Goal: Task Accomplishment & Management: Use online tool/utility

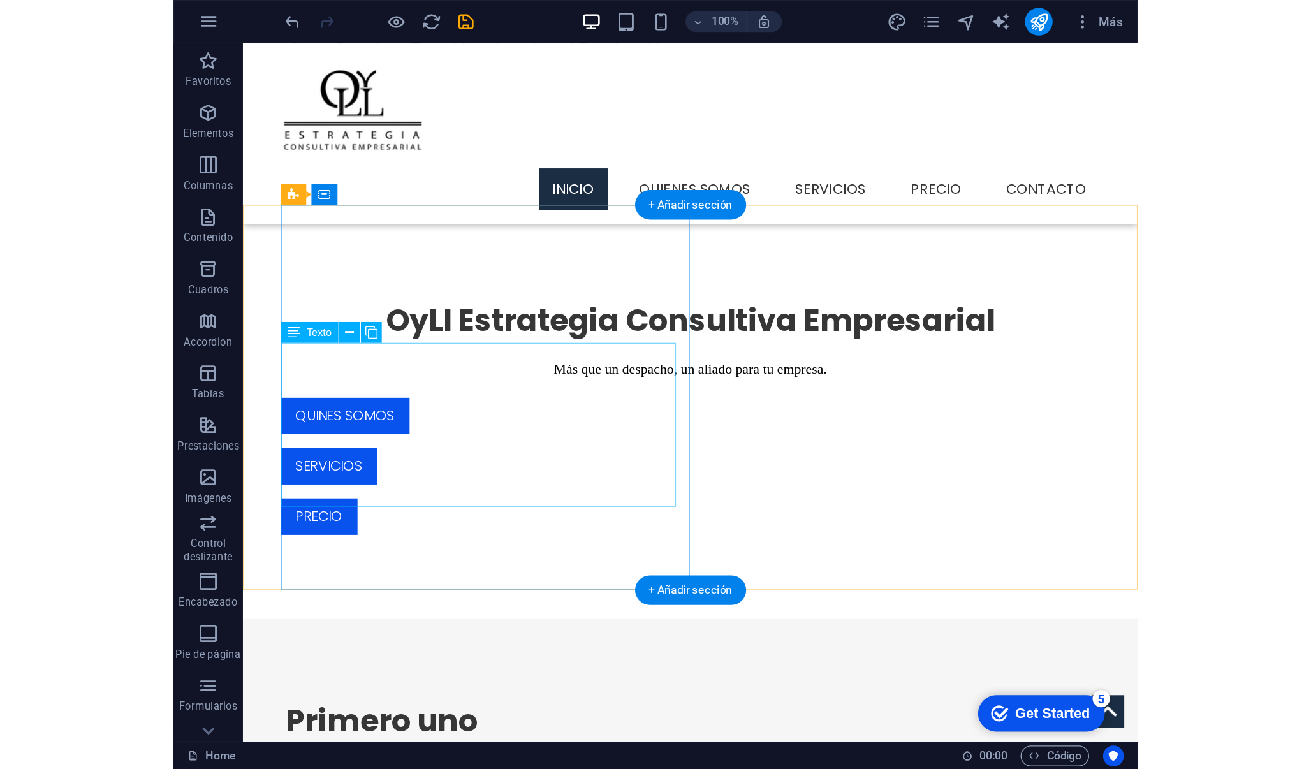
scroll to position [534, 0]
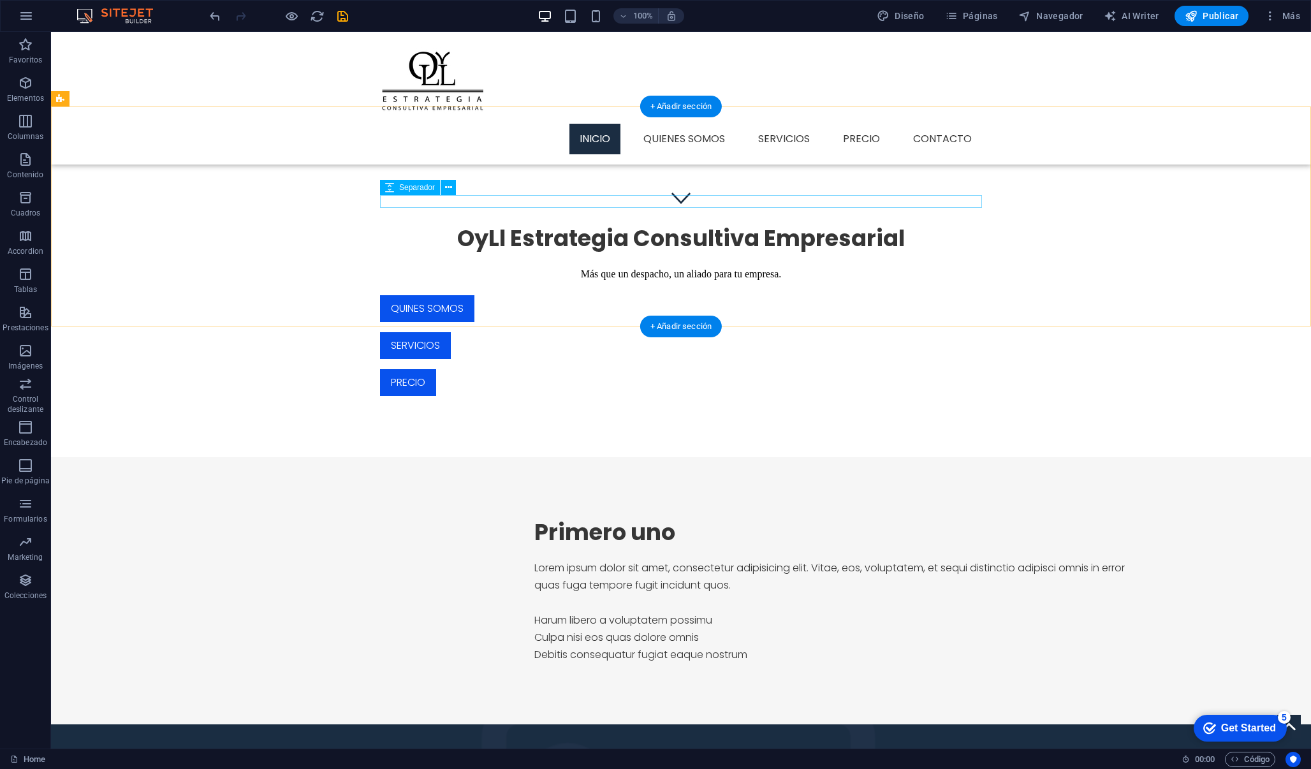
click at [708, 253] on div at bounding box center [681, 259] width 602 height 13
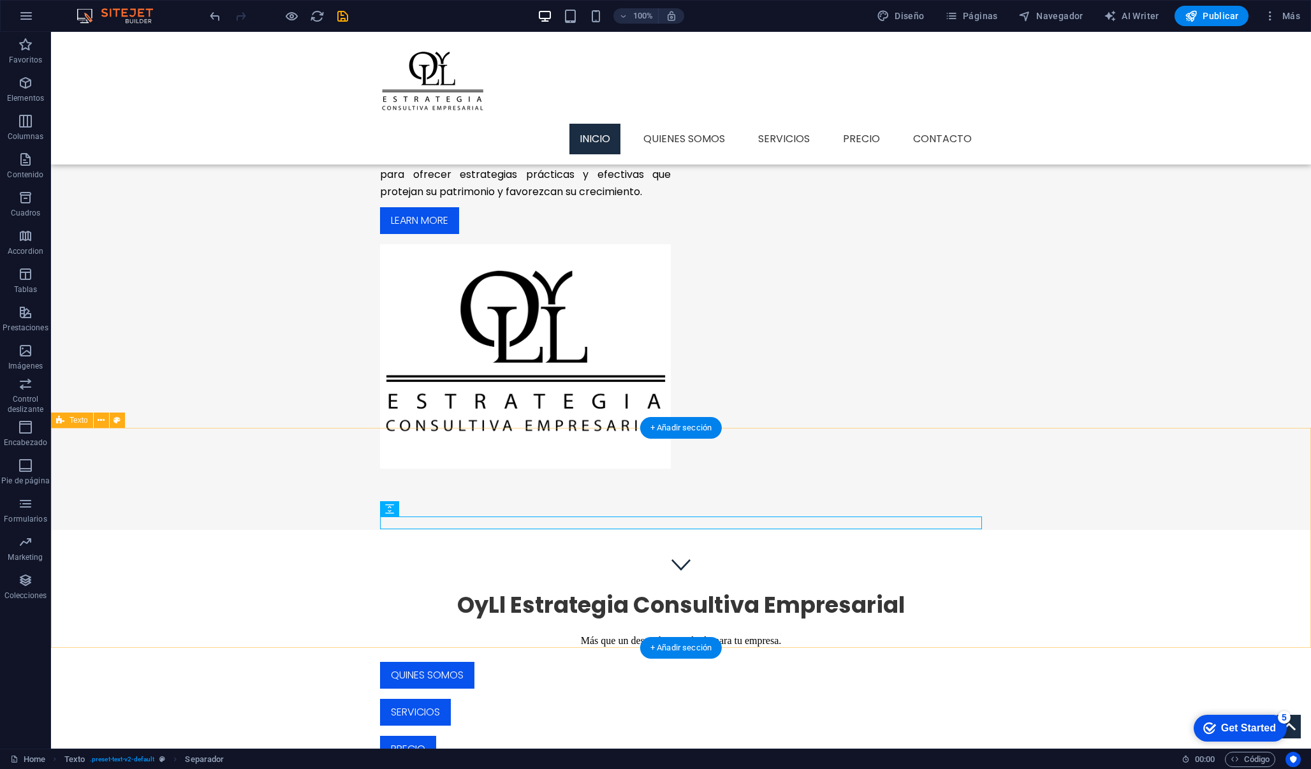
scroll to position [139, 0]
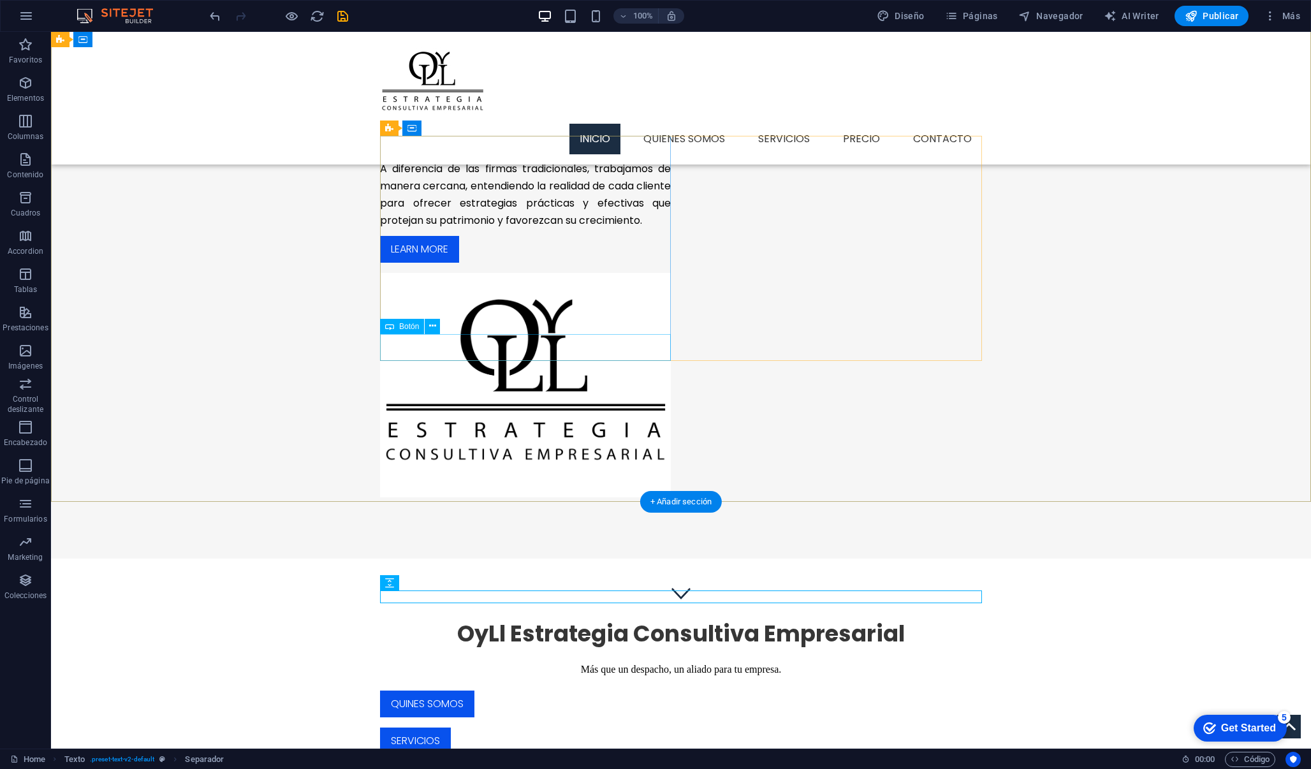
click at [436, 263] on div "Learn more" at bounding box center [525, 249] width 291 height 27
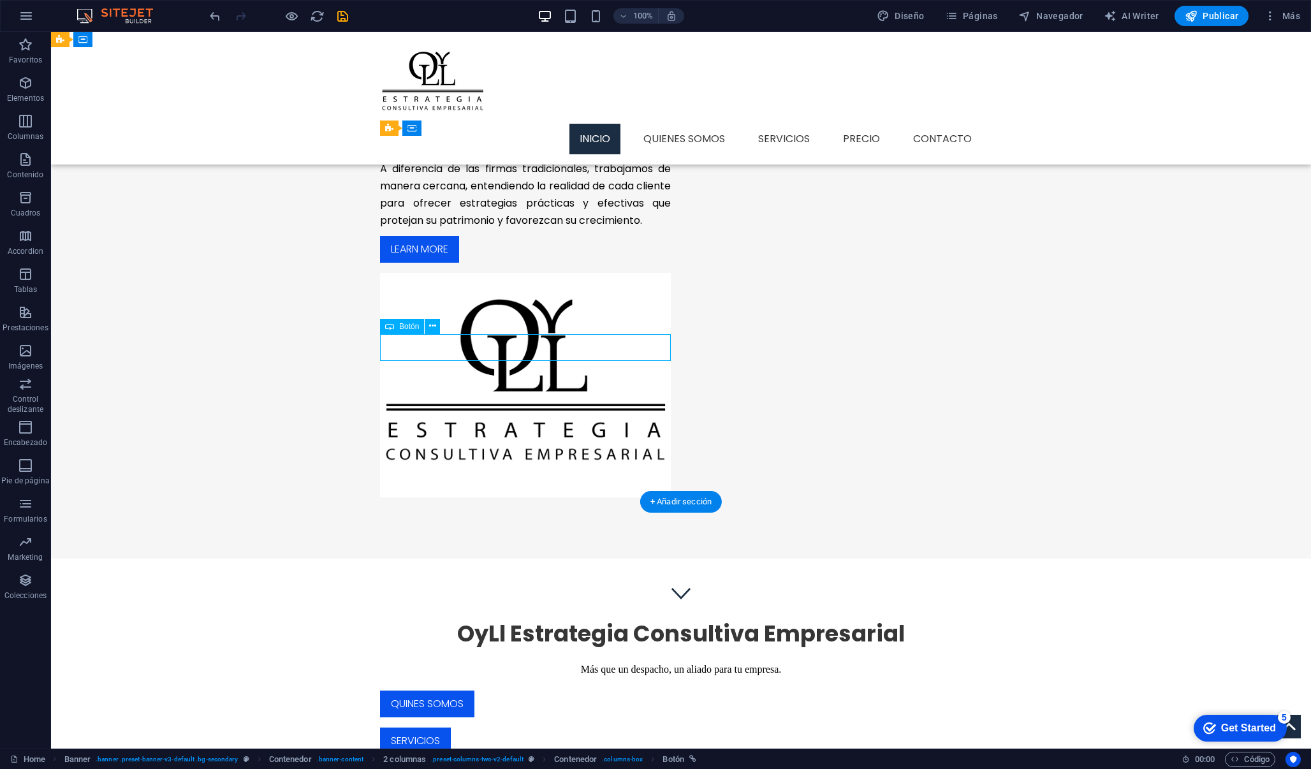
click at [439, 263] on div "Learn more" at bounding box center [525, 249] width 291 height 27
click at [586, 387] on div "Quiénes Somos En OyLl – Estrategia Corporativo Empresarial somos un despacho es…" at bounding box center [681, 277] width 1260 height 564
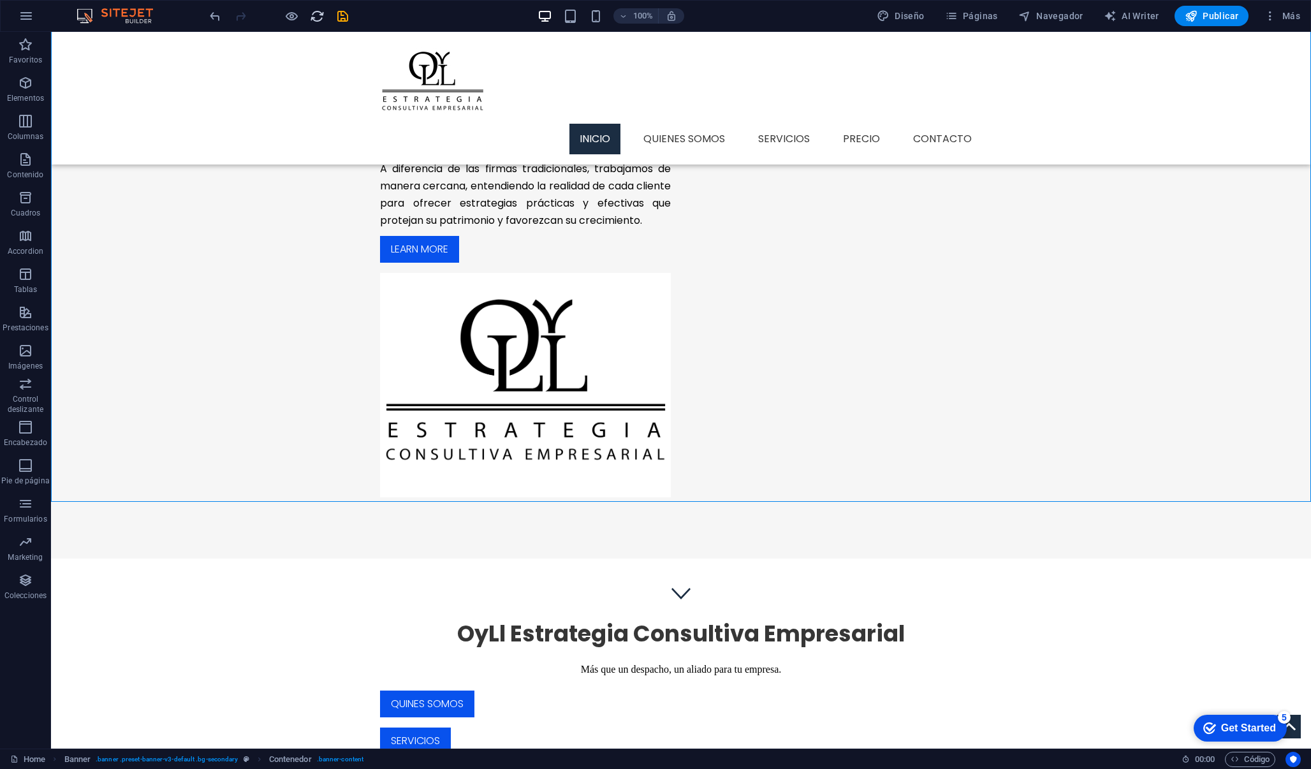
click at [314, 22] on icon "reload" at bounding box center [317, 16] width 15 height 15
click at [313, 17] on icon "reload" at bounding box center [317, 16] width 15 height 15
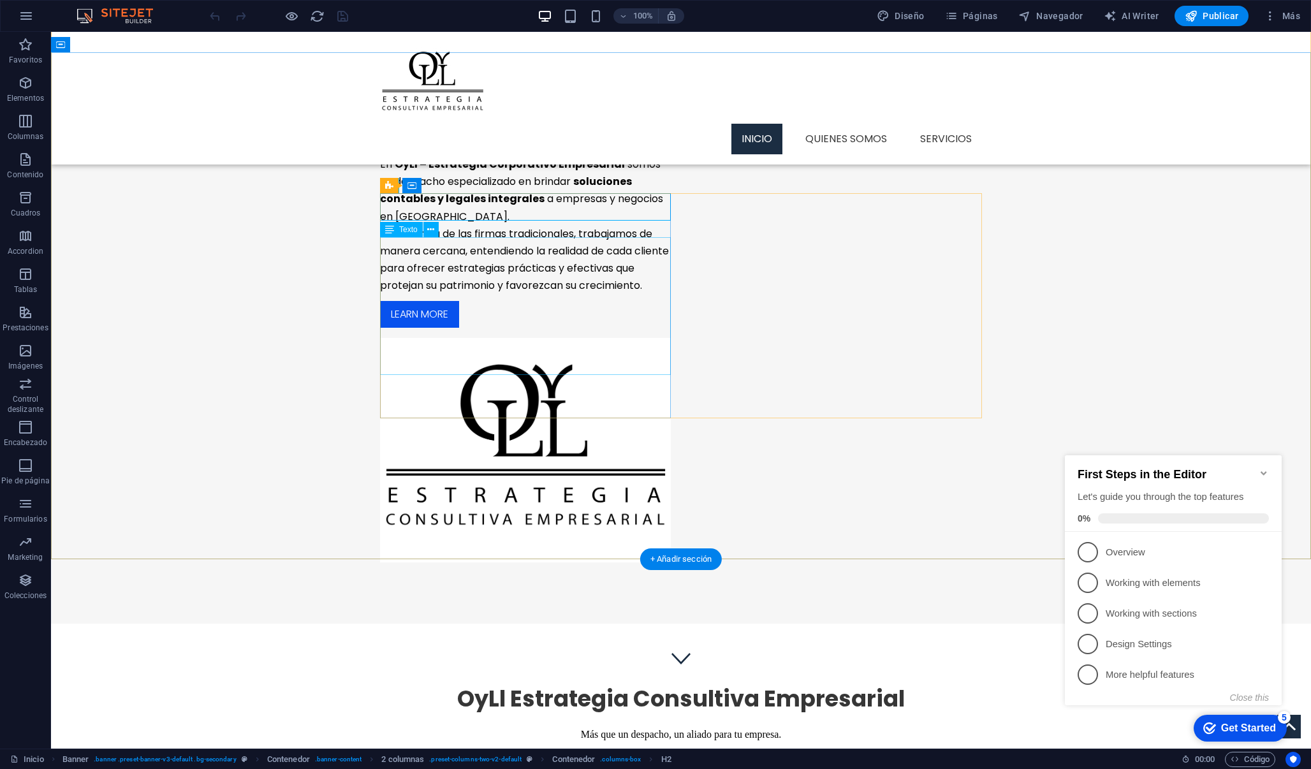
scroll to position [105, 0]
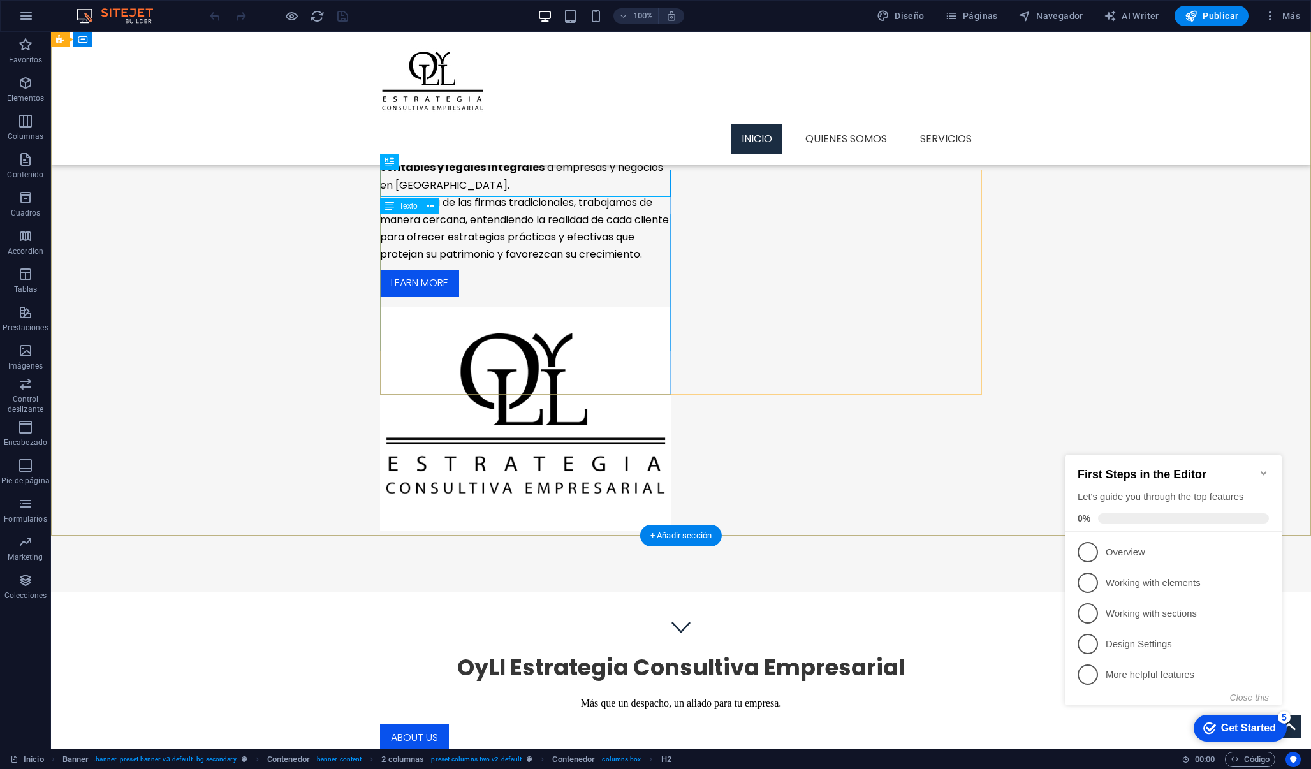
click at [500, 263] on div "En OyLl – Estrategia Corporativo Empresarial somos un despacho especializado en…" at bounding box center [525, 193] width 291 height 139
click at [455, 297] on div "Learn more" at bounding box center [525, 283] width 291 height 27
click at [445, 297] on div "Learn more" at bounding box center [525, 283] width 291 height 27
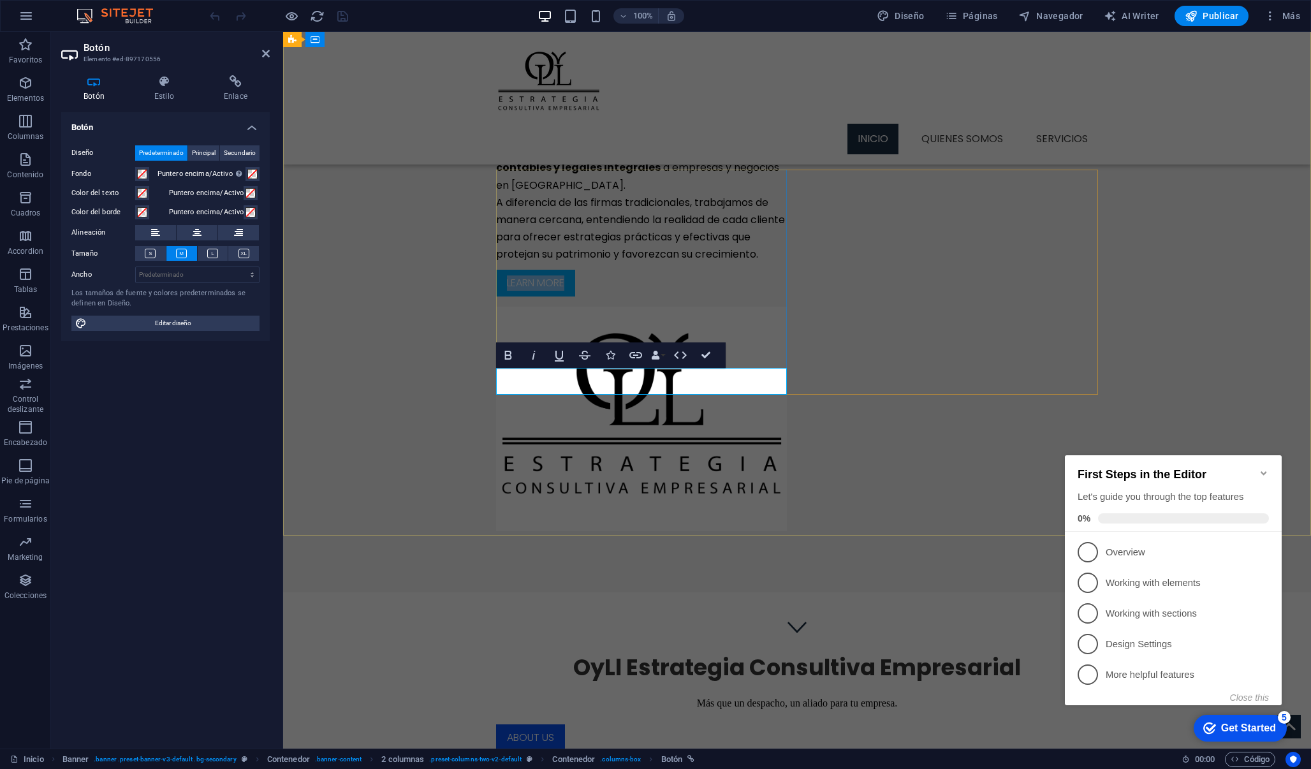
click at [559, 297] on link "Learn more" at bounding box center [535, 283] width 79 height 27
drag, startPoint x: 568, startPoint y: 381, endPoint x: 505, endPoint y: 385, distance: 62.6
click at [505, 297] on link "Learn more" at bounding box center [535, 283] width 79 height 27
copy link "Learn more"
click at [553, 297] on link "Learn more" at bounding box center [535, 283] width 79 height 27
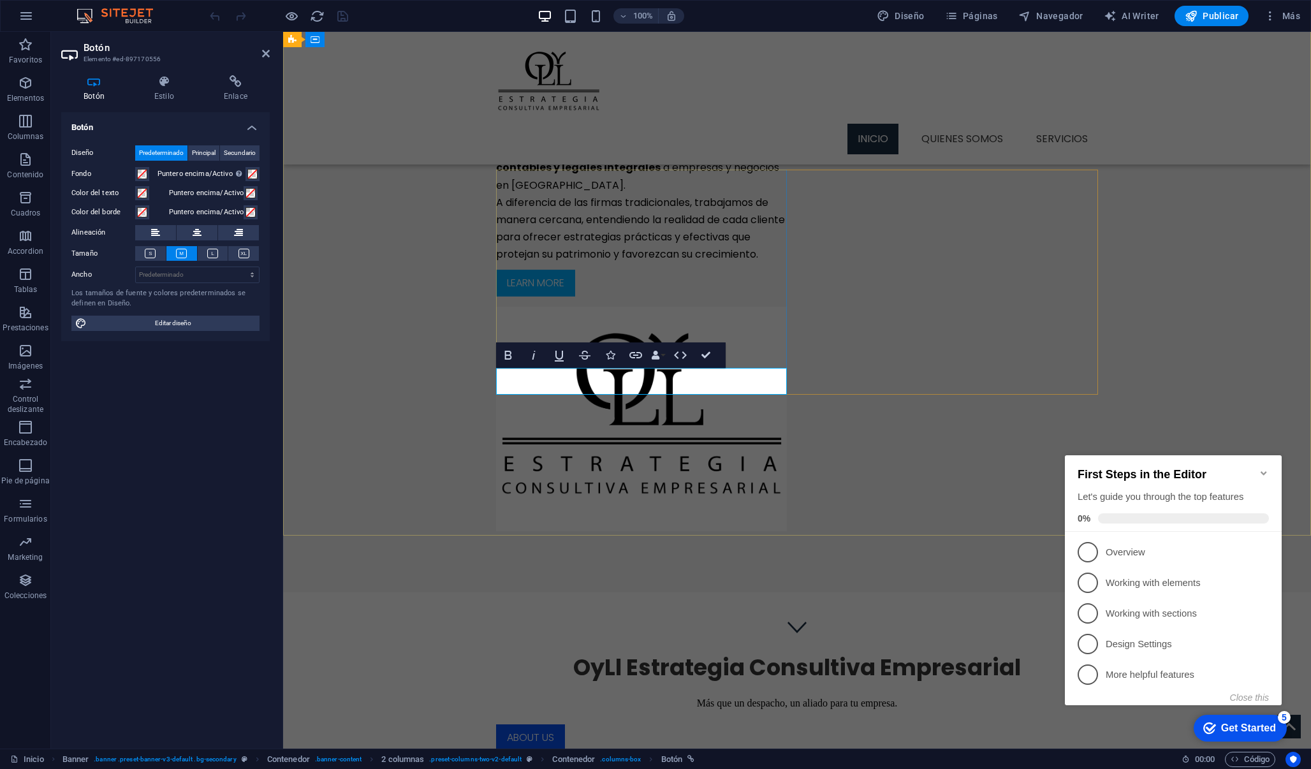
click at [564, 297] on link "Learn more" at bounding box center [535, 283] width 79 height 27
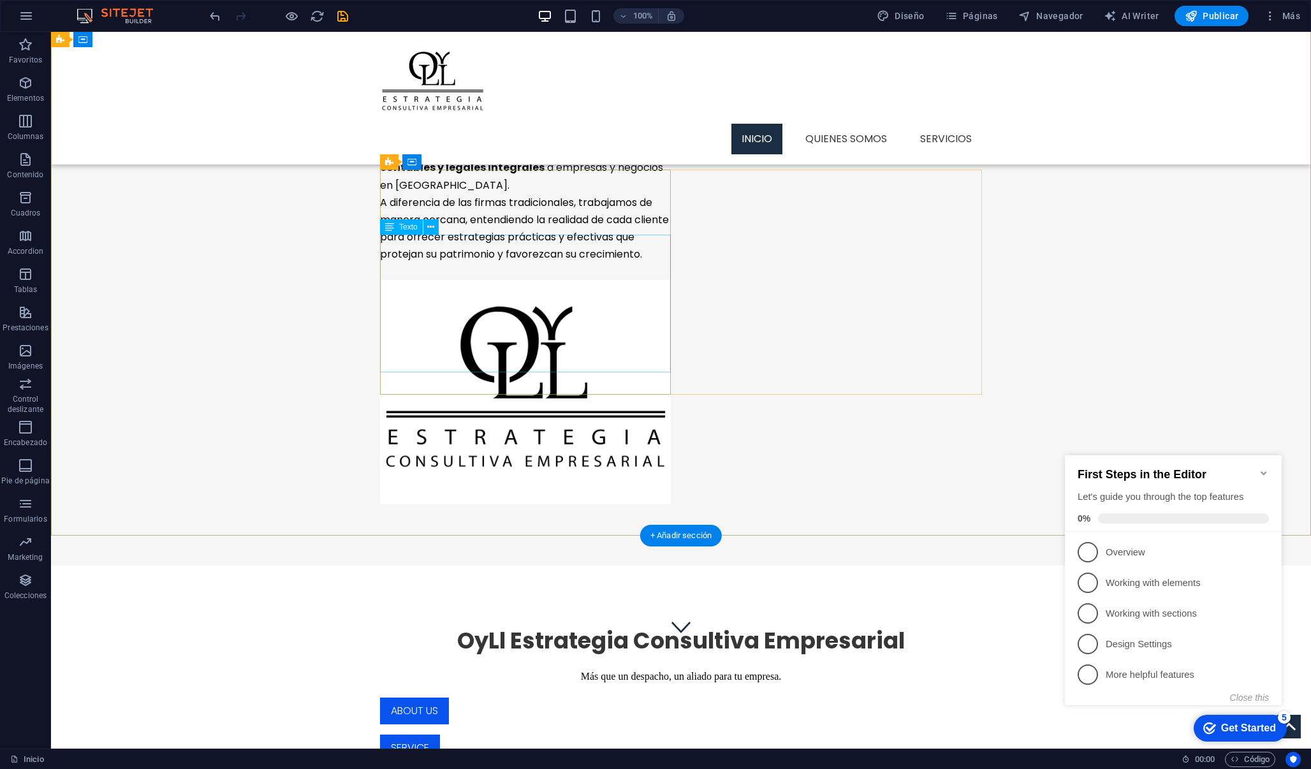
click at [534, 263] on div "En OyLl – Estrategia Corporativo Empresarial somos un despacho especializado en…" at bounding box center [525, 193] width 291 height 139
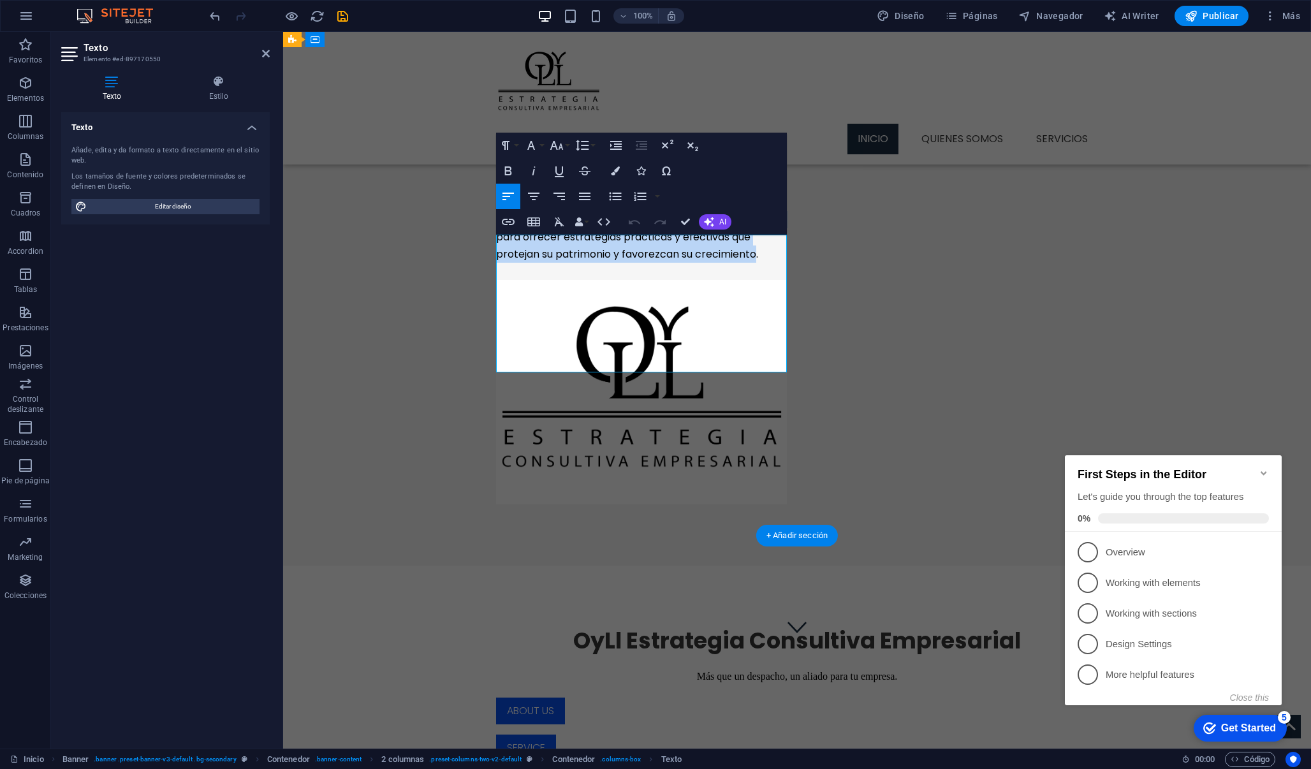
drag, startPoint x: 783, startPoint y: 367, endPoint x: 496, endPoint y: 240, distance: 314.1
click at [496, 239] on div "Quiénes Somos En OyLl – Estrategia Corporativo Empresarial somos un despacho es…" at bounding box center [797, 297] width 1028 height 537
click at [582, 198] on icon "button" at bounding box center [584, 196] width 15 height 15
click at [504, 470] on div "Quiénes Somos En OyLl – Estrategia Corporativo Empresarial somos un despacho es…" at bounding box center [797, 297] width 1028 height 537
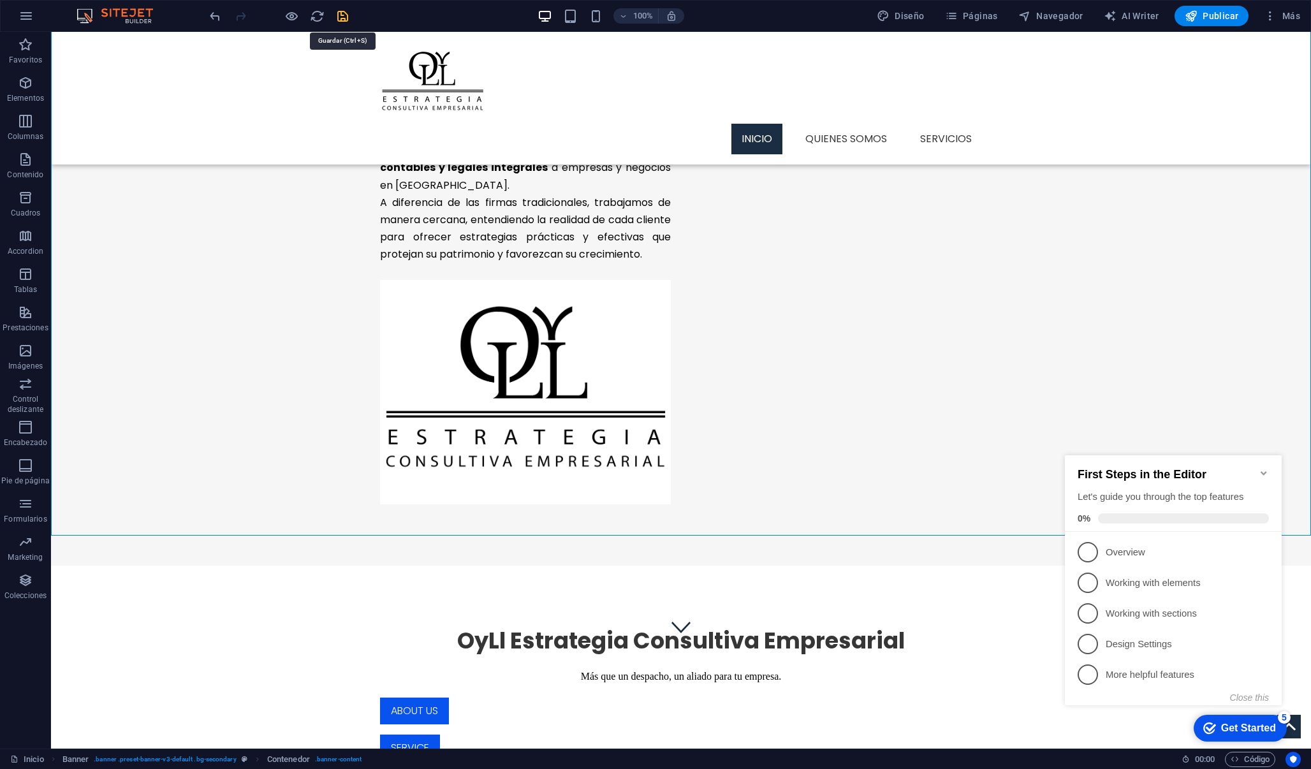
click at [342, 17] on icon "save" at bounding box center [342, 16] width 15 height 15
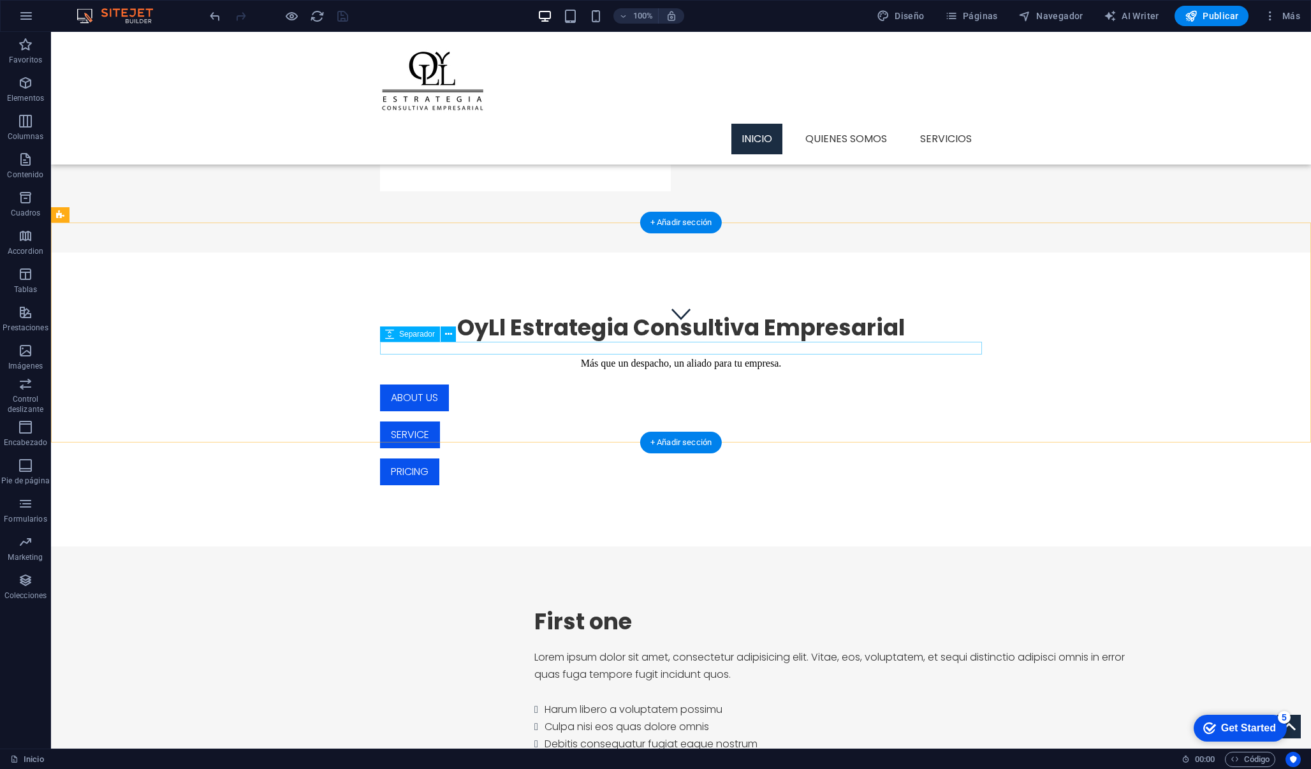
scroll to position [422, 0]
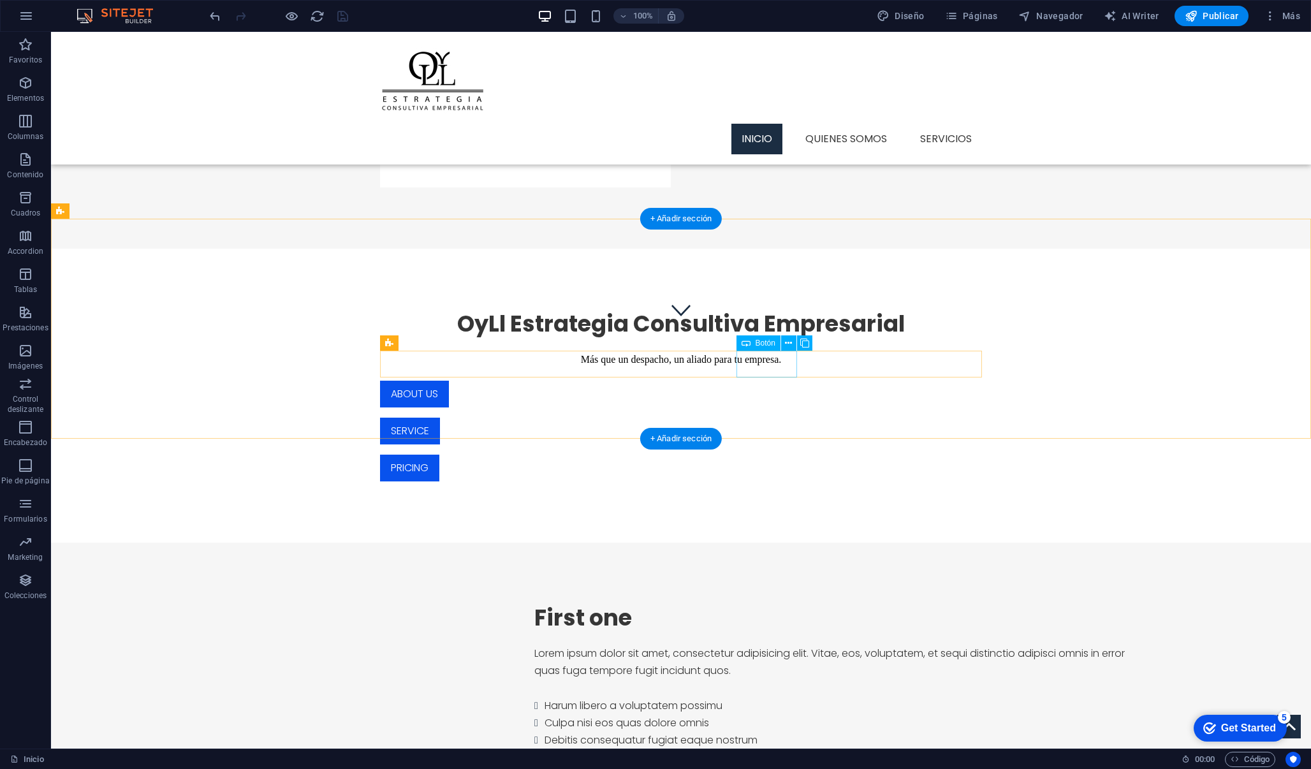
click at [765, 455] on div "Pricing" at bounding box center [681, 468] width 602 height 27
click at [617, 381] on div "About us" at bounding box center [681, 394] width 602 height 27
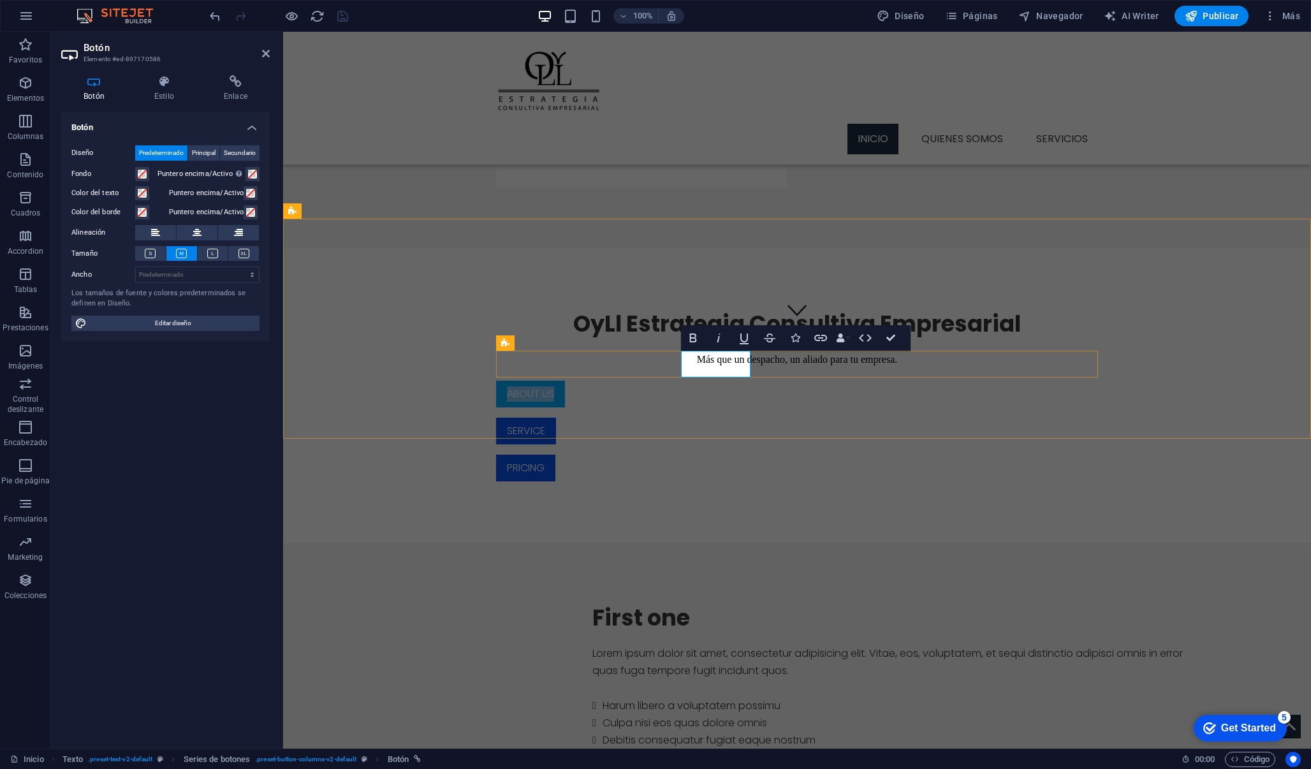
click at [565, 381] on link "About us" at bounding box center [530, 394] width 69 height 27
drag, startPoint x: 744, startPoint y: 367, endPoint x: 693, endPoint y: 369, distance: 51.1
click at [565, 381] on link "About us" at bounding box center [530, 394] width 69 height 27
click at [800, 418] on div "Service" at bounding box center [797, 431] width 602 height 27
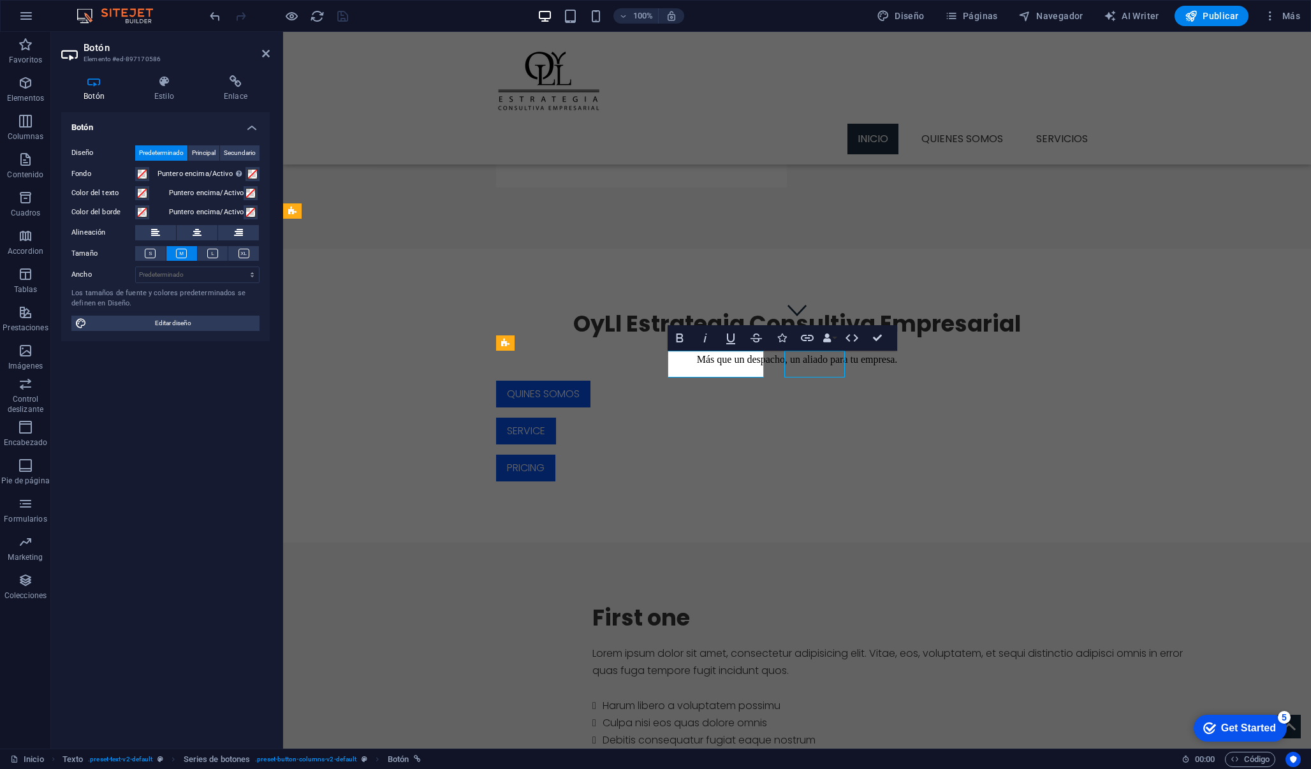
click at [800, 418] on div "Service" at bounding box center [797, 431] width 602 height 27
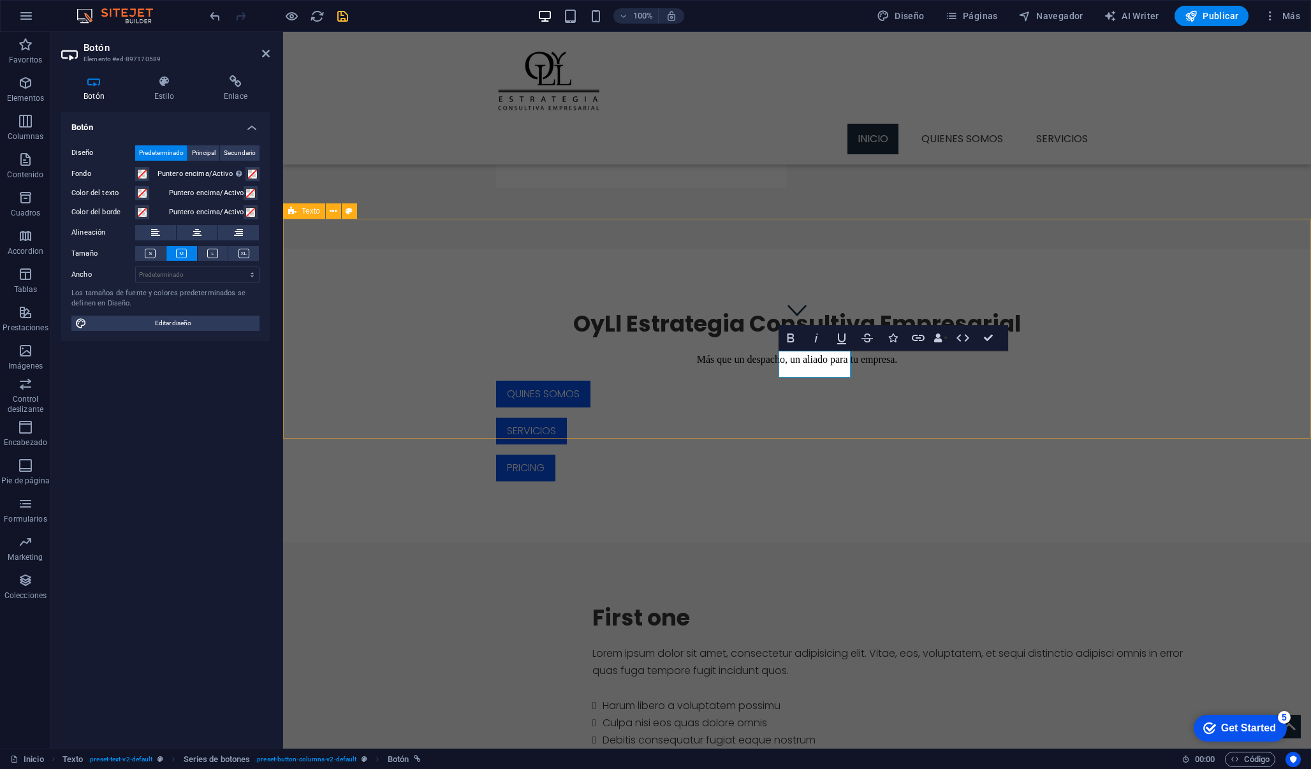
click at [910, 394] on div "OyLl Estrategia Consultiva Empresarial Más que un despacho, un aliado para tu e…" at bounding box center [797, 396] width 1028 height 294
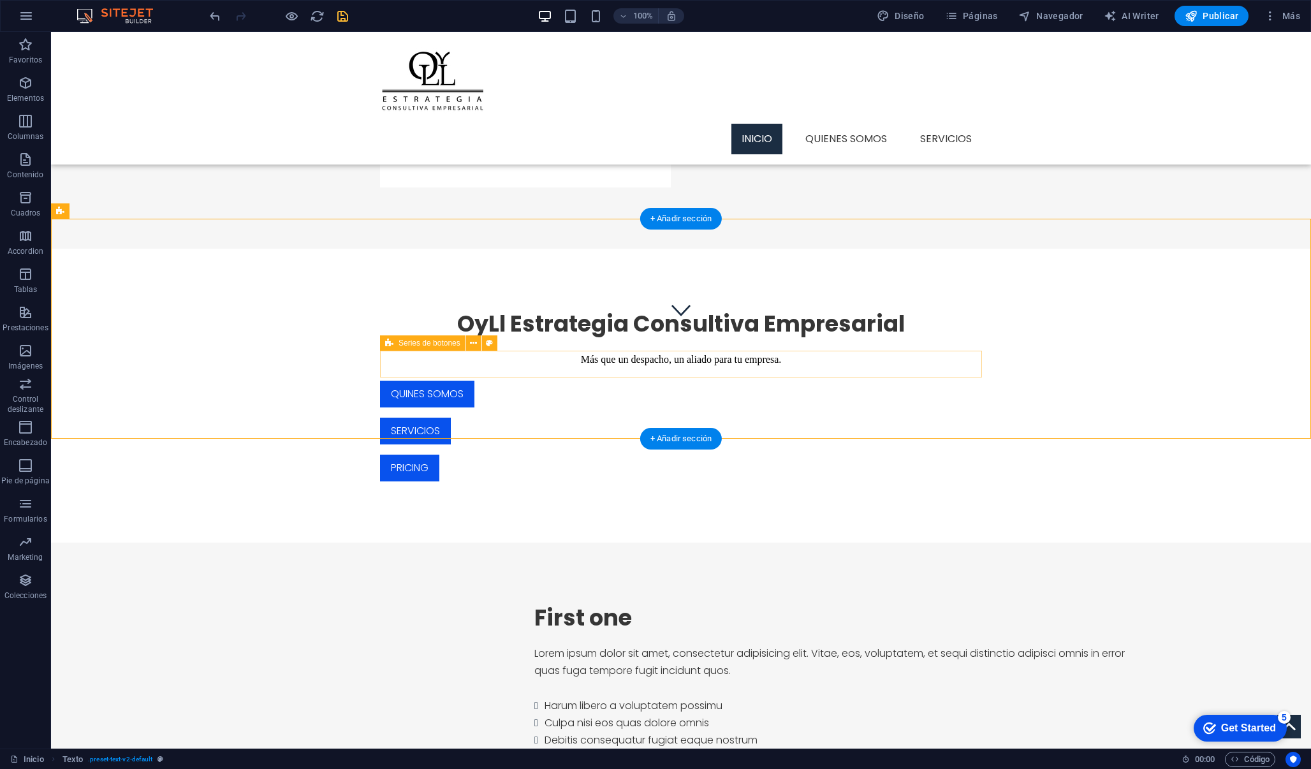
click at [894, 381] on div "Quines Somos Servicios Pricing" at bounding box center [681, 431] width 602 height 101
click at [800, 455] on div "Pricing" at bounding box center [681, 468] width 602 height 27
click at [568, 418] on div "Servicios" at bounding box center [681, 431] width 602 height 27
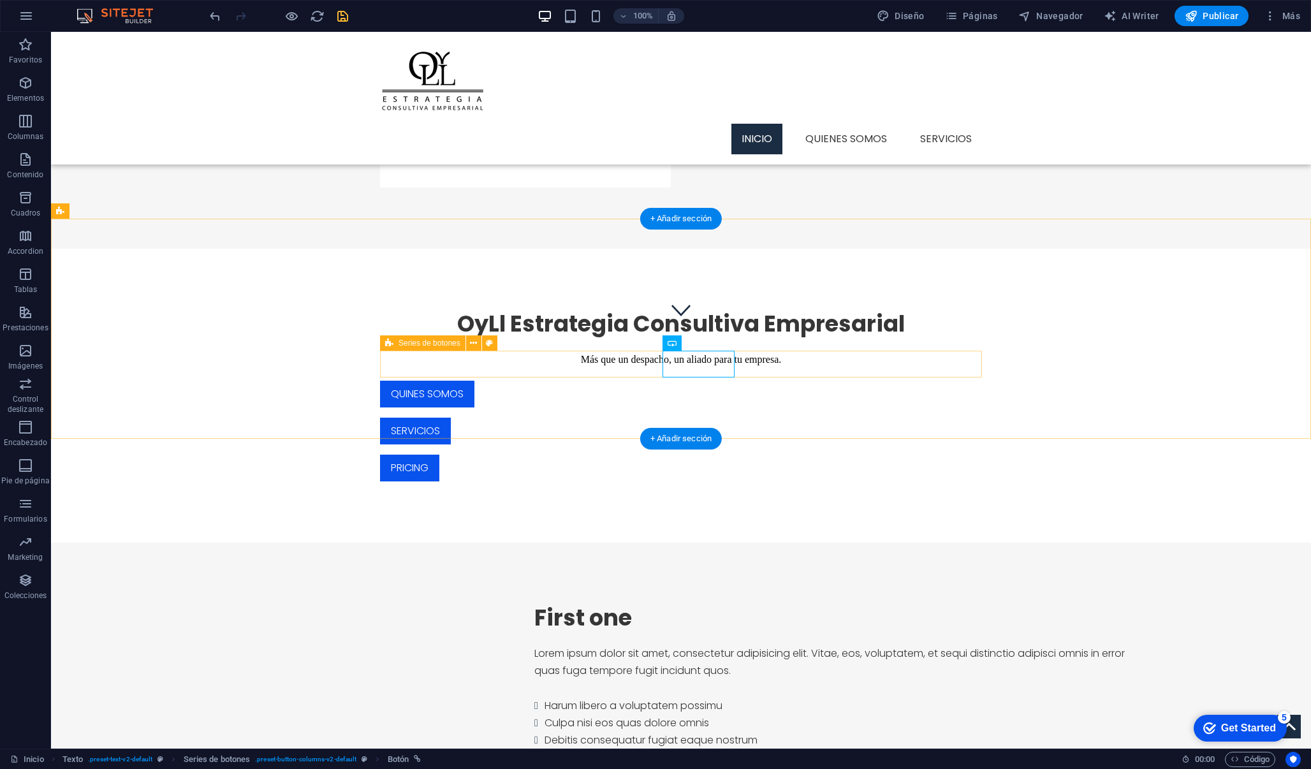
click at [889, 378] on div "OyLl Estrategia Consultiva Empresarial Más que un despacho, un aliado para tu e…" at bounding box center [681, 396] width 1260 height 294
click at [804, 455] on div "Pricing" at bounding box center [681, 468] width 602 height 27
click at [807, 344] on icon at bounding box center [807, 343] width 7 height 13
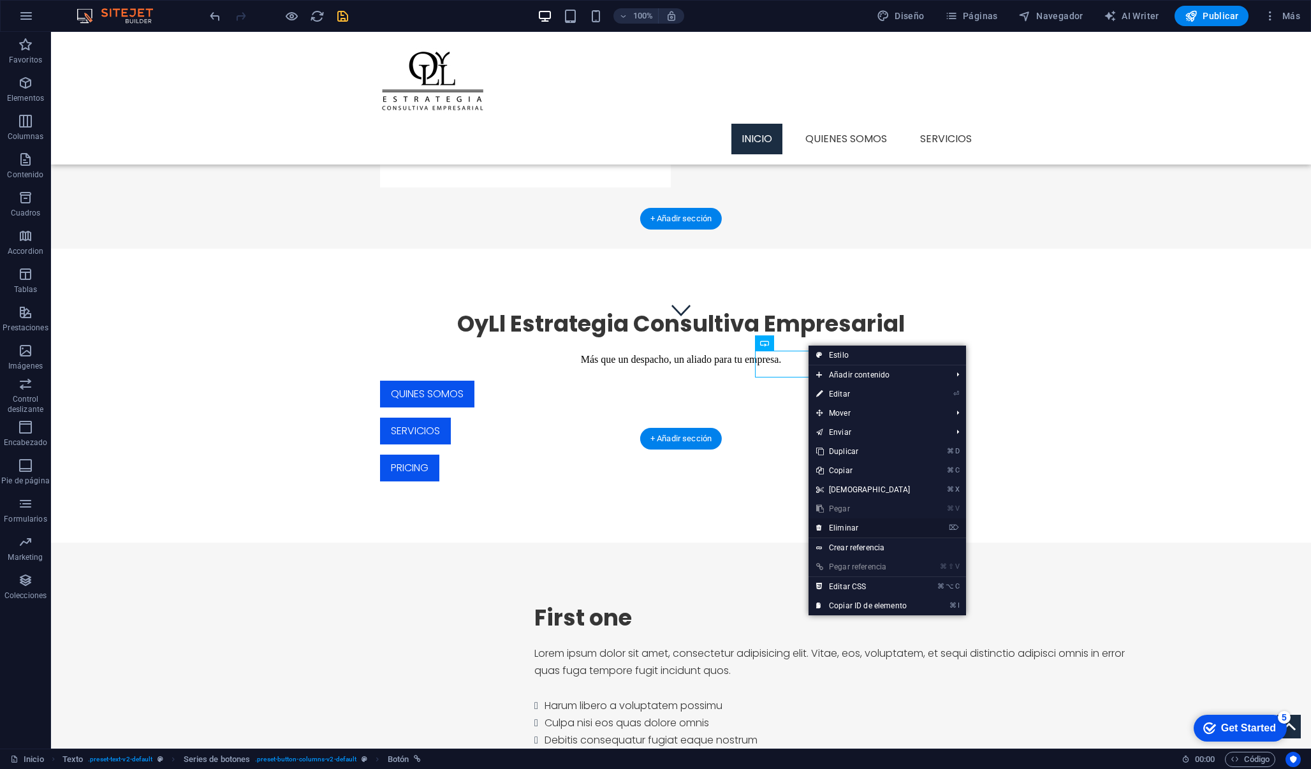
click at [858, 529] on link "⌦ Eliminar" at bounding box center [864, 528] width 110 height 19
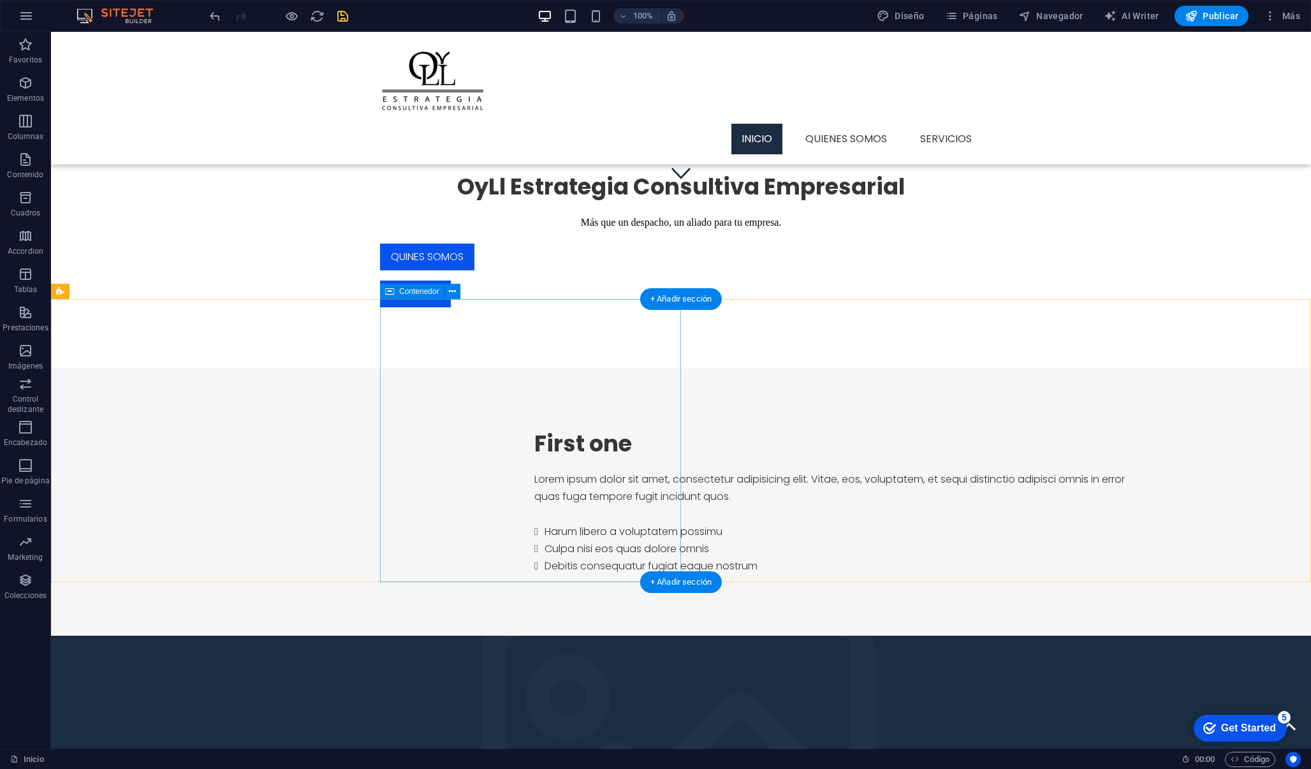
scroll to position [561, 0]
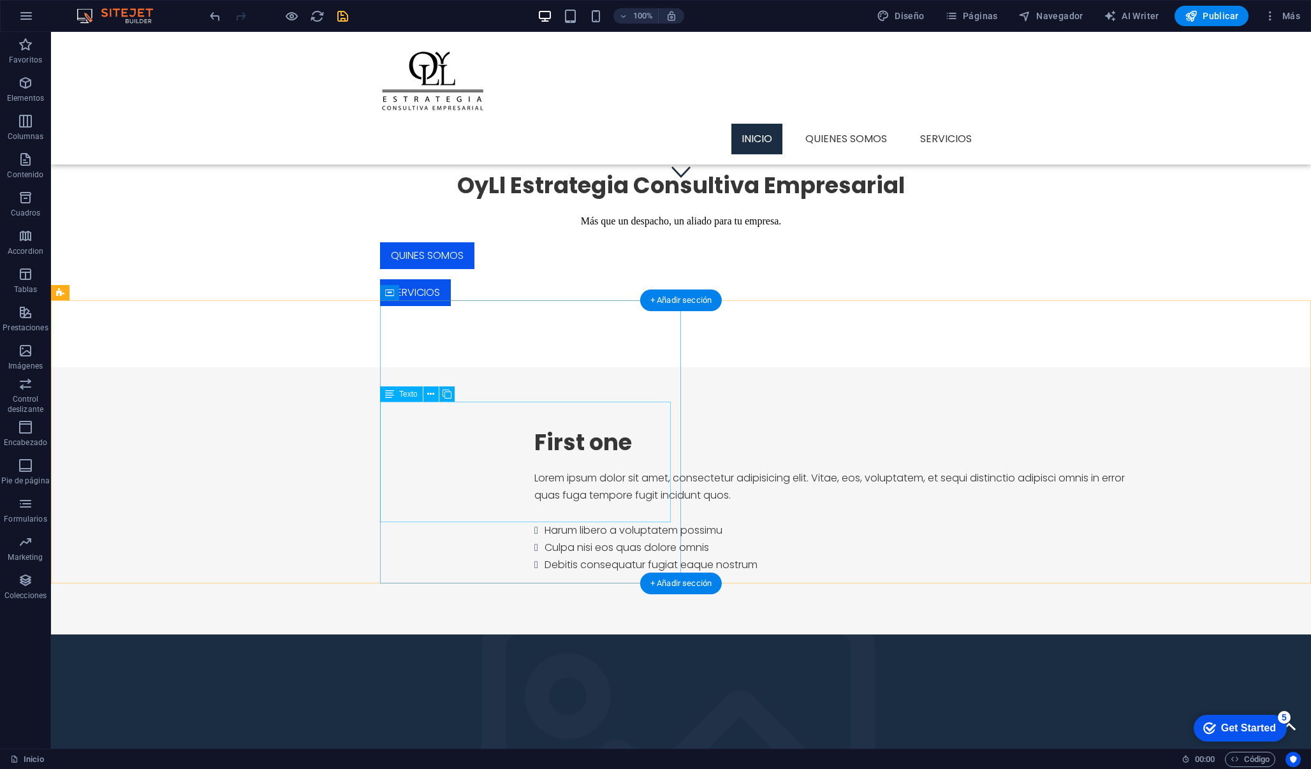
click at [556, 483] on div "Lorem ipsum dolor sit amet, consectetur adipisicing elit. Vitae, eos, voluptate…" at bounding box center [840, 521] width 612 height 104
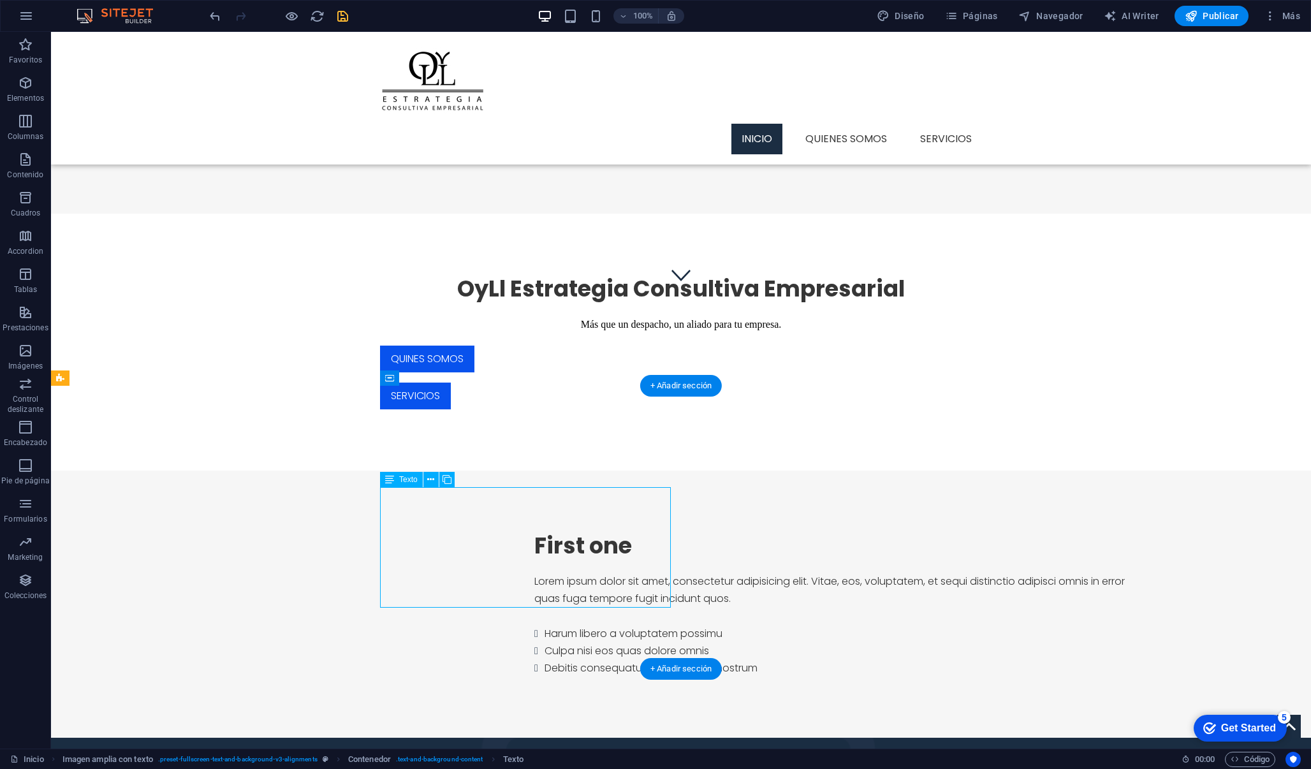
scroll to position [498, 0]
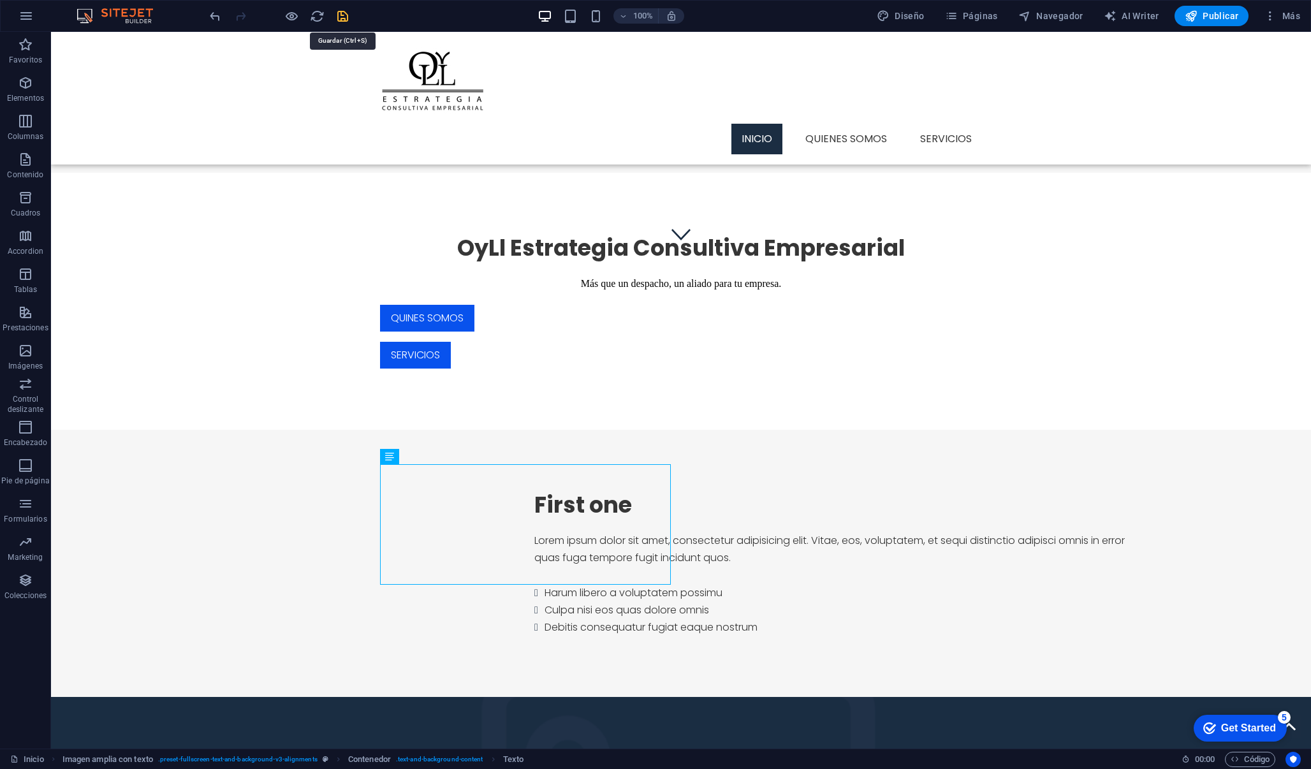
click at [341, 18] on icon "save" at bounding box center [342, 16] width 15 height 15
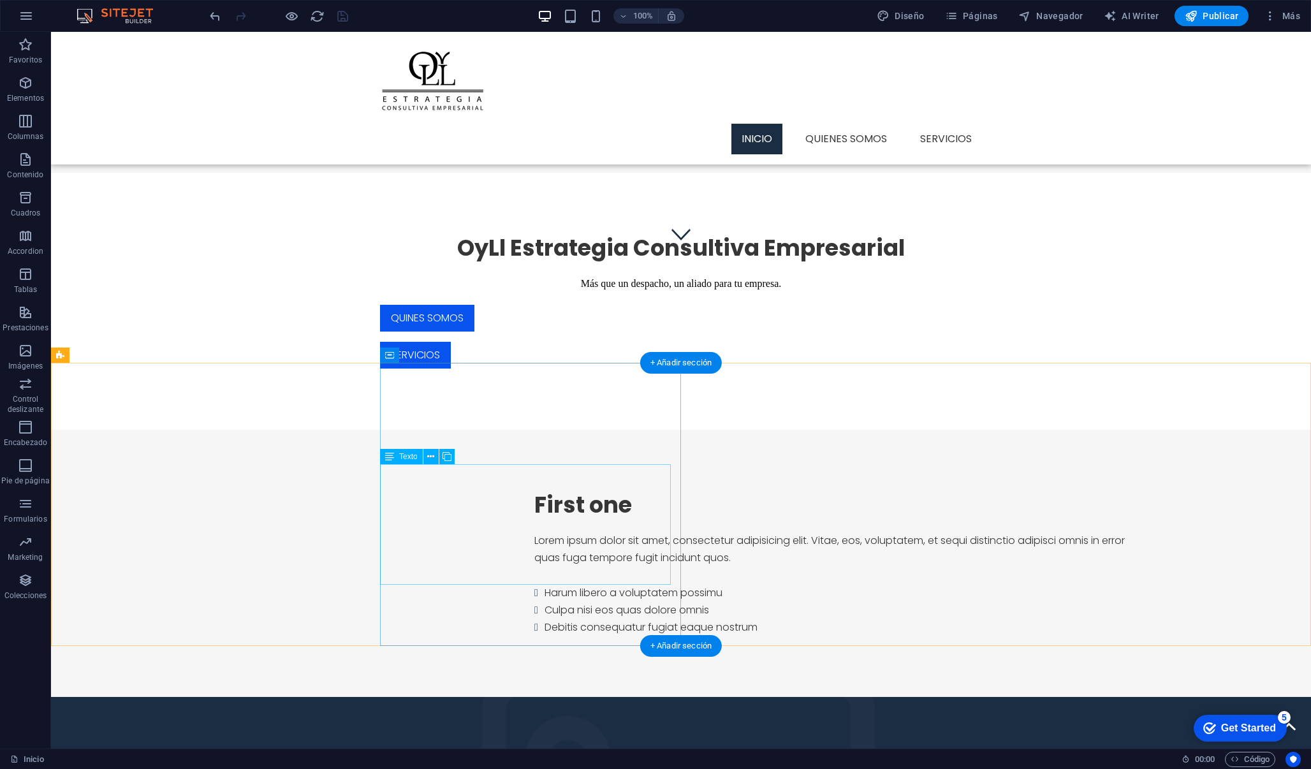
click at [573, 550] on div "Lorem ipsum dolor sit amet, consectetur adipisicing elit. Vitae, eos, voluptate…" at bounding box center [840, 584] width 612 height 104
click at [614, 577] on div "Lorem ipsum dolor sit amet, consectetur adipisicing elit. Vitae, eos, voluptate…" at bounding box center [840, 584] width 612 height 104
click at [608, 574] on div "Lorem ipsum dolor sit amet, consectetur adipisicing elit. Vitae, eos, voluptate…" at bounding box center [840, 584] width 612 height 104
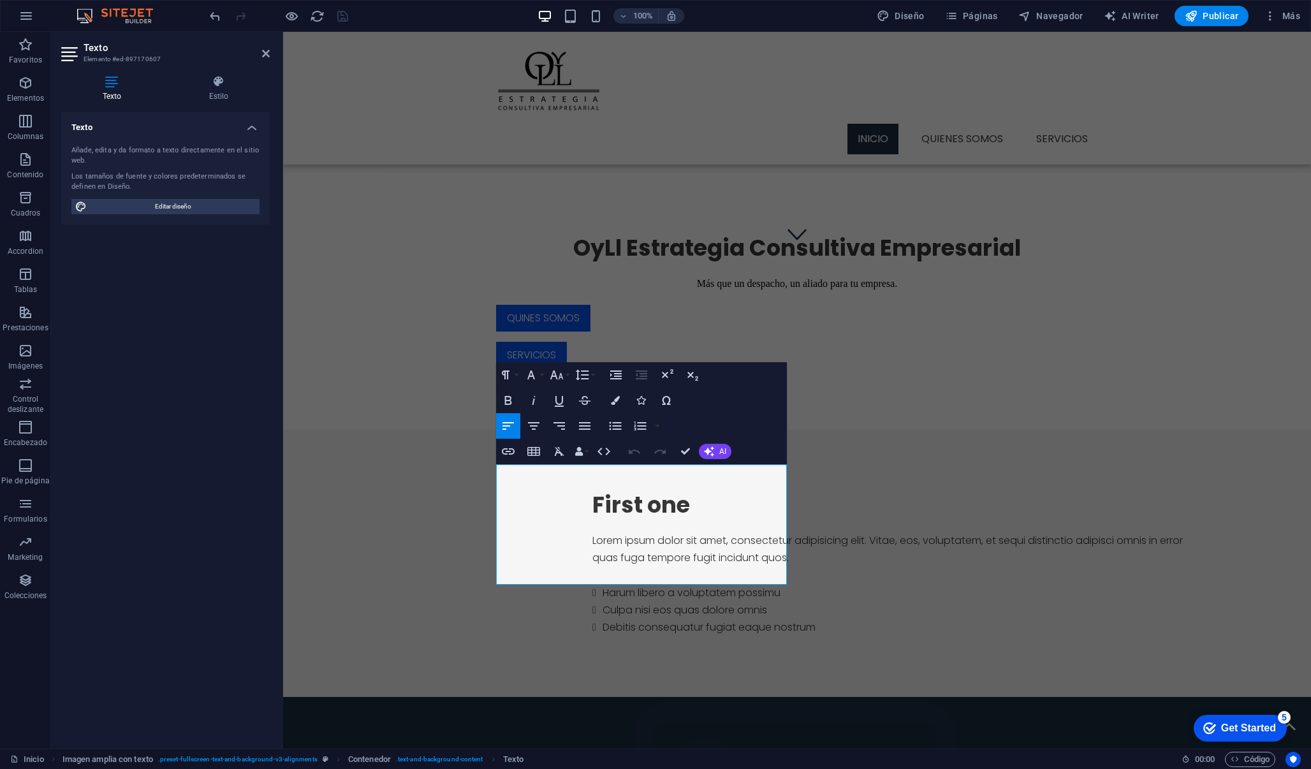
click at [464, 1] on div "100% Diseño Páginas Navegador AI Writer Publicar Más" at bounding box center [656, 16] width 1310 height 31
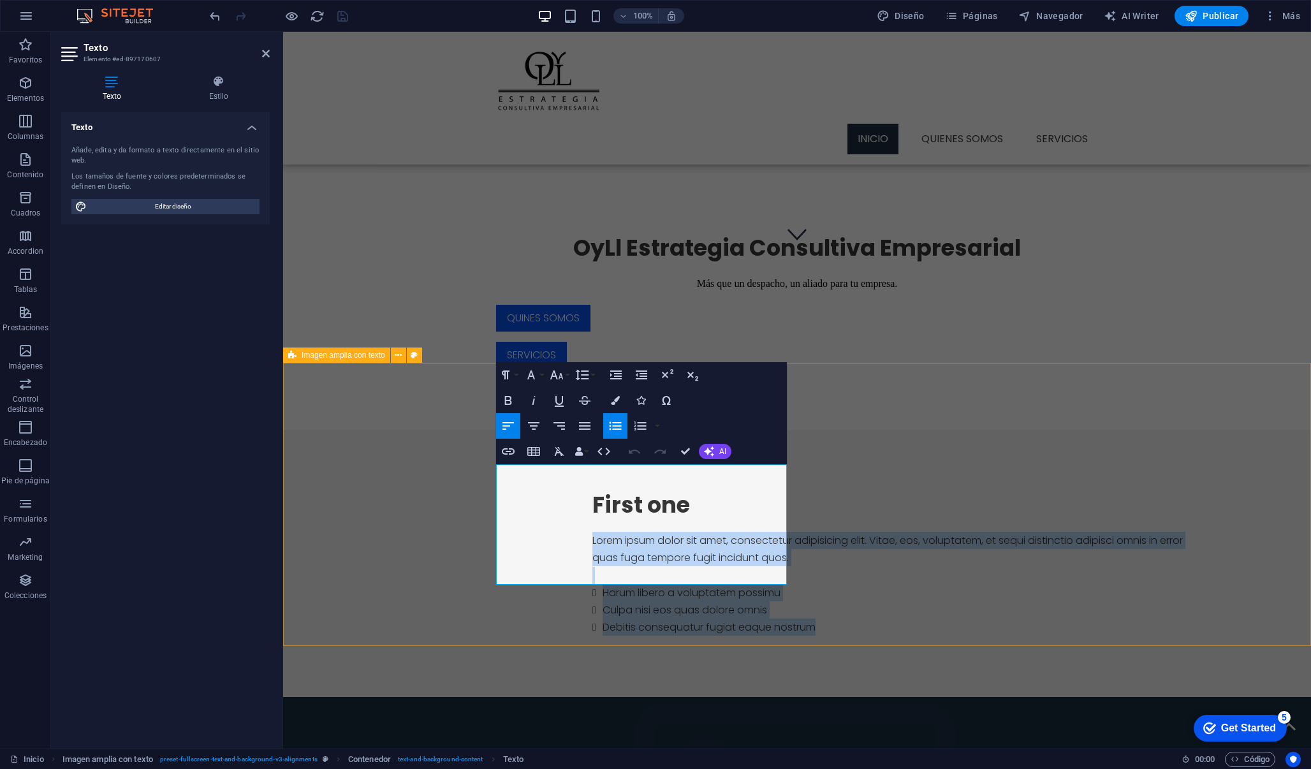
drag, startPoint x: 723, startPoint y: 577, endPoint x: 489, endPoint y: 479, distance: 253.0
click at [489, 479] on div "First one Lorem ipsum dolor sit amet, consectetur adipisicing elit. Vitae, eos,…" at bounding box center [797, 750] width 1028 height 641
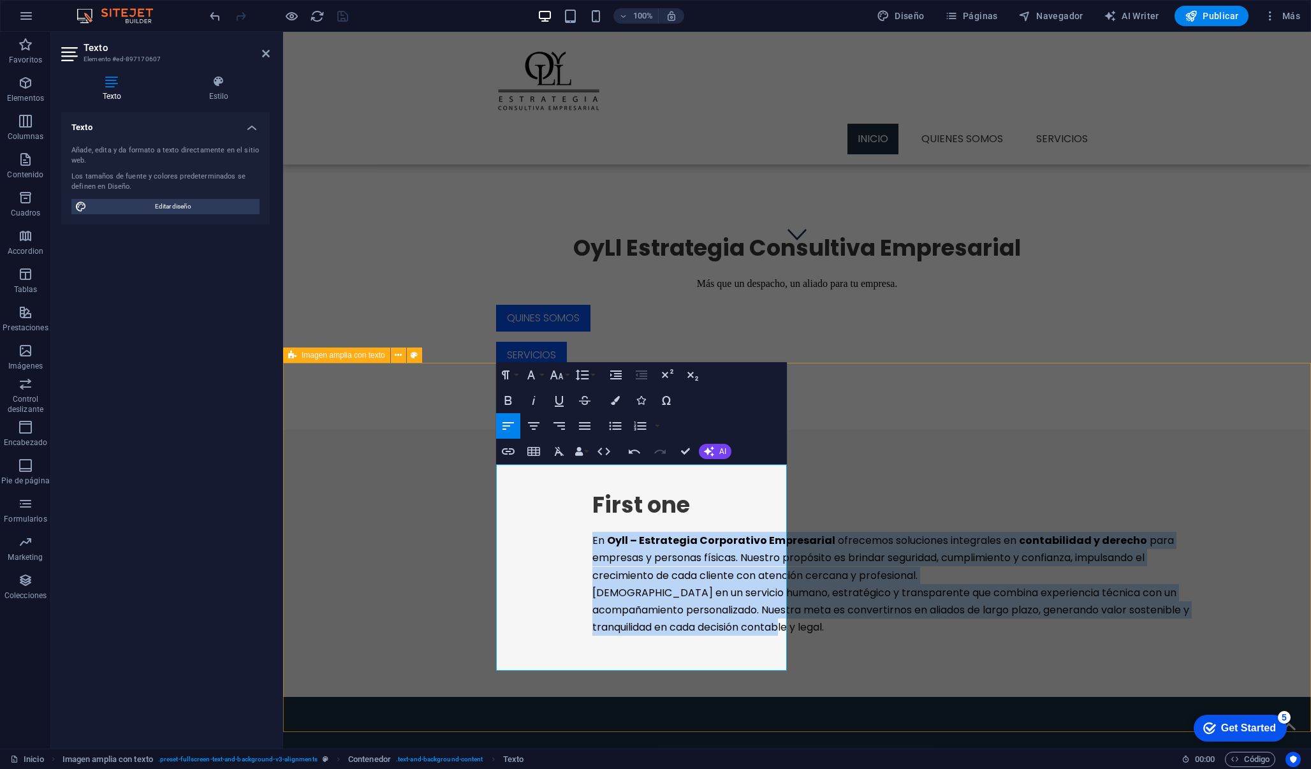
drag, startPoint x: 530, startPoint y: 666, endPoint x: 494, endPoint y: 474, distance: 195.3
click at [585, 425] on icon "button" at bounding box center [584, 425] width 15 height 15
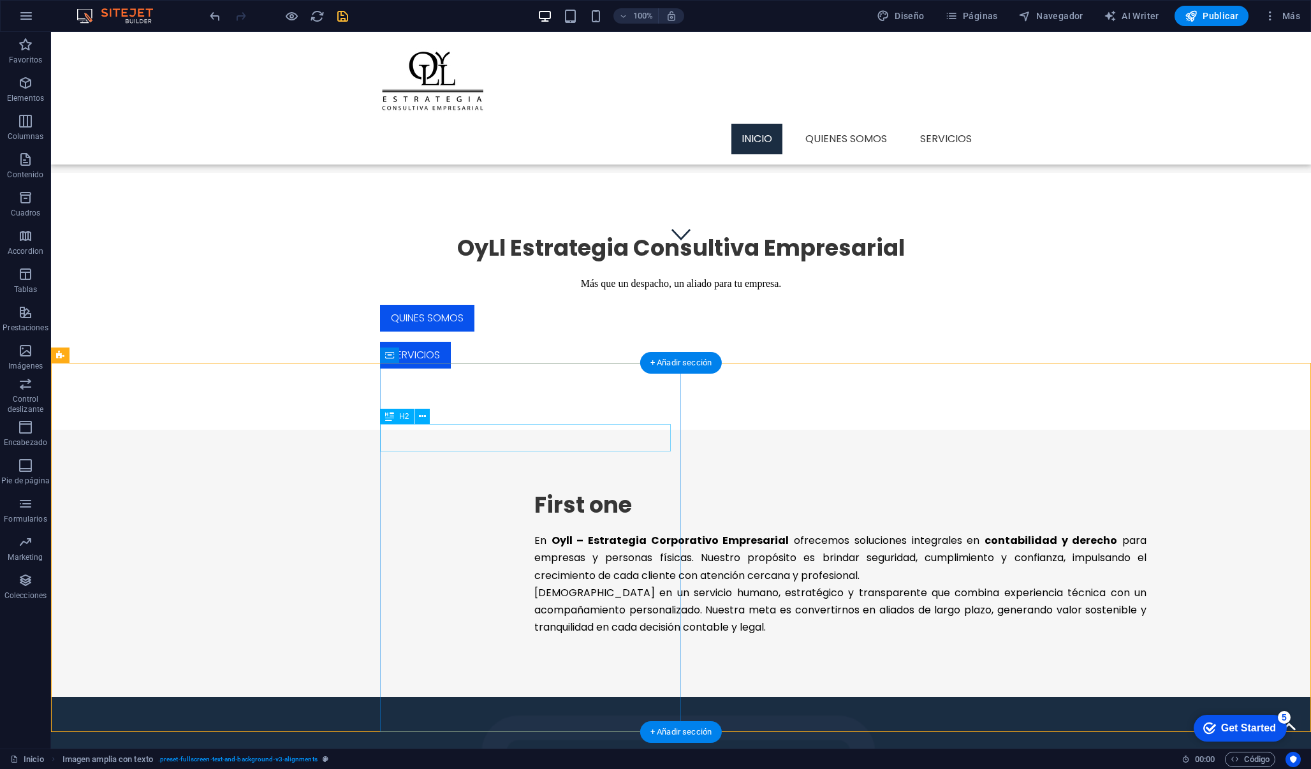
click at [534, 491] on div "First one" at bounding box center [840, 505] width 612 height 28
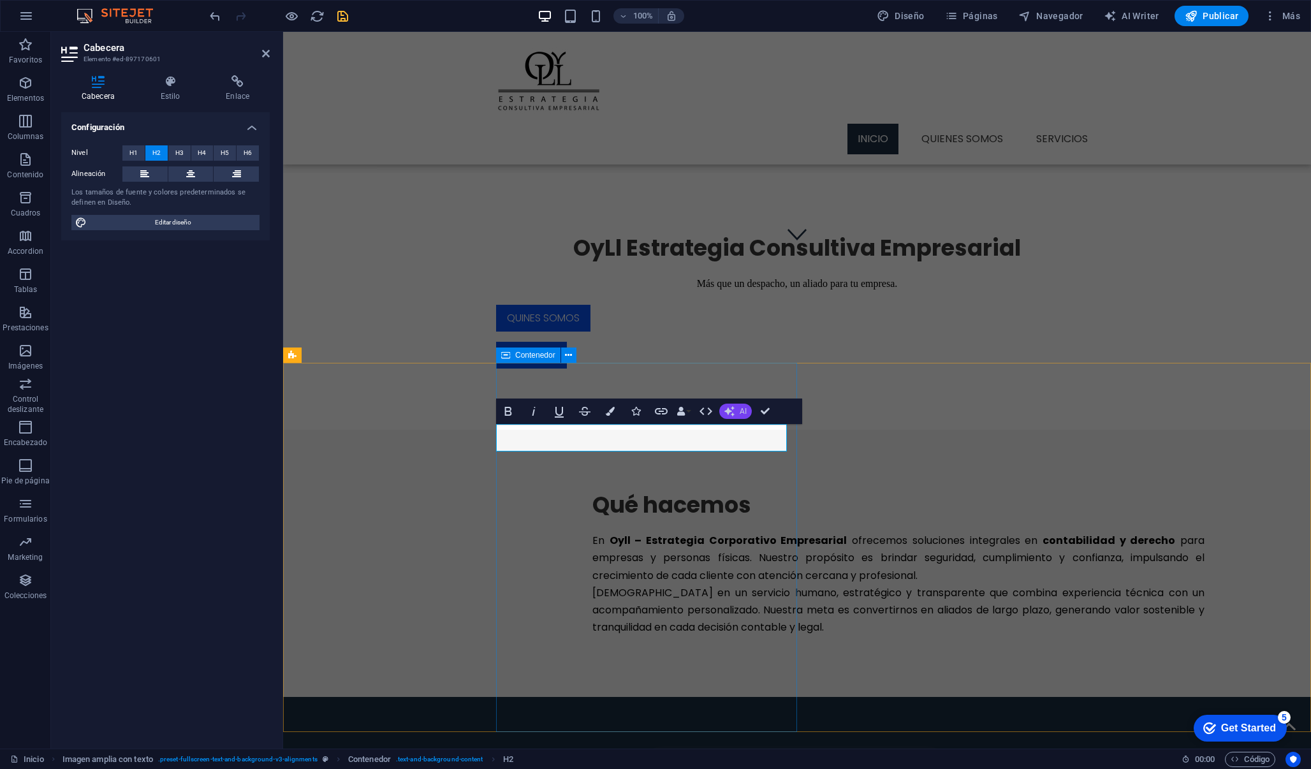
click at [743, 413] on span "AI" at bounding box center [743, 412] width 7 height 8
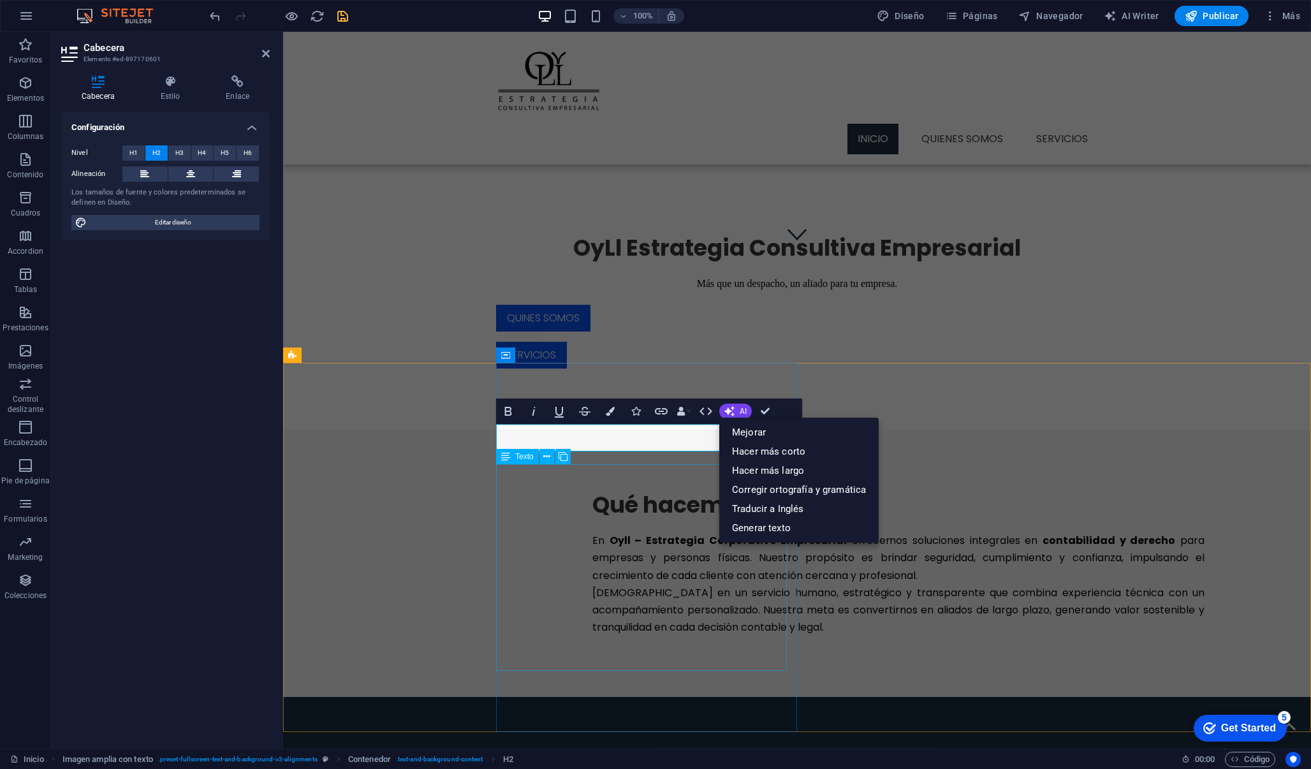
click at [629, 567] on div "En Oyll – Estrategia Corporativo Empresarial ofrecemos soluciones integrales en…" at bounding box center [899, 584] width 612 height 104
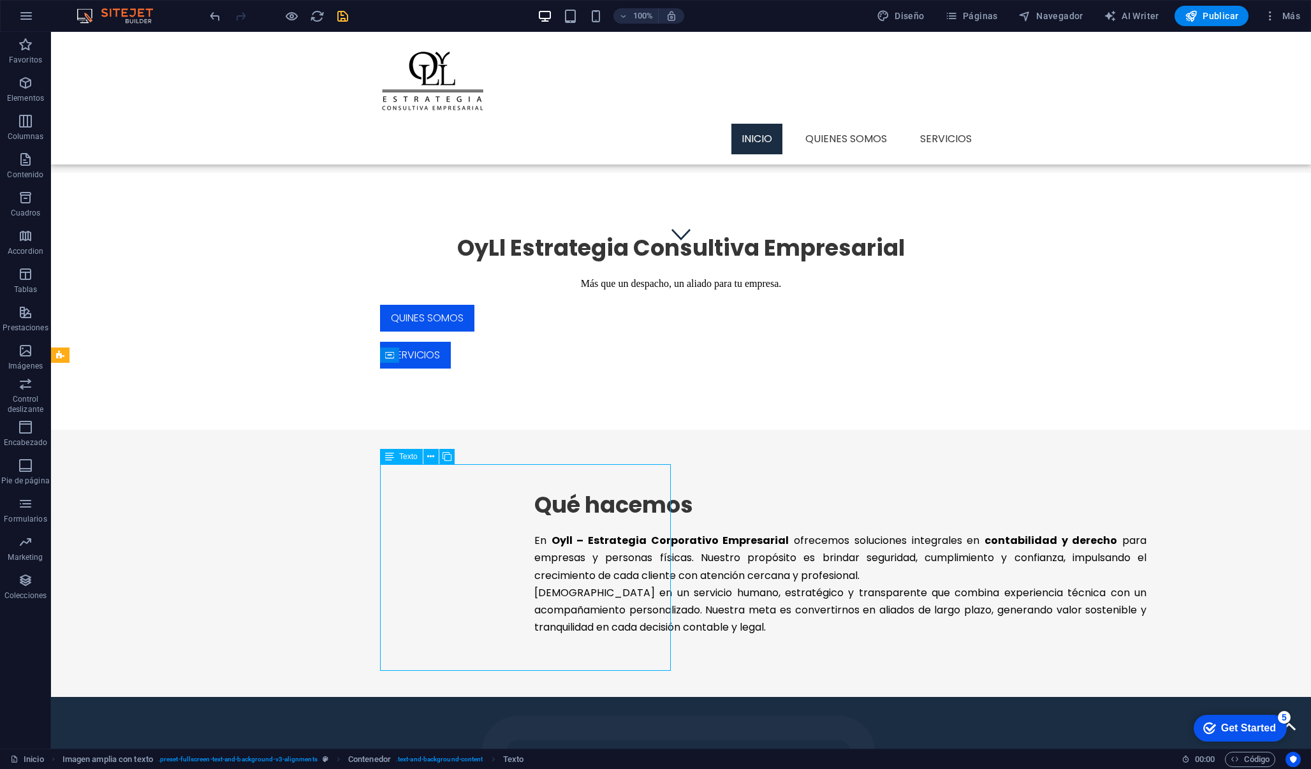
click at [581, 569] on div "En Oyll – Estrategia Corporativo Empresarial ofrecemos soluciones integrales en…" at bounding box center [840, 584] width 612 height 104
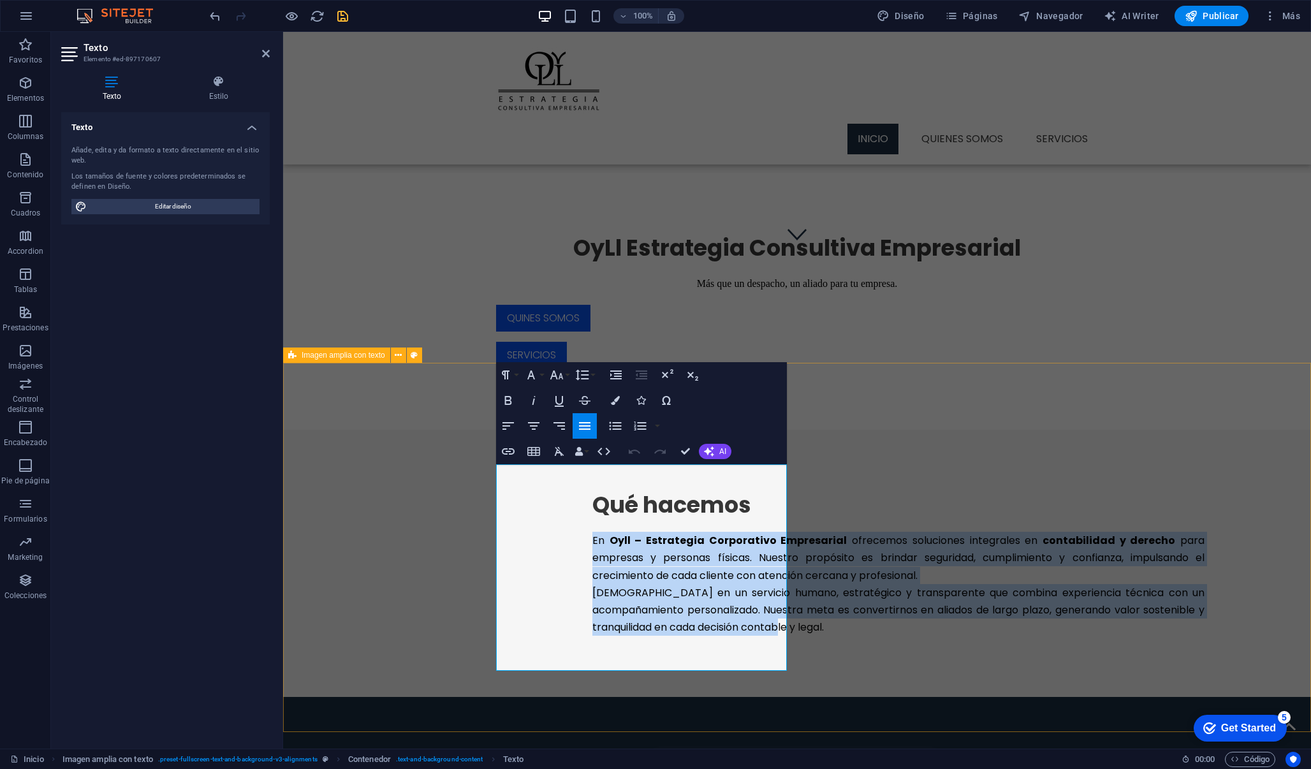
drag, startPoint x: 545, startPoint y: 663, endPoint x: 489, endPoint y: 480, distance: 191.3
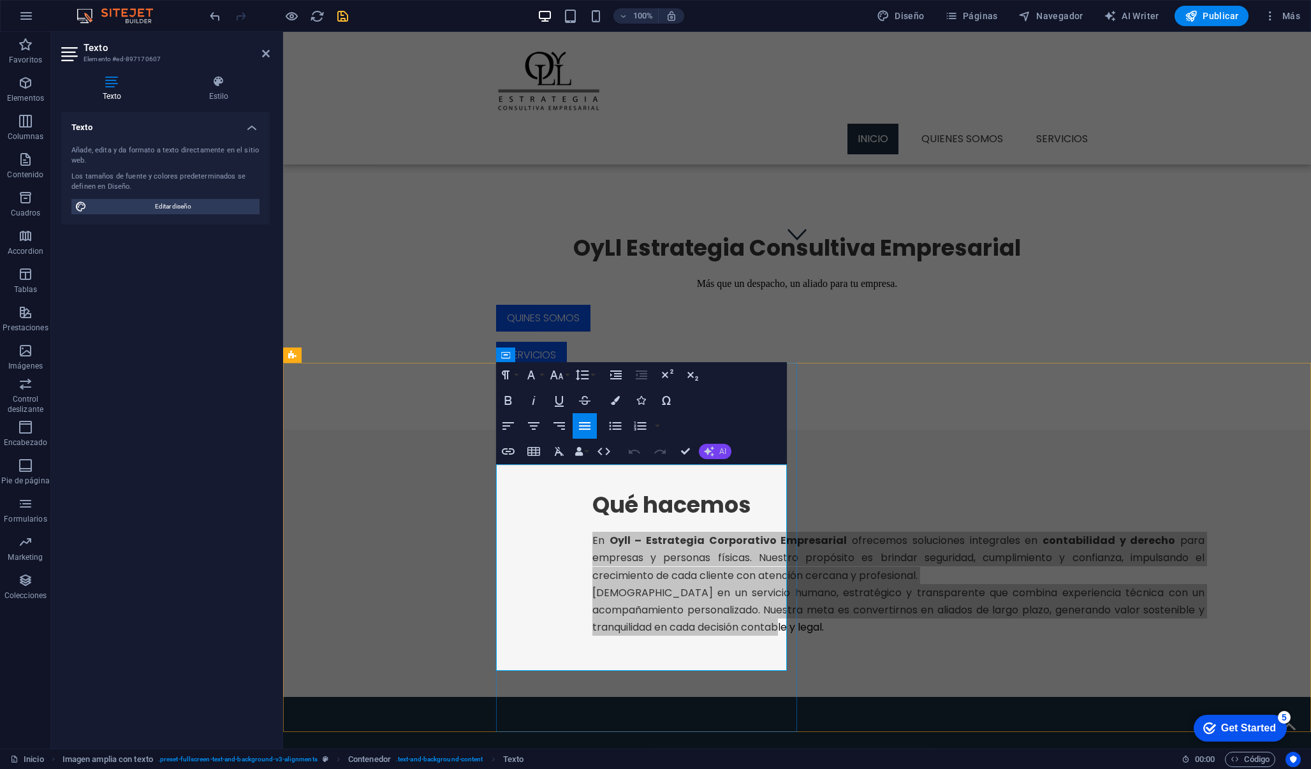
click at [710, 447] on icon "button" at bounding box center [709, 451] width 10 height 10
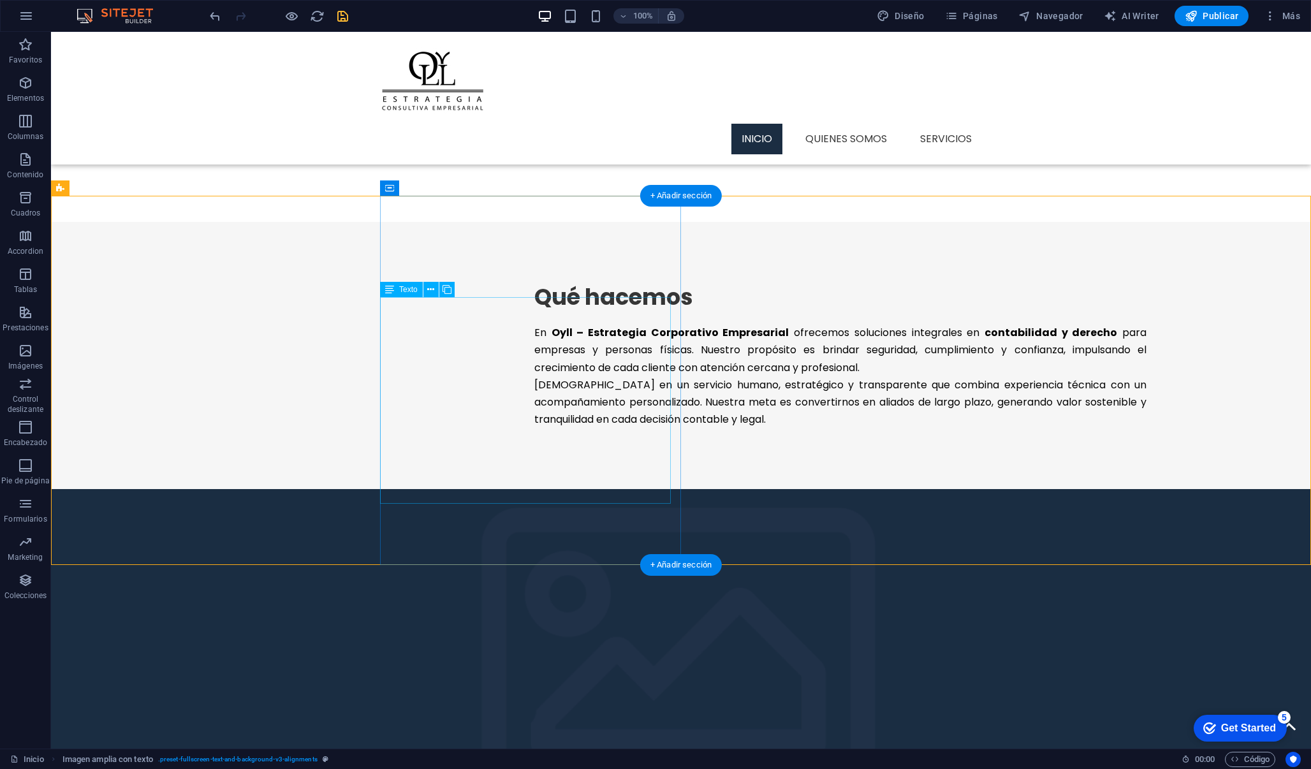
scroll to position [712, 0]
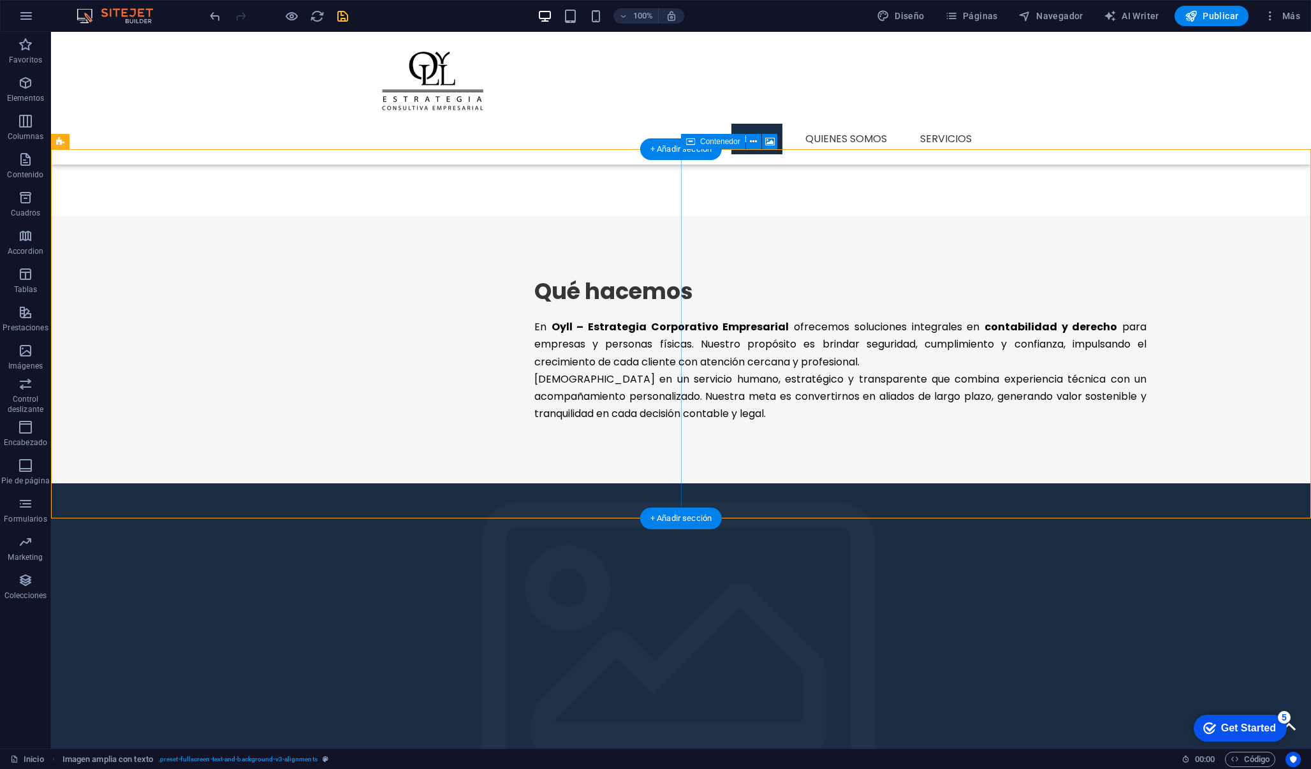
select select "px"
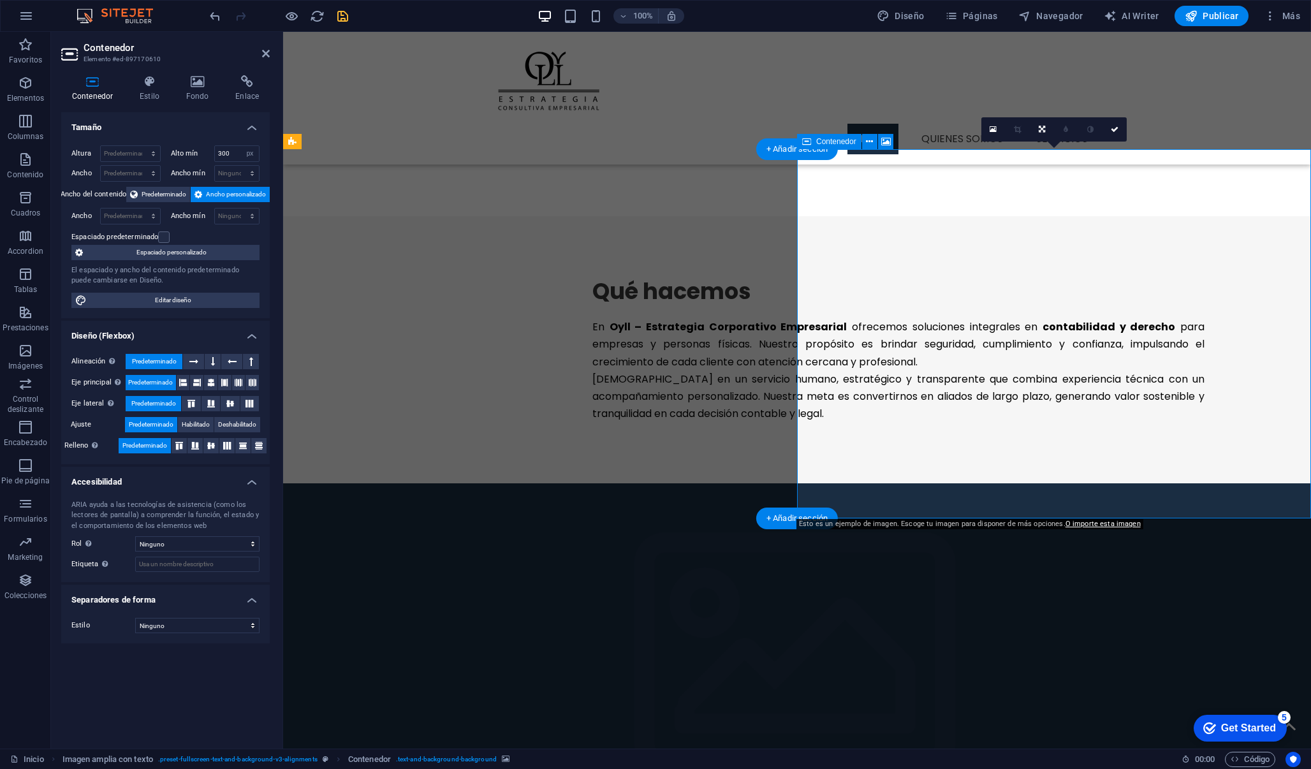
click at [998, 483] on figure at bounding box center [797, 667] width 1028 height 369
click at [684, 483] on div "Qué hacemos En Oyll – Estrategia Corporativo Empresarial ofrecemos soluciones i…" at bounding box center [903, 349] width 815 height 267
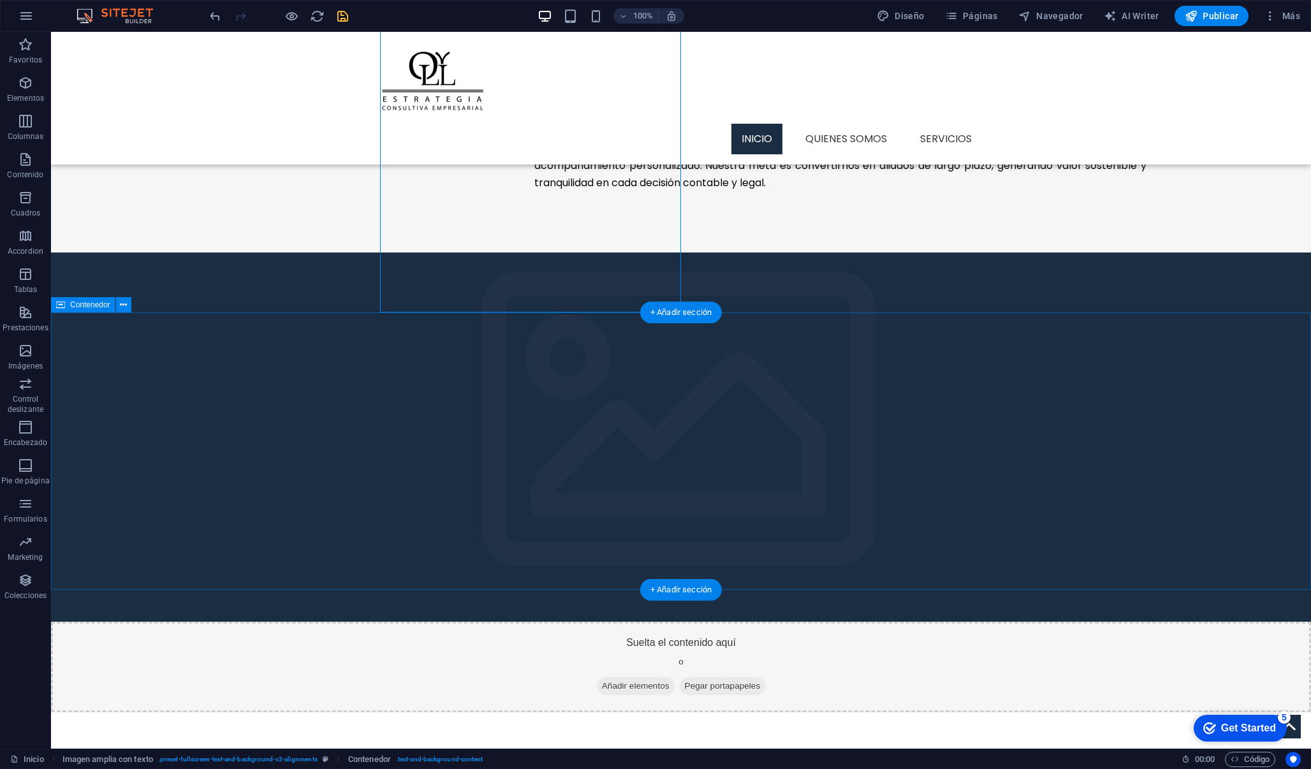
scroll to position [945, 0]
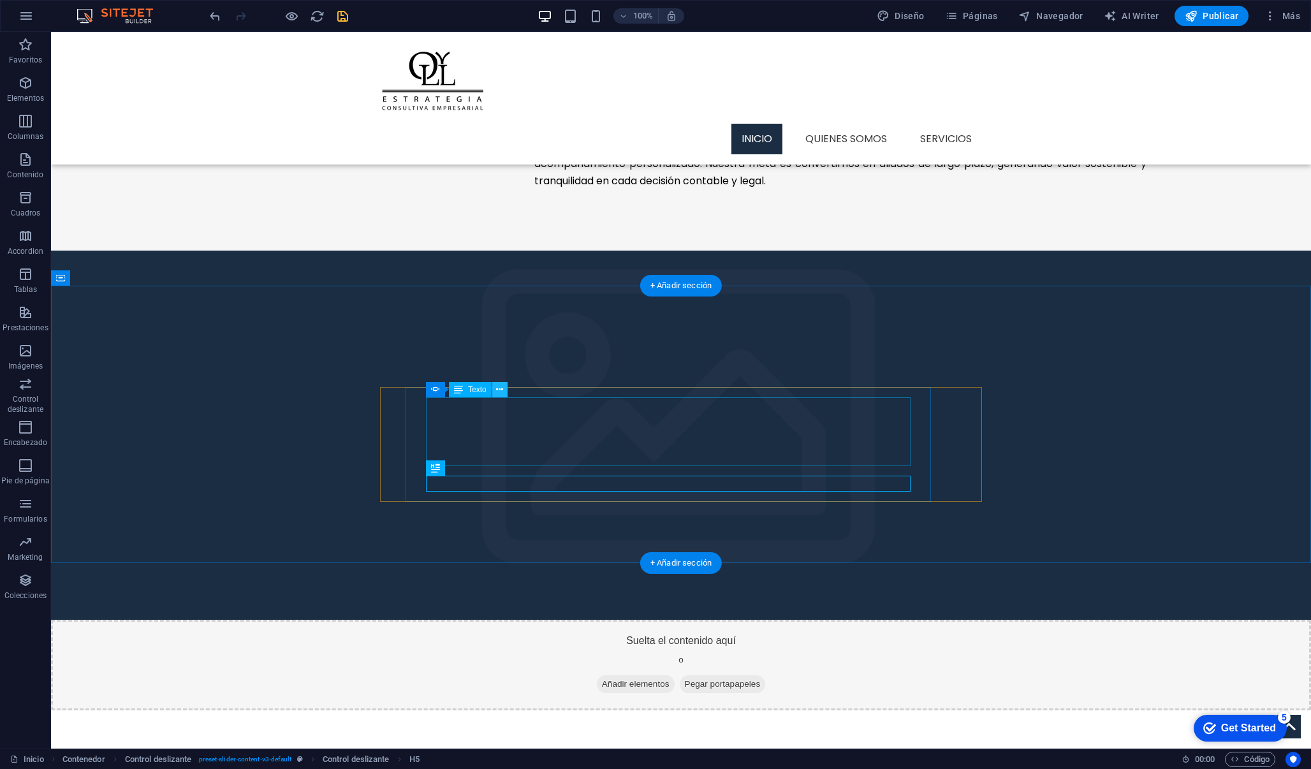
click at [497, 388] on icon at bounding box center [499, 389] width 7 height 13
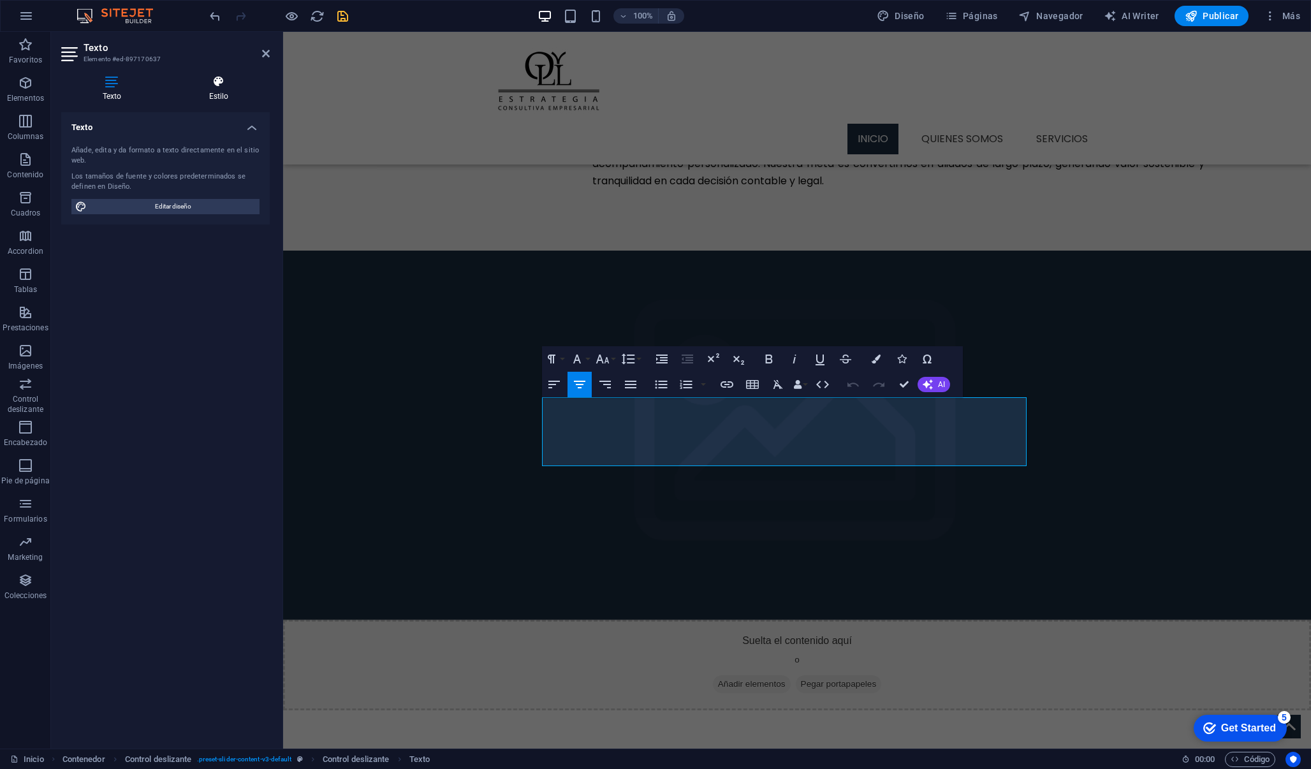
click at [206, 91] on h4 "Estilo" at bounding box center [219, 88] width 102 height 27
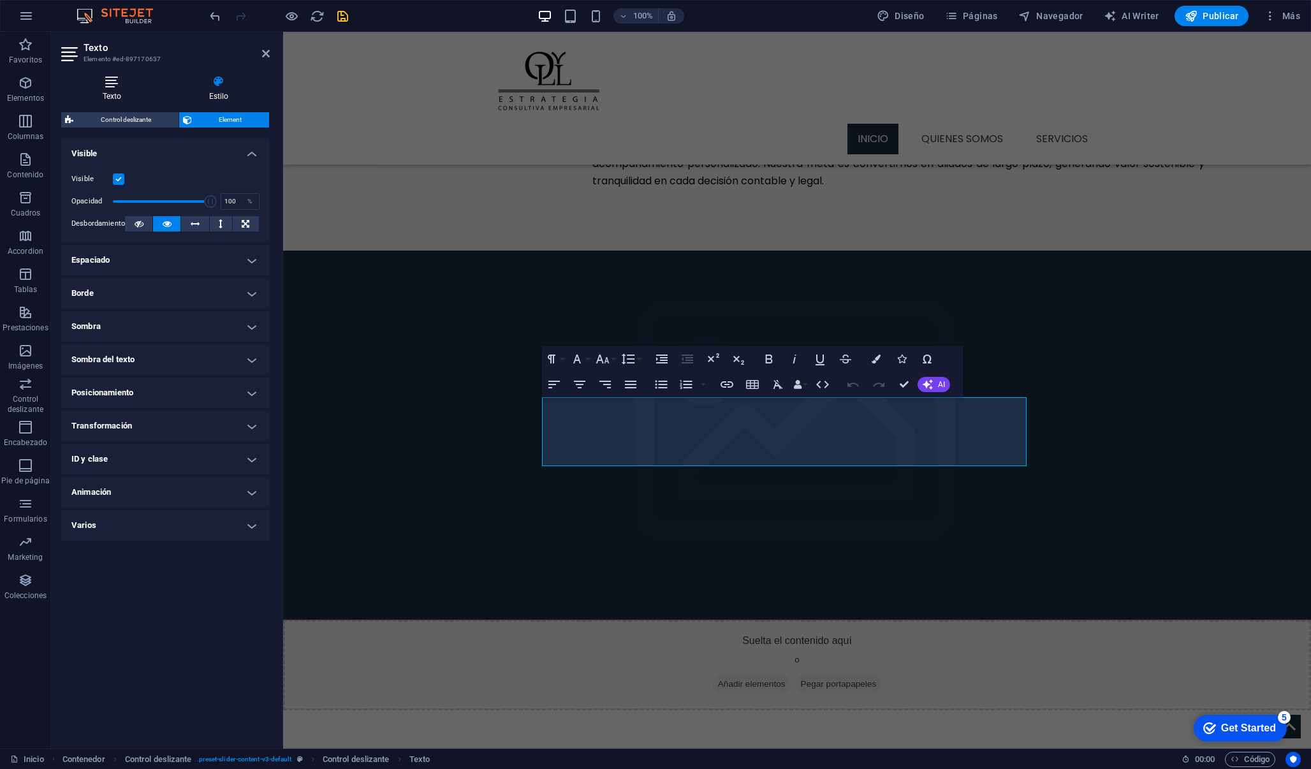
click at [110, 96] on h4 "Texto" at bounding box center [114, 88] width 107 height 27
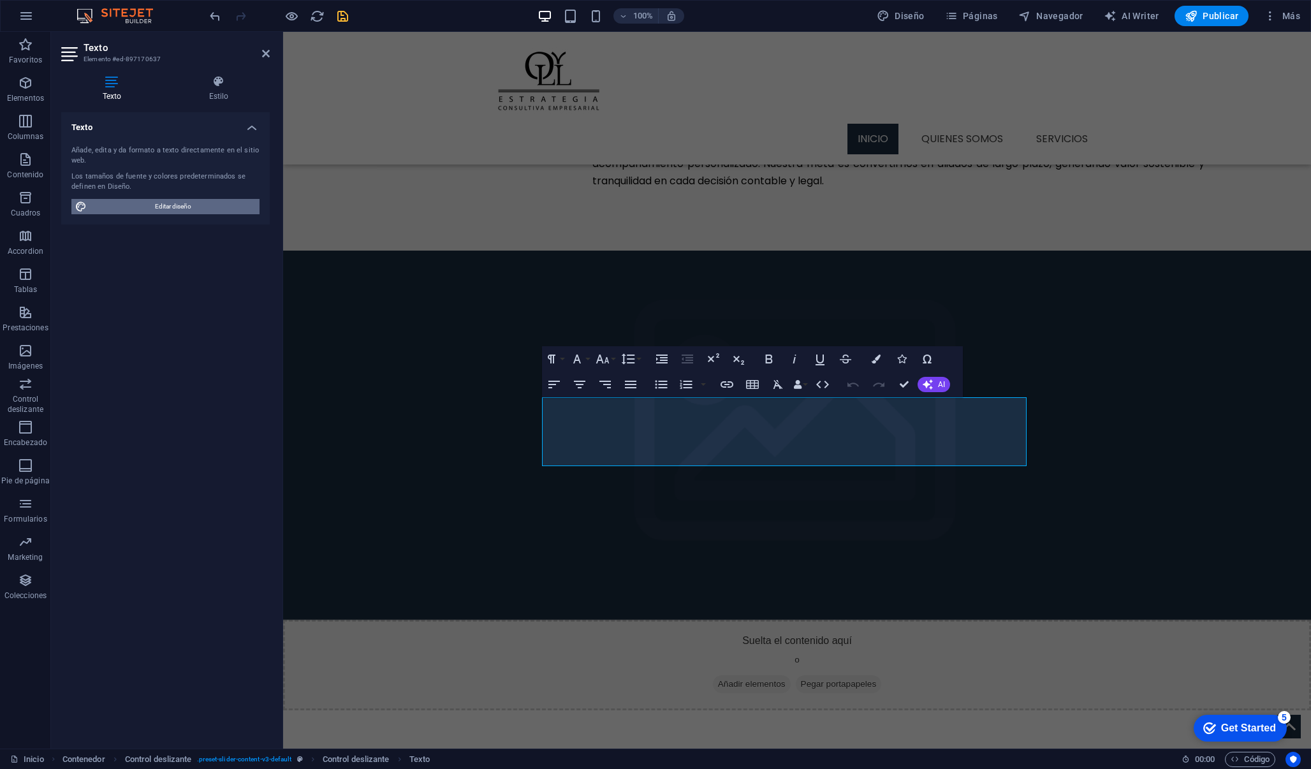
click at [136, 208] on span "Editar diseño" at bounding box center [173, 206] width 165 height 15
select select "px"
select select "300"
select select "px"
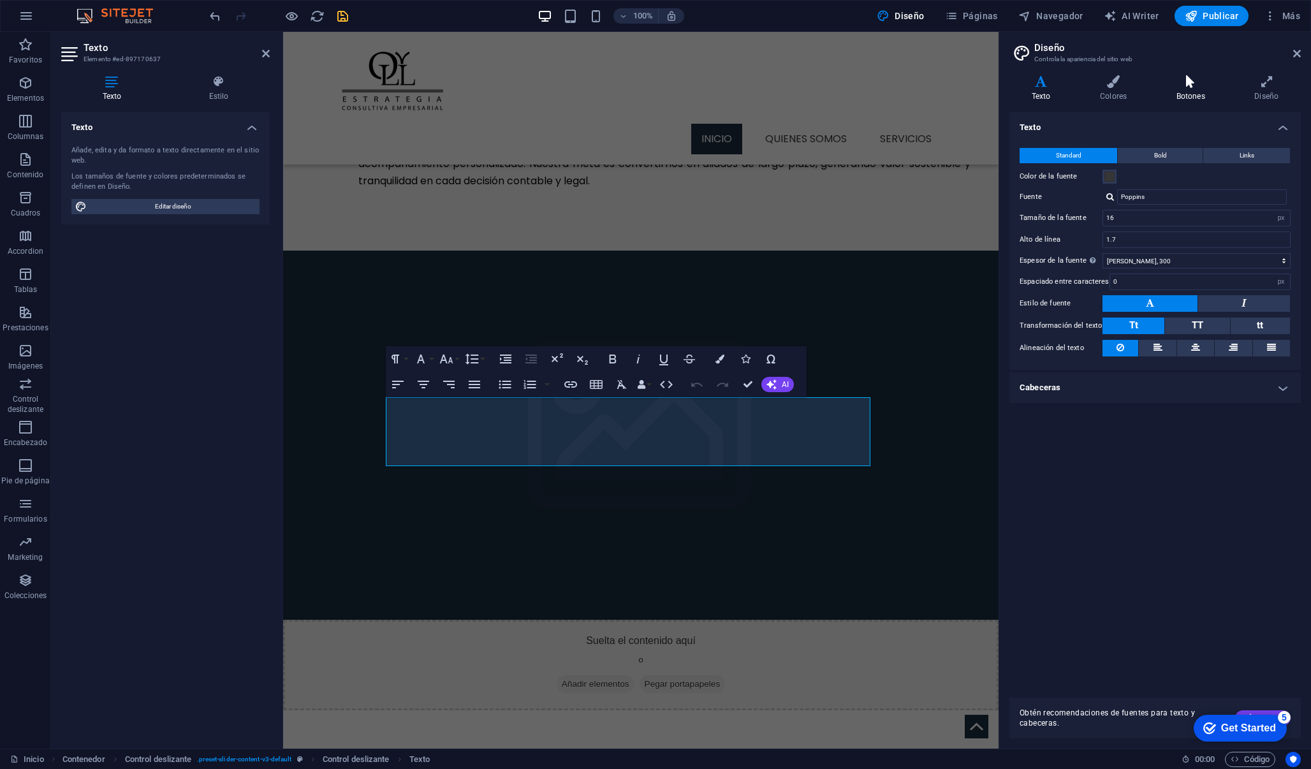
click at [1181, 87] on icon at bounding box center [1190, 81] width 73 height 13
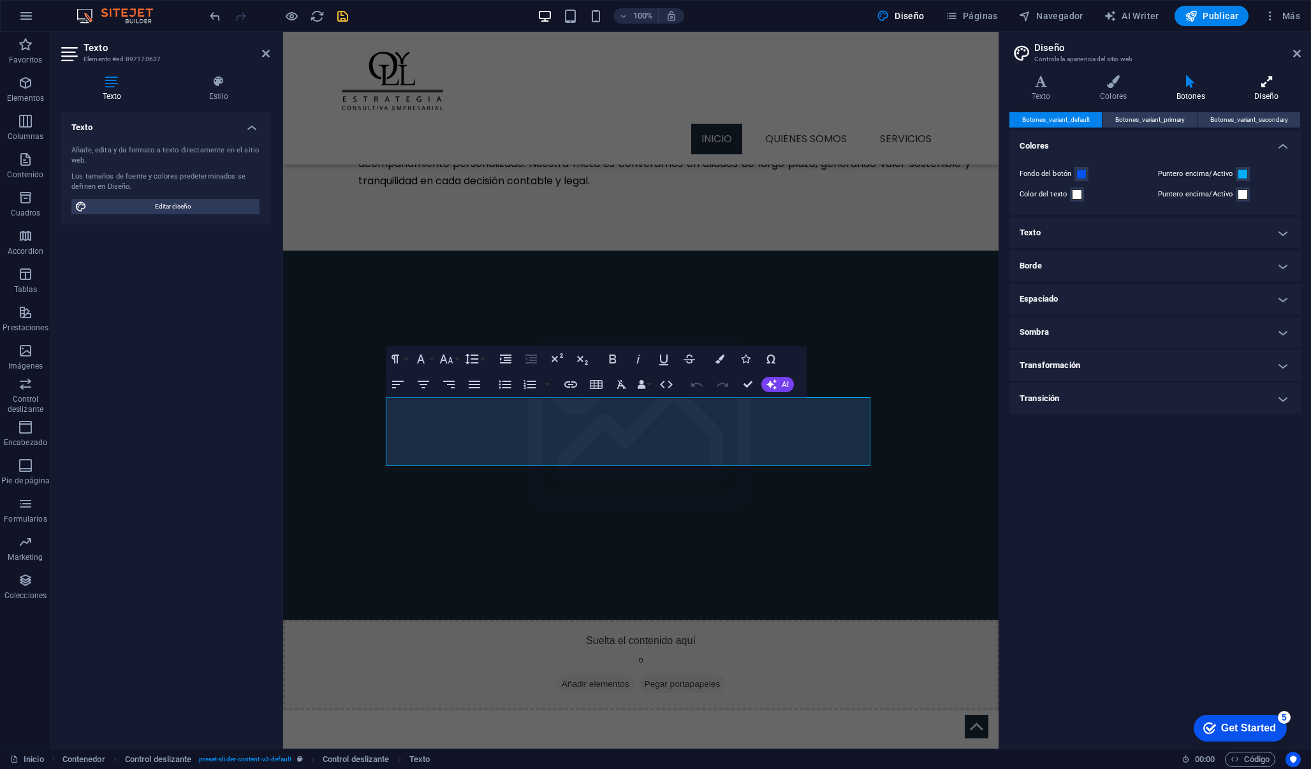
click at [1260, 81] on icon at bounding box center [1267, 81] width 68 height 13
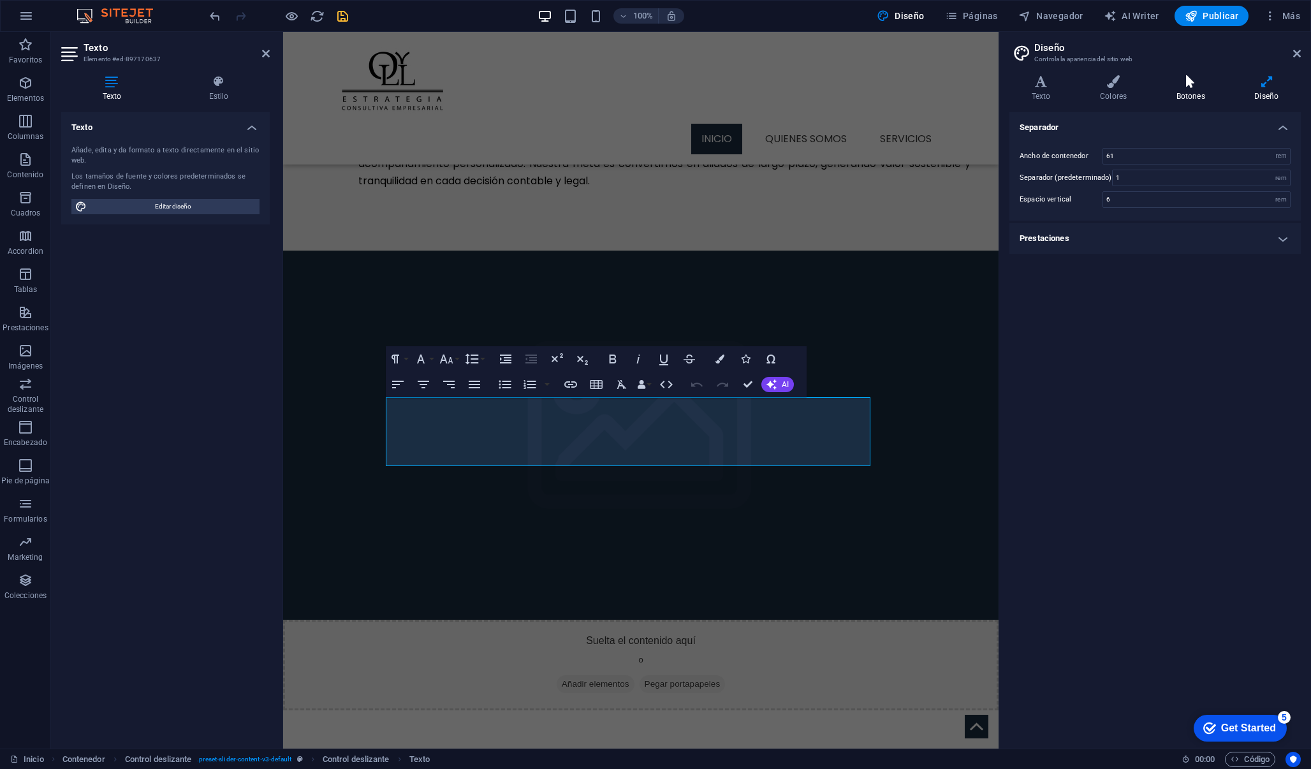
click at [1178, 92] on h4 "Botones" at bounding box center [1193, 88] width 78 height 27
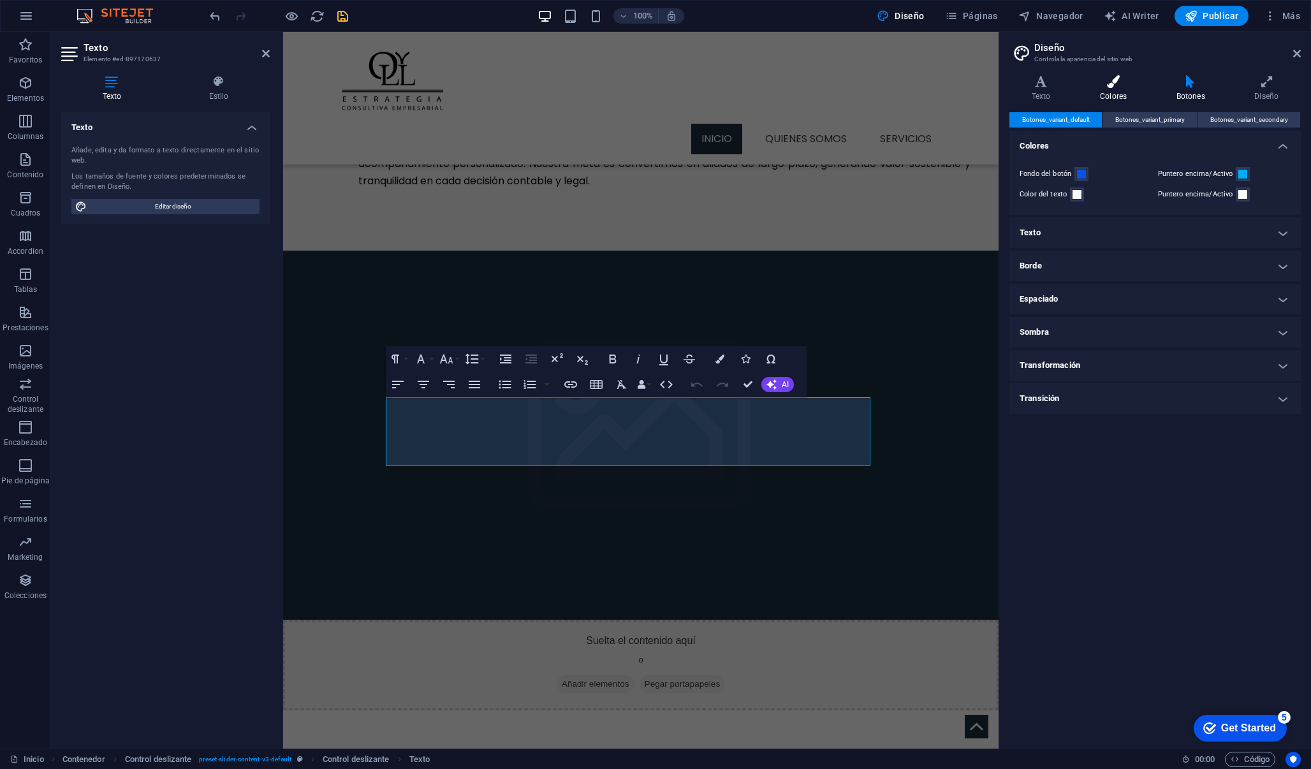
click at [1126, 82] on icon at bounding box center [1113, 81] width 71 height 13
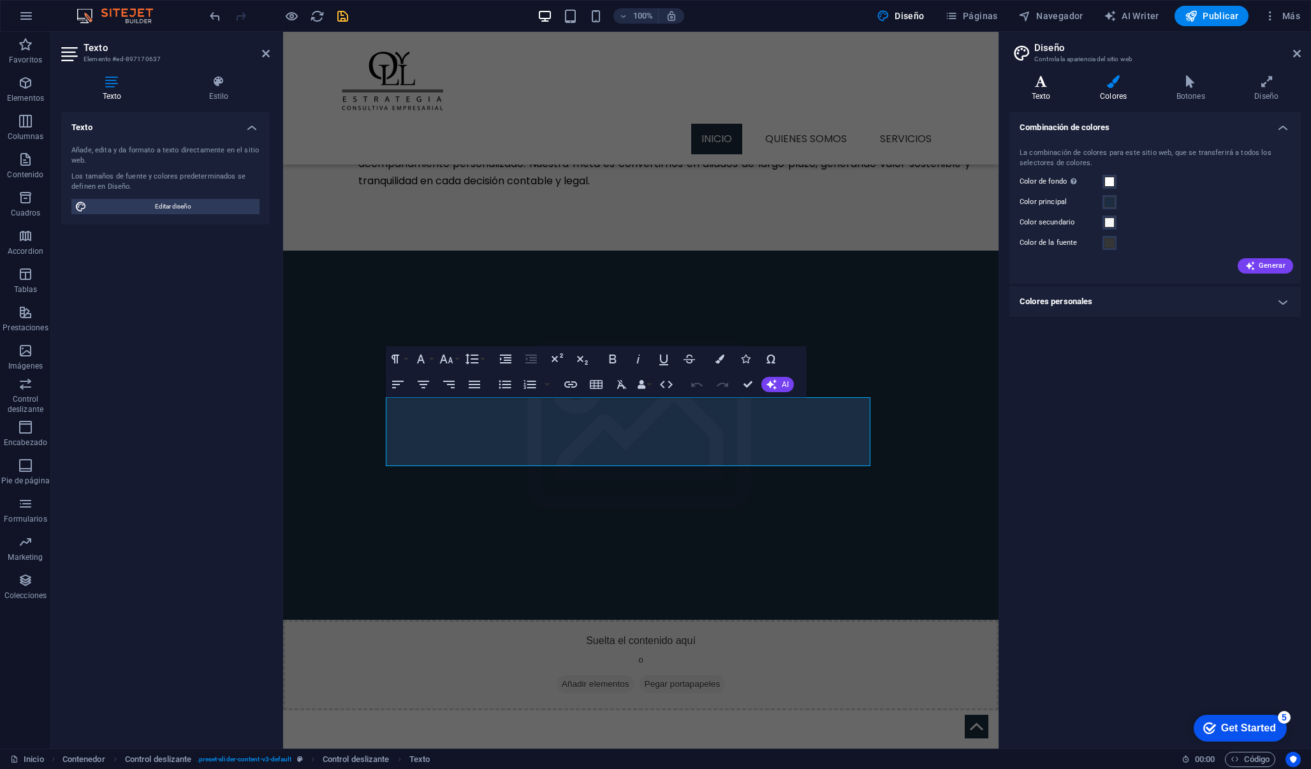
click at [1049, 85] on icon at bounding box center [1041, 81] width 63 height 13
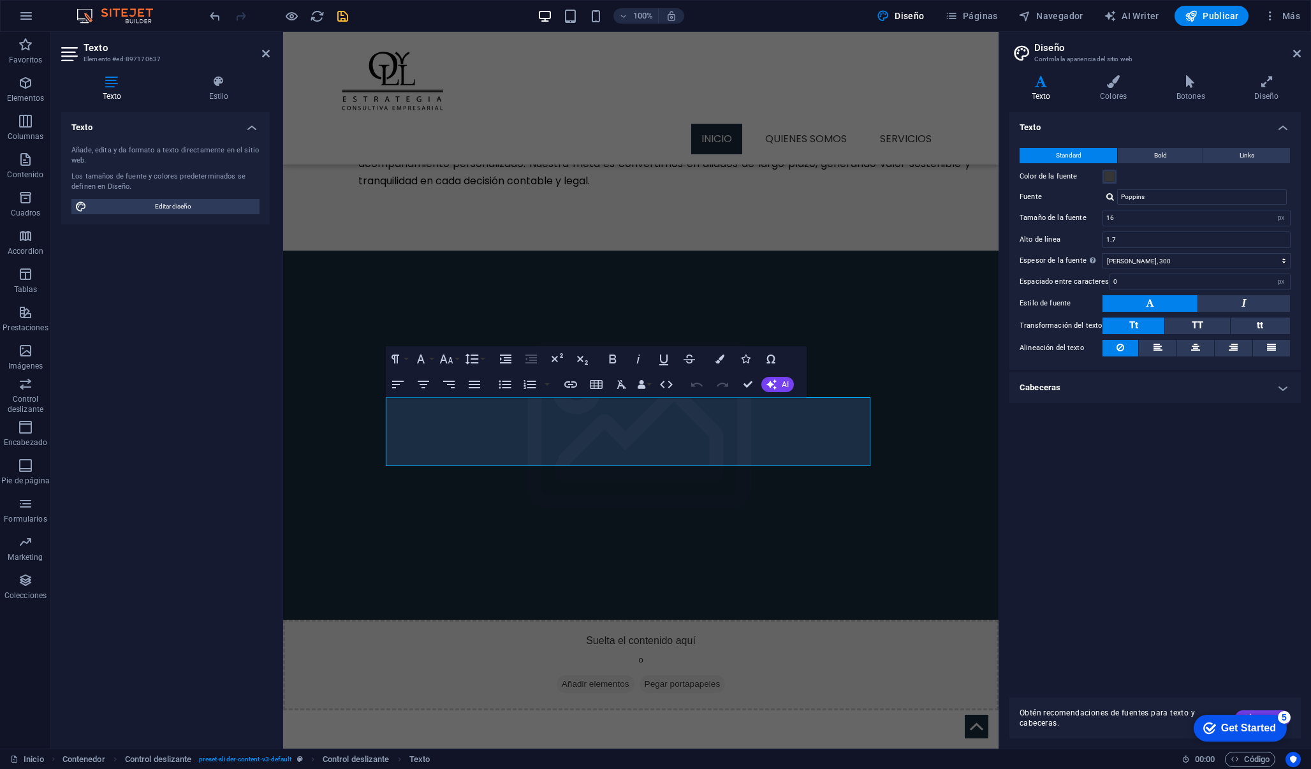
click at [1101, 593] on div "Texto Standard Bold Links Color de la fuente Fuente Poppins Tamaño de la fuente…" at bounding box center [1155, 399] width 291 height 575
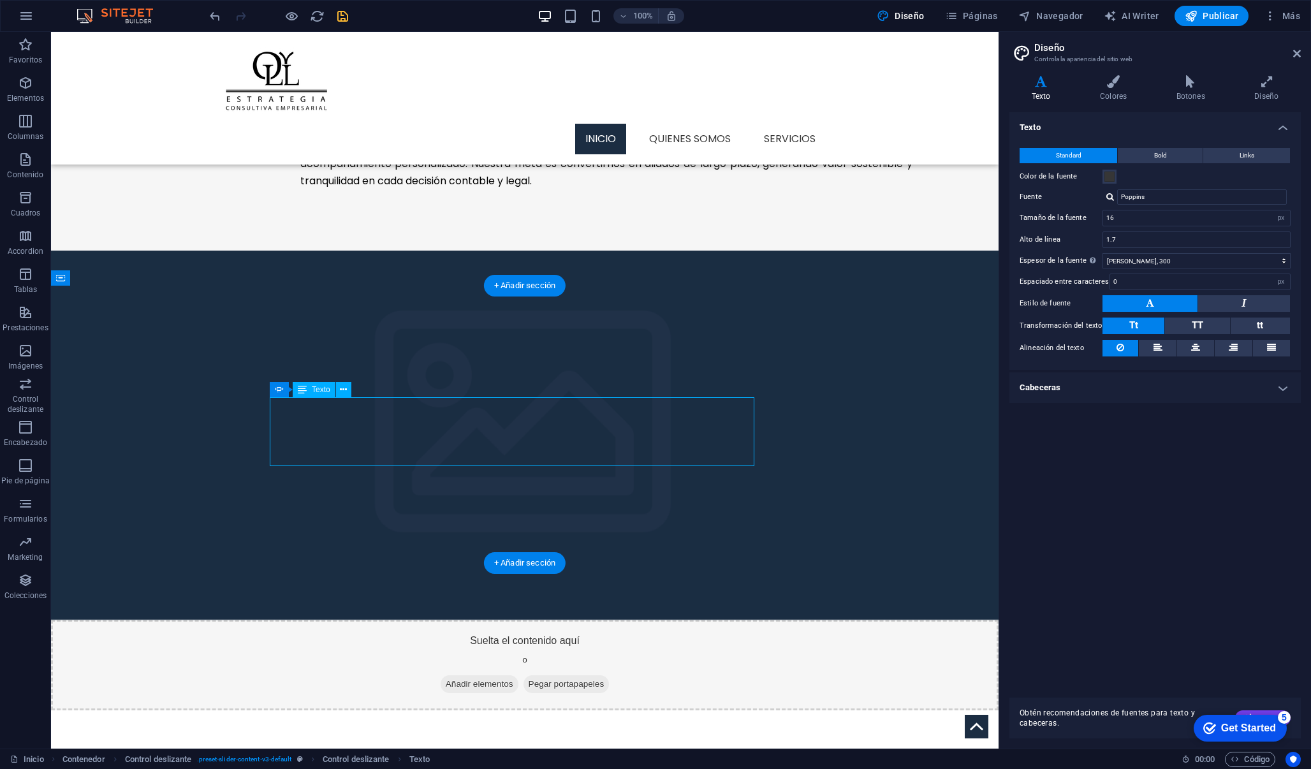
drag, startPoint x: 748, startPoint y: 458, endPoint x: 727, endPoint y: 456, distance: 21.1
drag, startPoint x: 746, startPoint y: 456, endPoint x: 701, endPoint y: 450, distance: 45.7
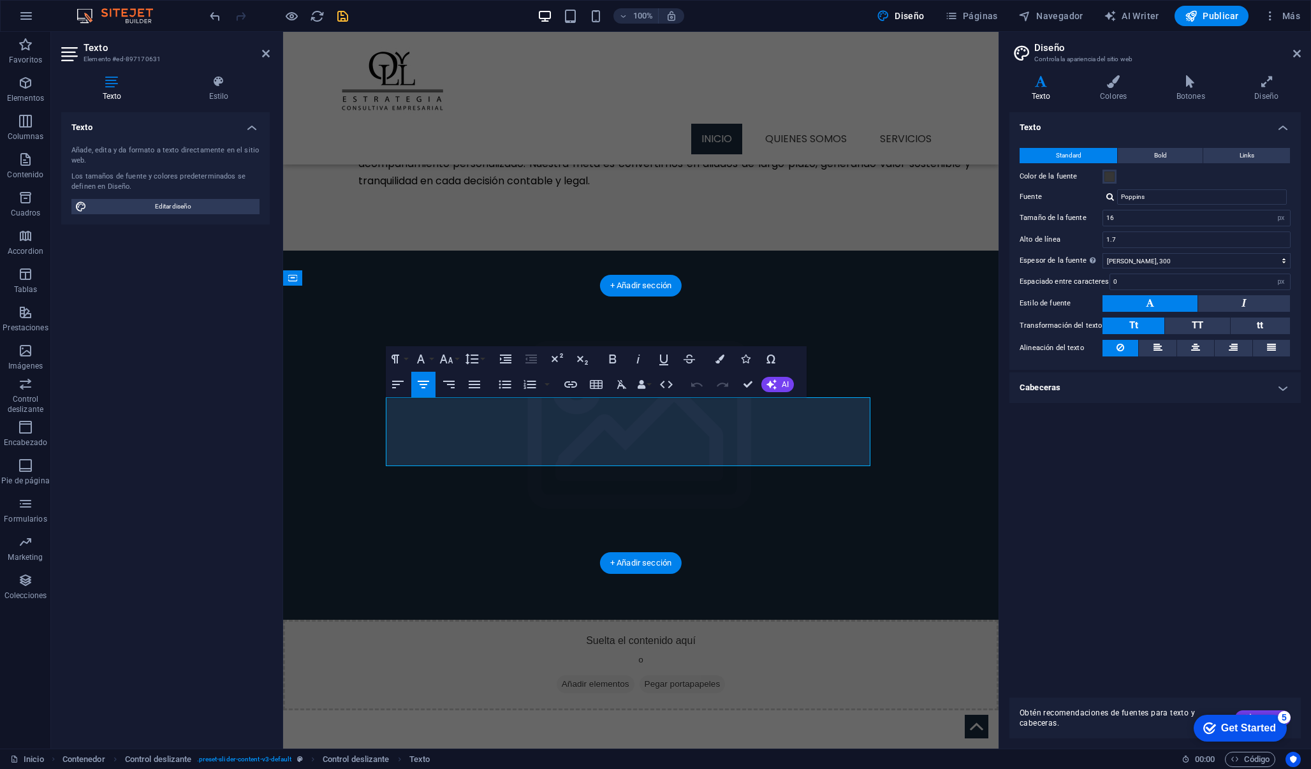
drag, startPoint x: 864, startPoint y: 460, endPoint x: 395, endPoint y: 404, distance: 472.7
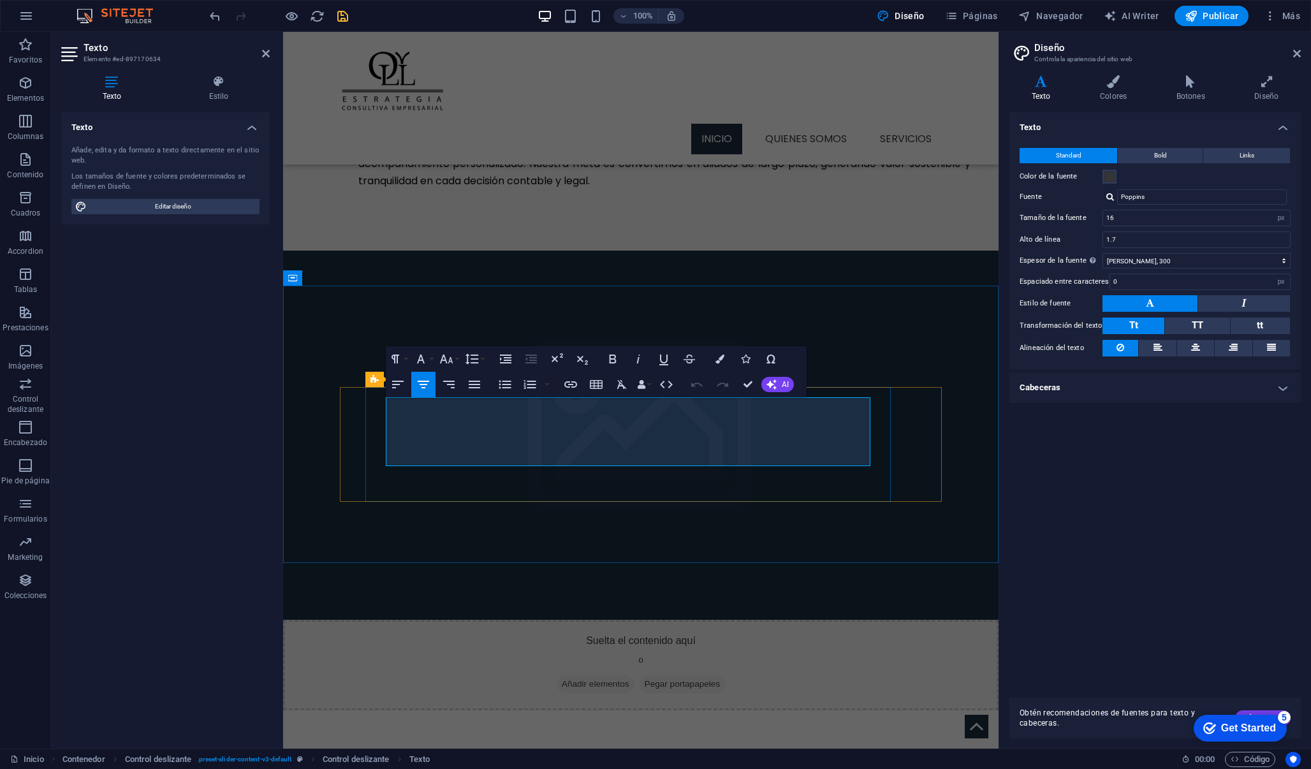
drag, startPoint x: 864, startPoint y: 460, endPoint x: 380, endPoint y: 408, distance: 486.8
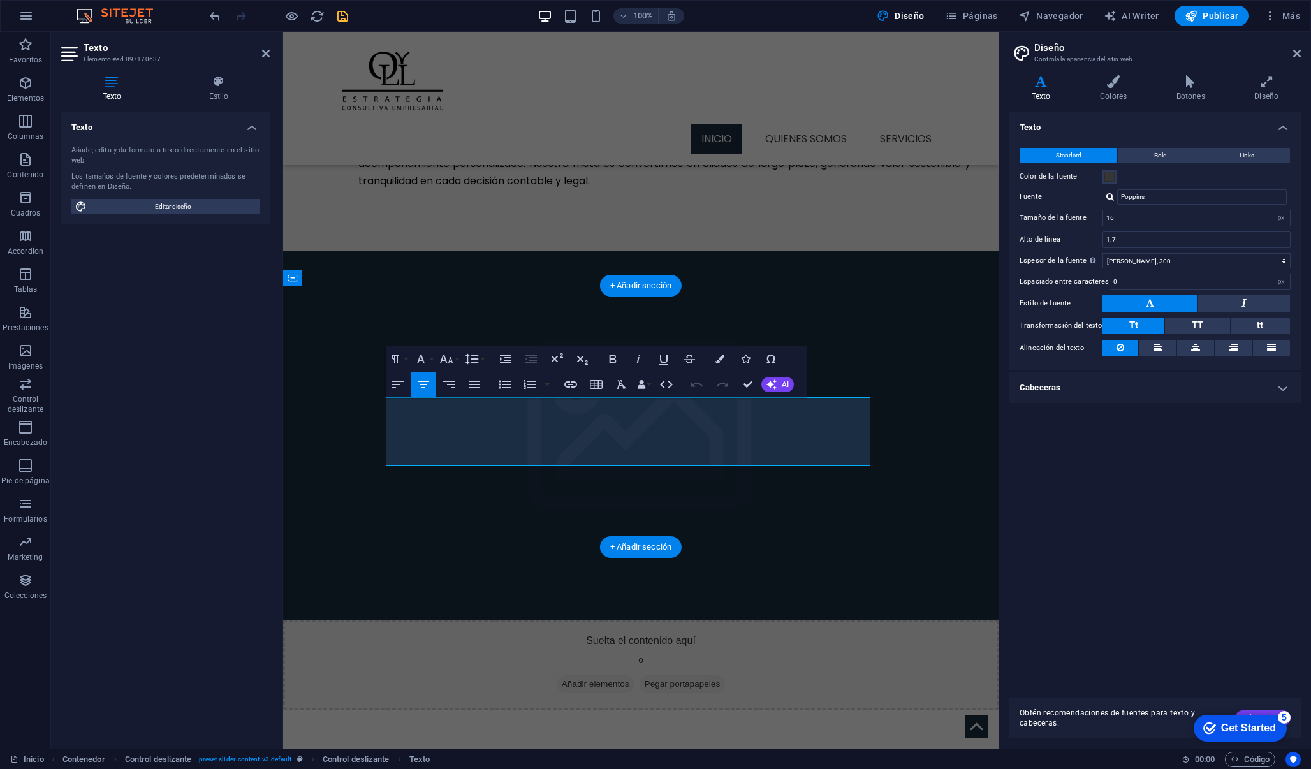
drag, startPoint x: 865, startPoint y: 460, endPoint x: 394, endPoint y: 408, distance: 474.3
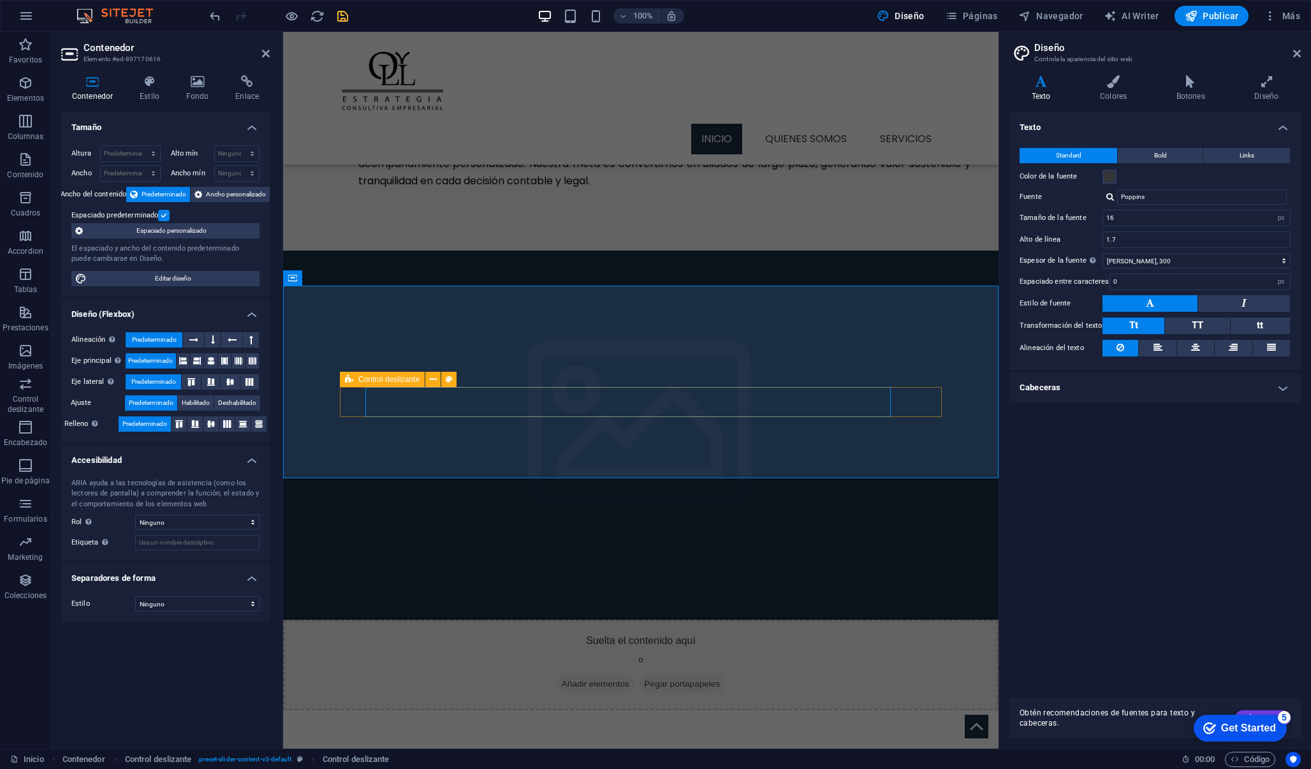
click at [375, 382] on span "Control deslizante" at bounding box center [388, 380] width 61 height 8
click at [362, 368] on span "Separador" at bounding box center [377, 367] width 36 height 8
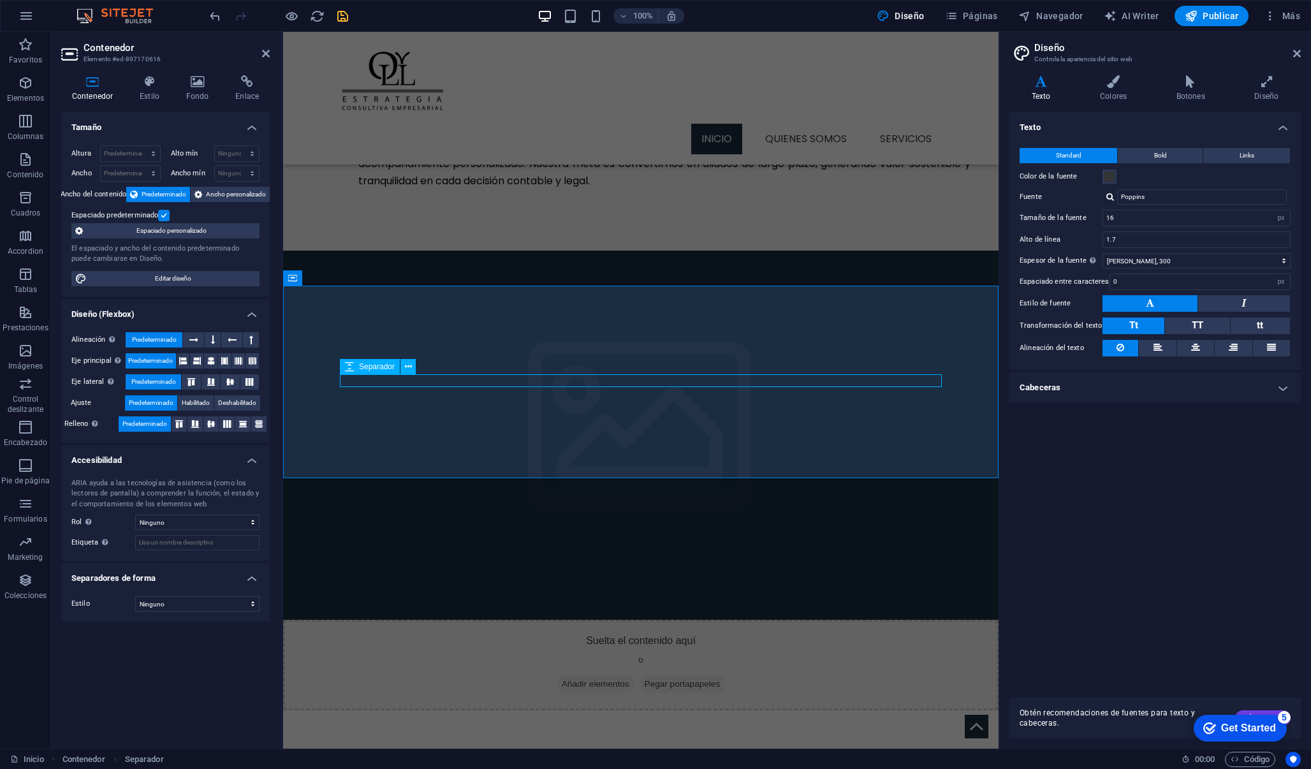
click at [348, 369] on icon at bounding box center [349, 366] width 9 height 15
select select "px"
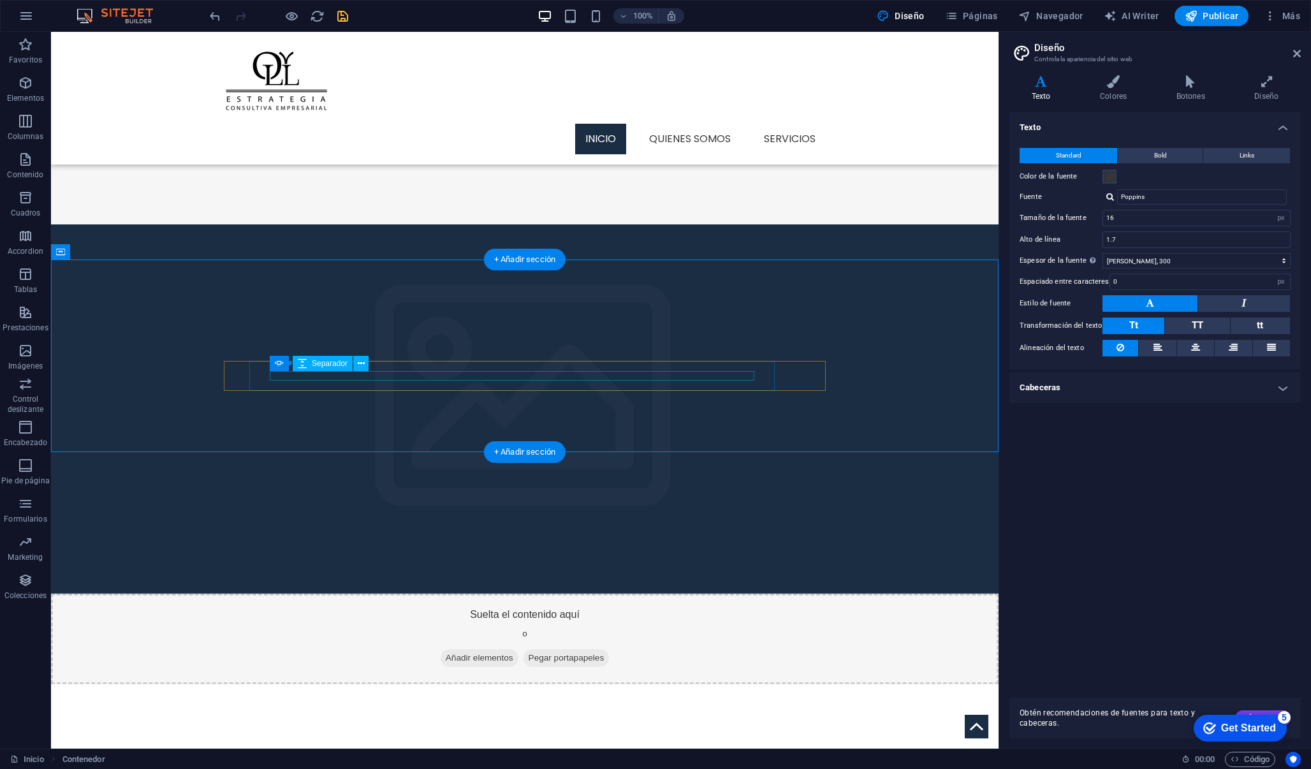
scroll to position [975, 0]
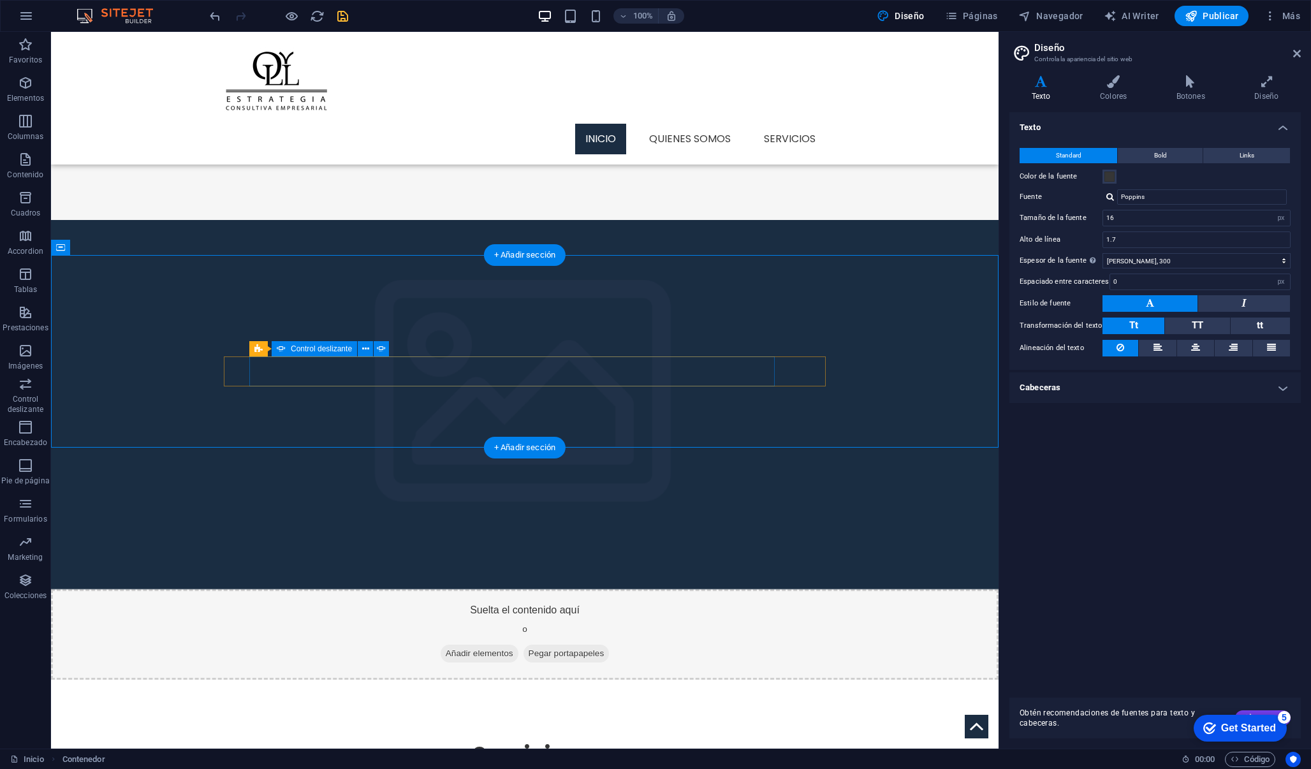
click at [309, 351] on span "Control deslizante" at bounding box center [321, 349] width 61 height 8
click at [380, 348] on icon at bounding box center [381, 349] width 9 height 13
select select "ms"
select select "s"
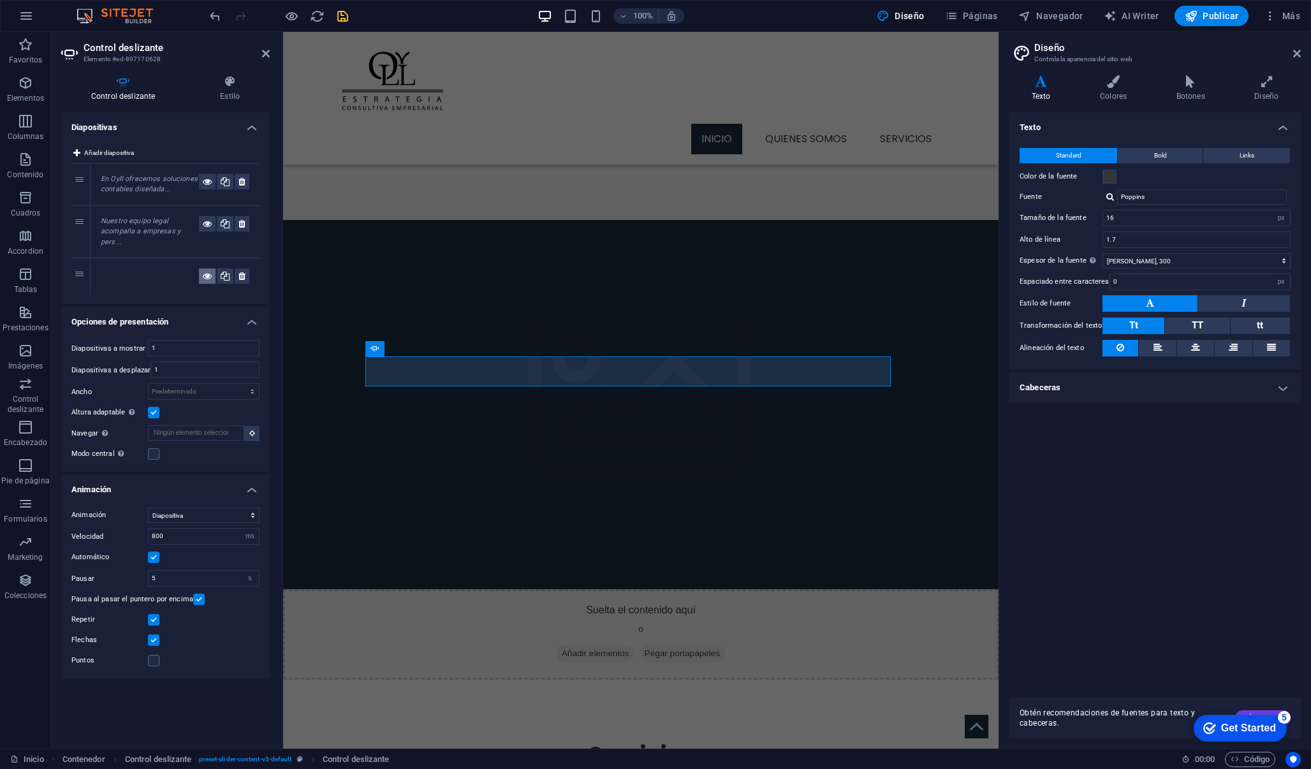
click at [209, 275] on icon at bounding box center [207, 276] width 9 height 15
click at [206, 271] on icon at bounding box center [207, 276] width 9 height 15
click at [243, 277] on icon at bounding box center [242, 276] width 7 height 15
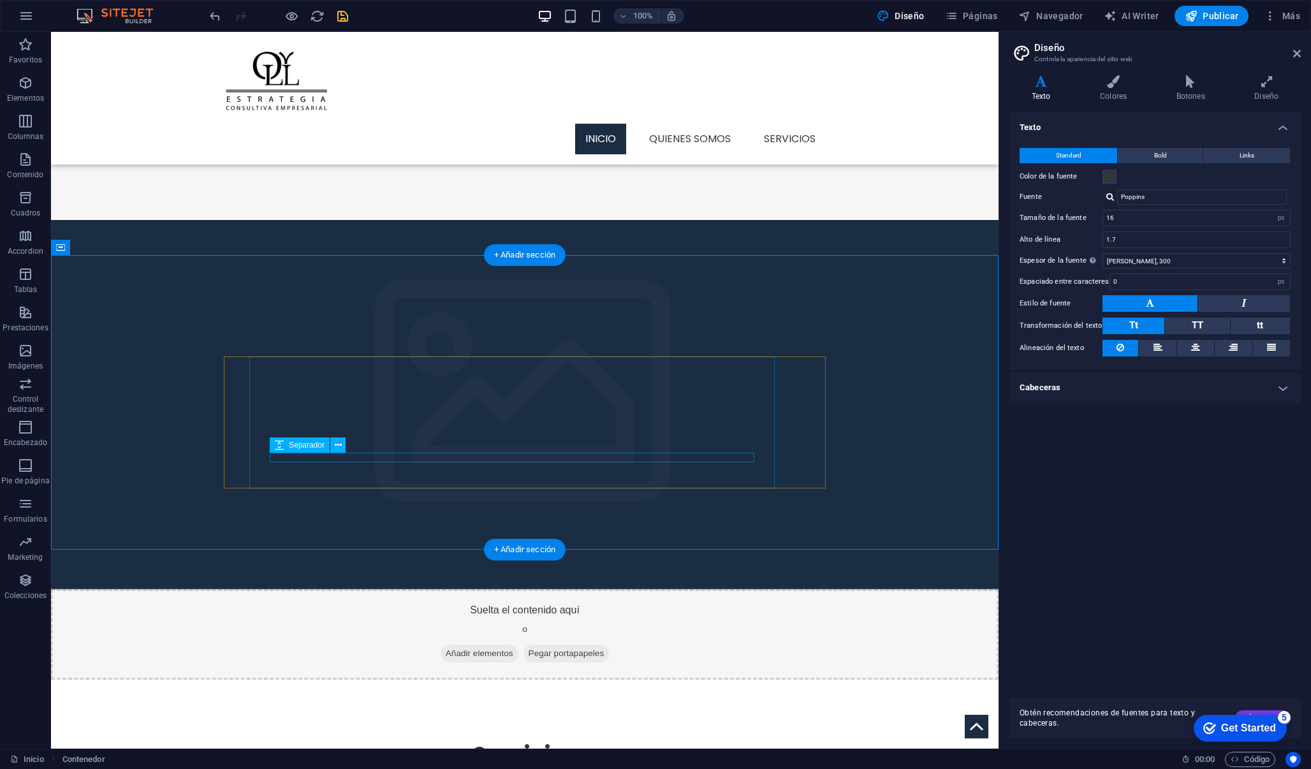
drag, startPoint x: 559, startPoint y: 469, endPoint x: 562, endPoint y: 376, distance: 93.2
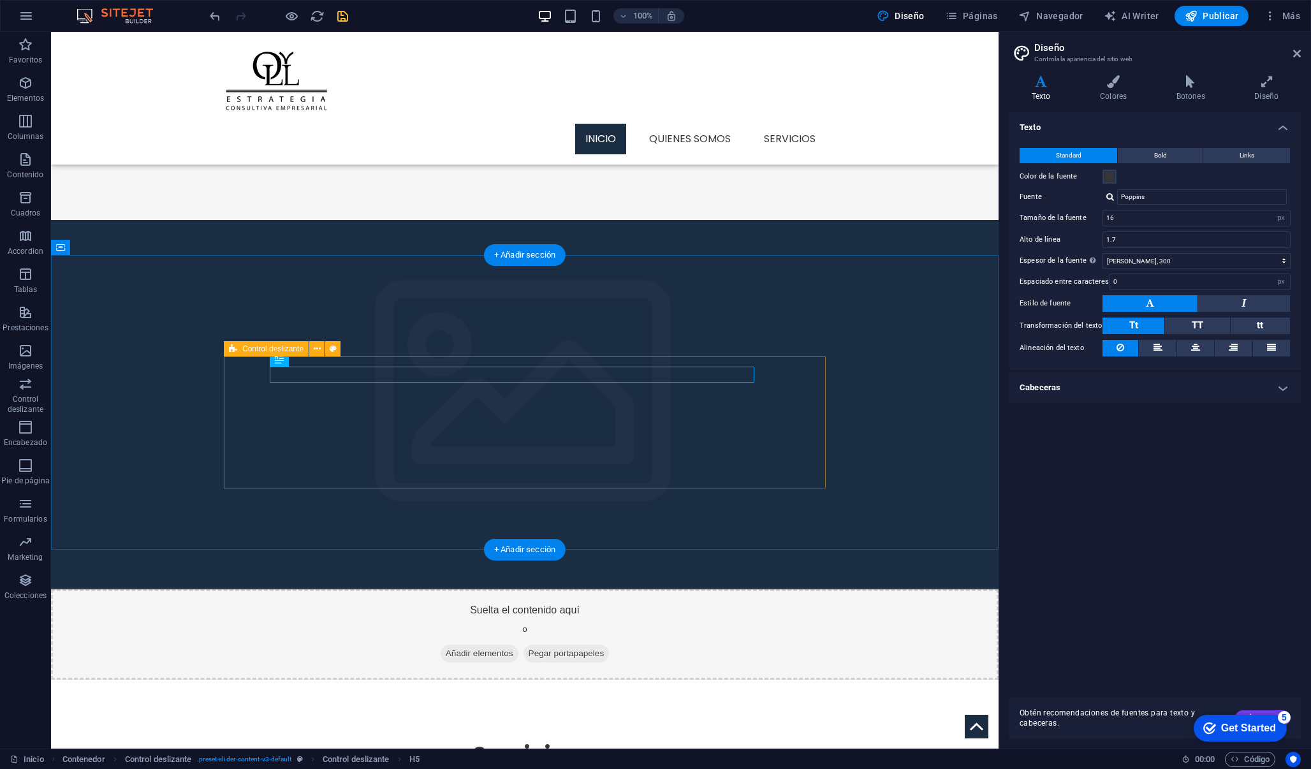
drag, startPoint x: 538, startPoint y: 471, endPoint x: 538, endPoint y: 386, distance: 84.8
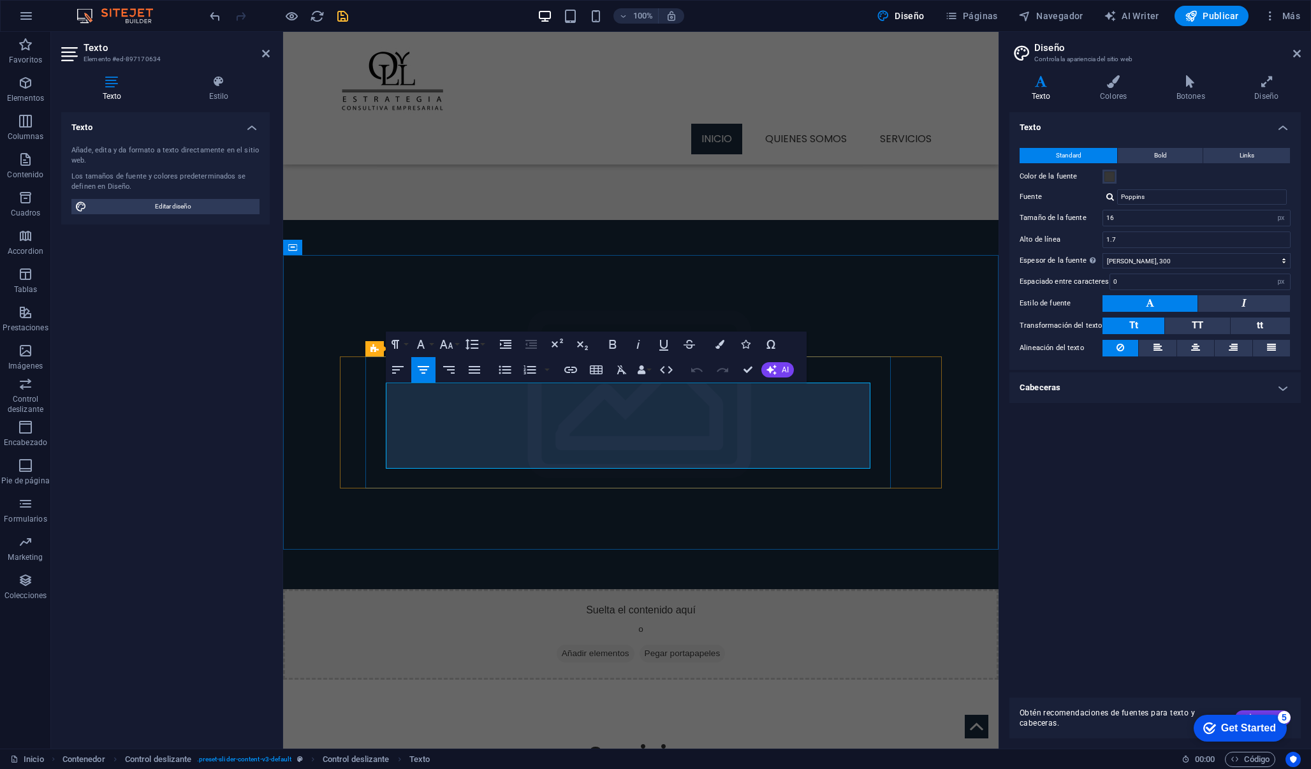
drag, startPoint x: 526, startPoint y: 458, endPoint x: 369, endPoint y: 386, distance: 173.2
click at [510, 381] on button "Unordered List" at bounding box center [505, 370] width 24 height 26
click at [468, 374] on icon "button" at bounding box center [474, 369] width 15 height 15
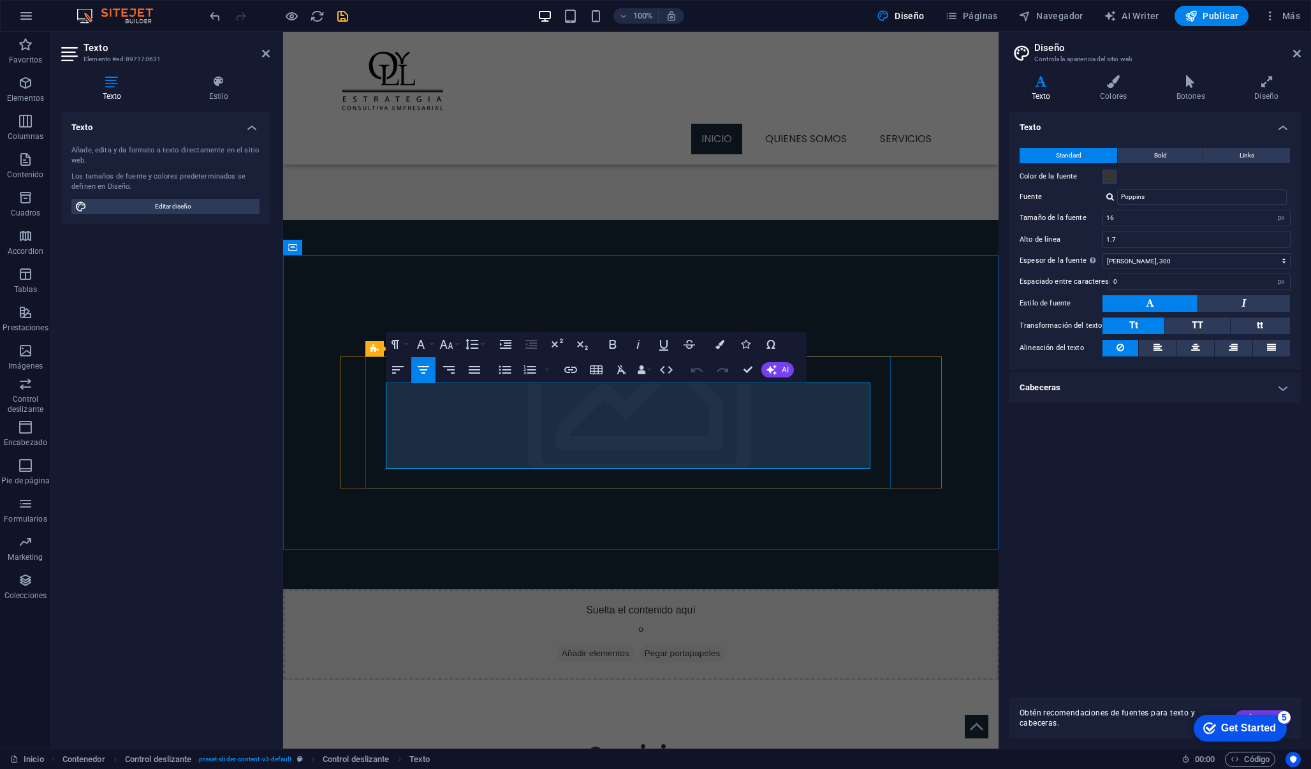
drag, startPoint x: 682, startPoint y: 466, endPoint x: 372, endPoint y: 364, distance: 326.1
click at [469, 369] on icon "button" at bounding box center [474, 369] width 15 height 15
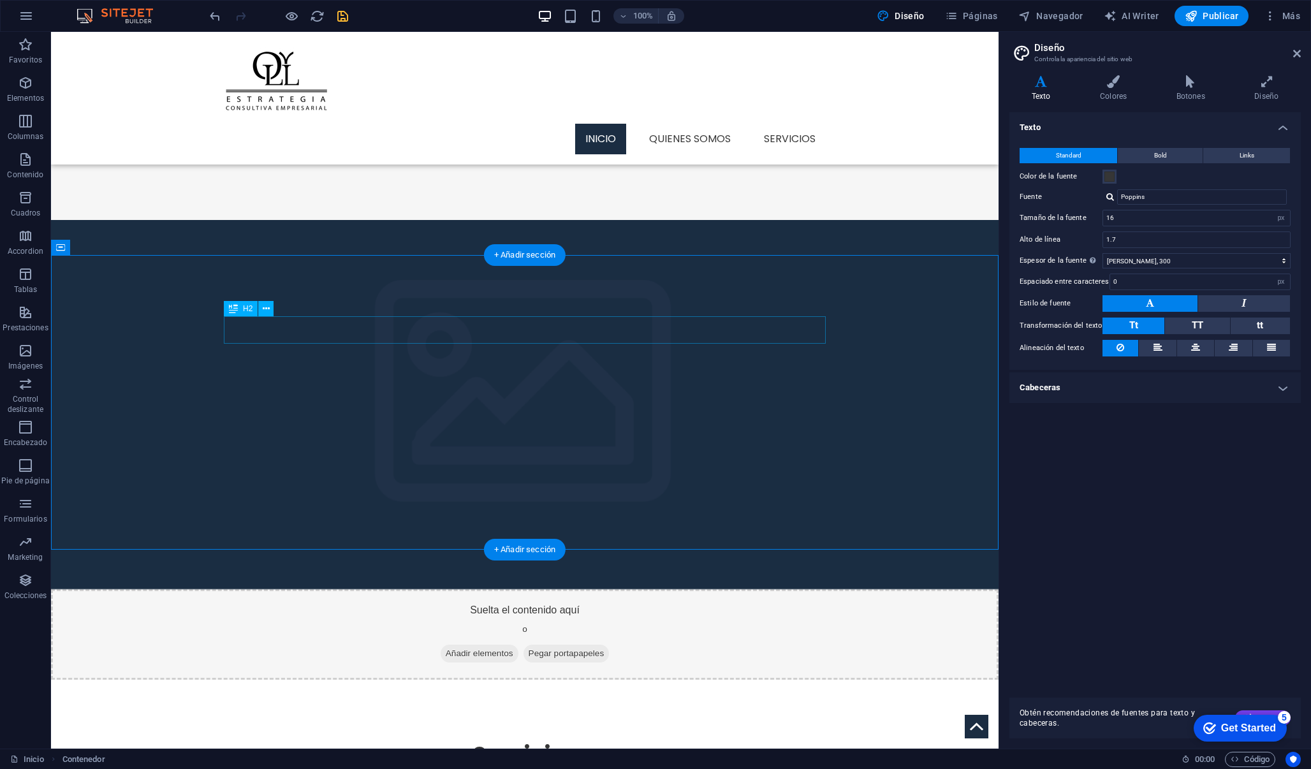
click at [534, 741] on div "Servicios" at bounding box center [525, 755] width 602 height 28
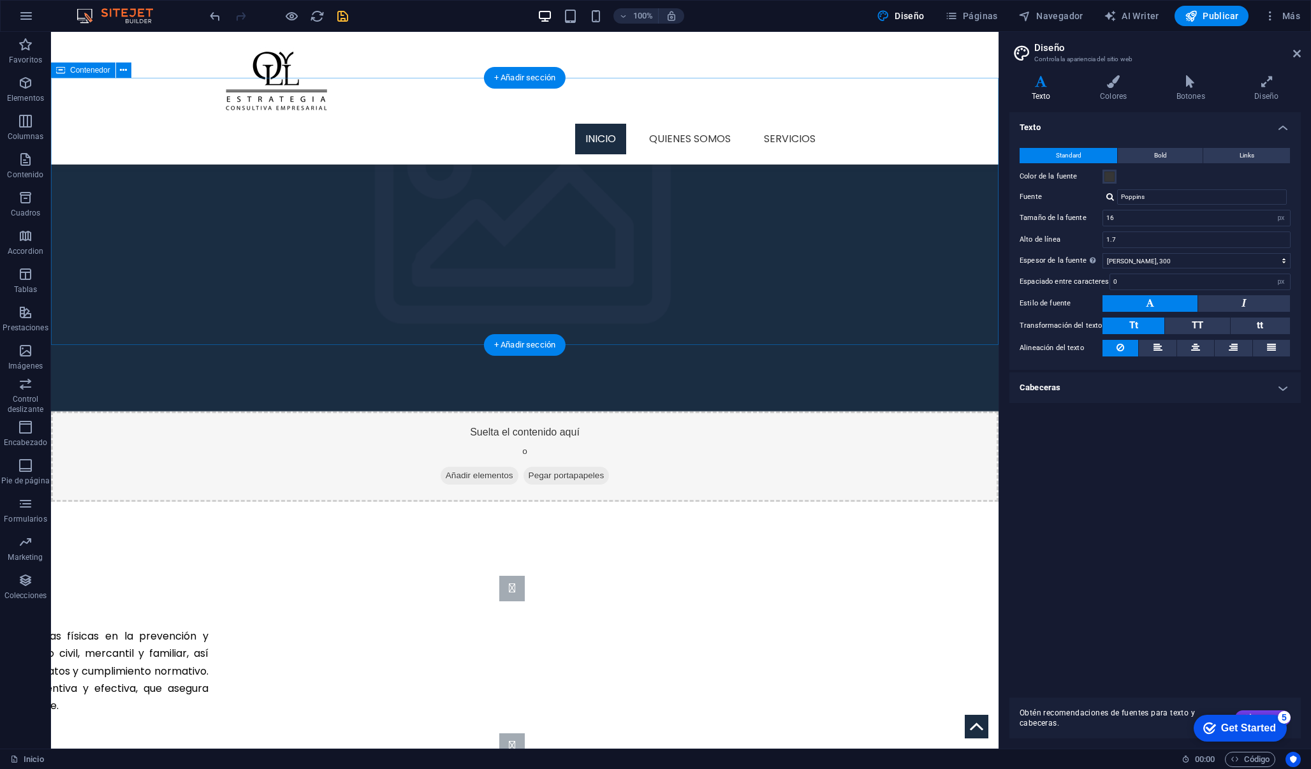
scroll to position [1152, 0]
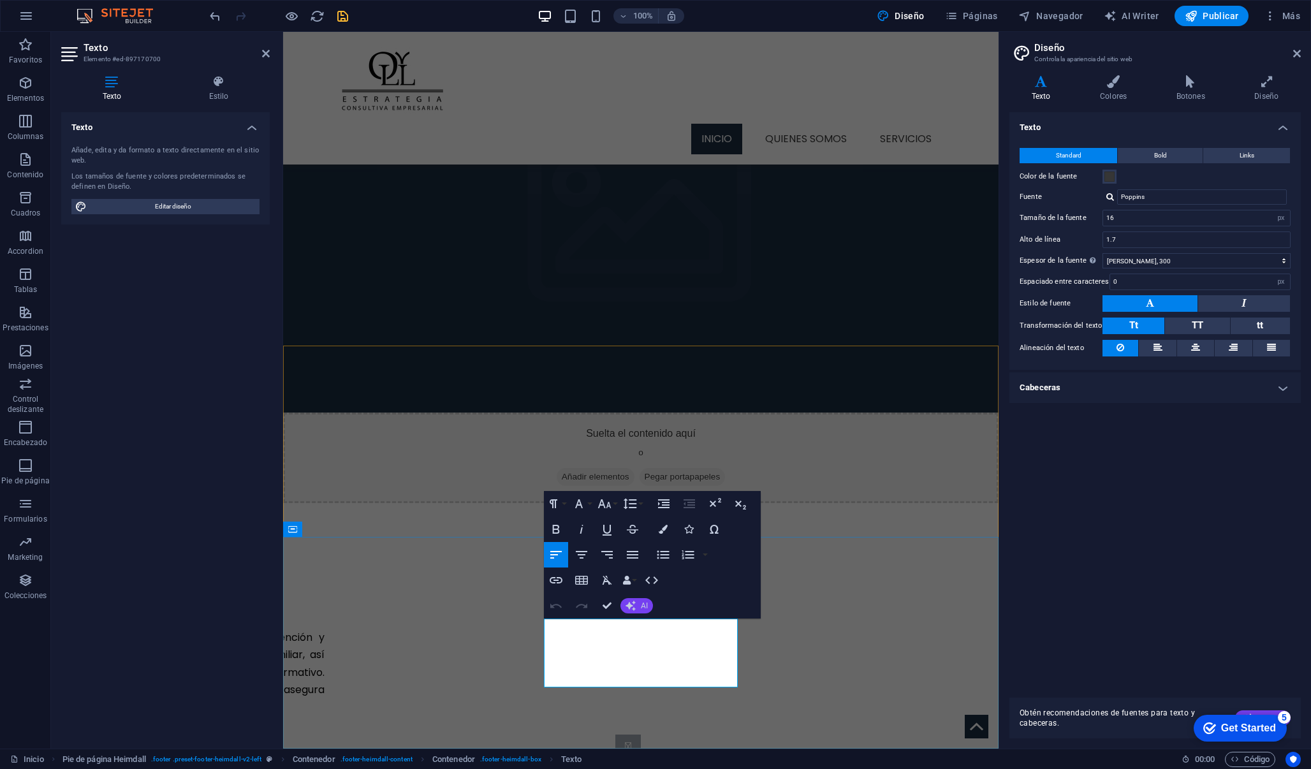
click at [644, 605] on span "AI" at bounding box center [644, 606] width 7 height 8
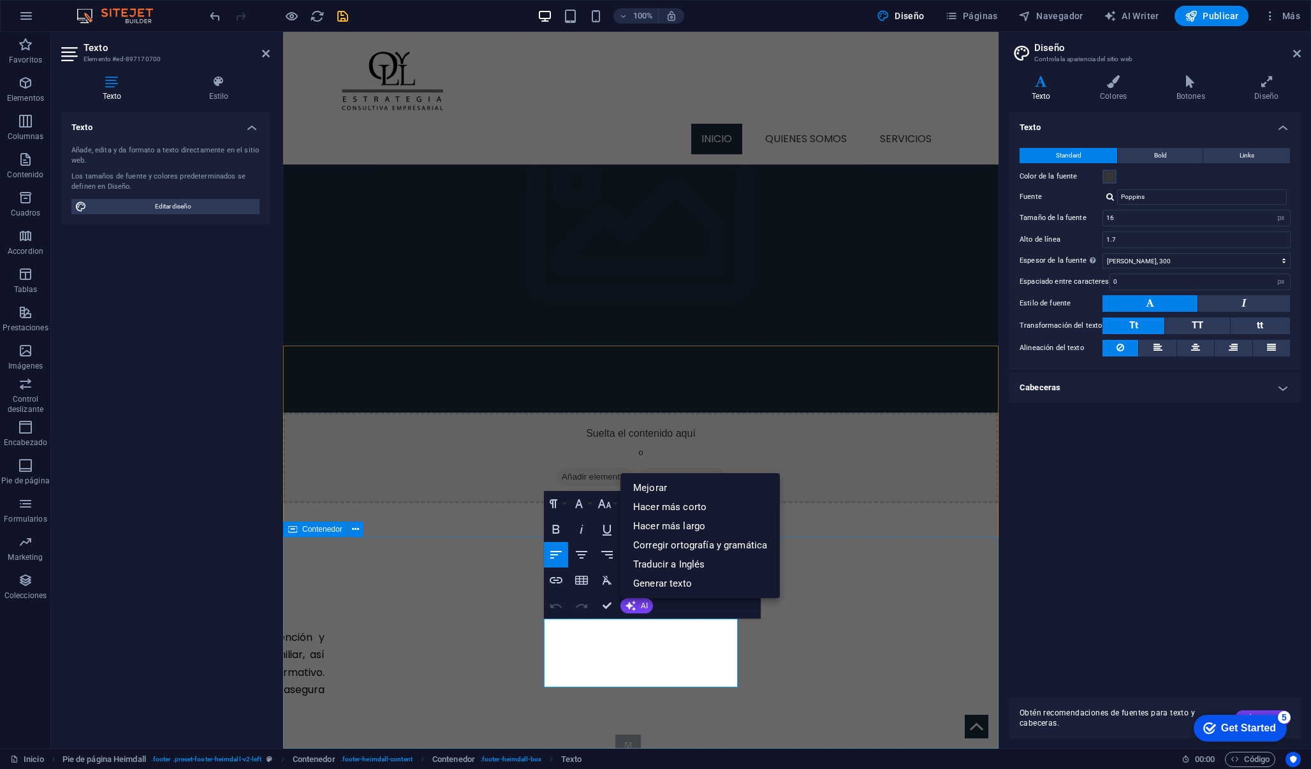
drag, startPoint x: 654, startPoint y: 679, endPoint x: 542, endPoint y: 683, distance: 112.3
copy p "Legal Notice | Privacy"
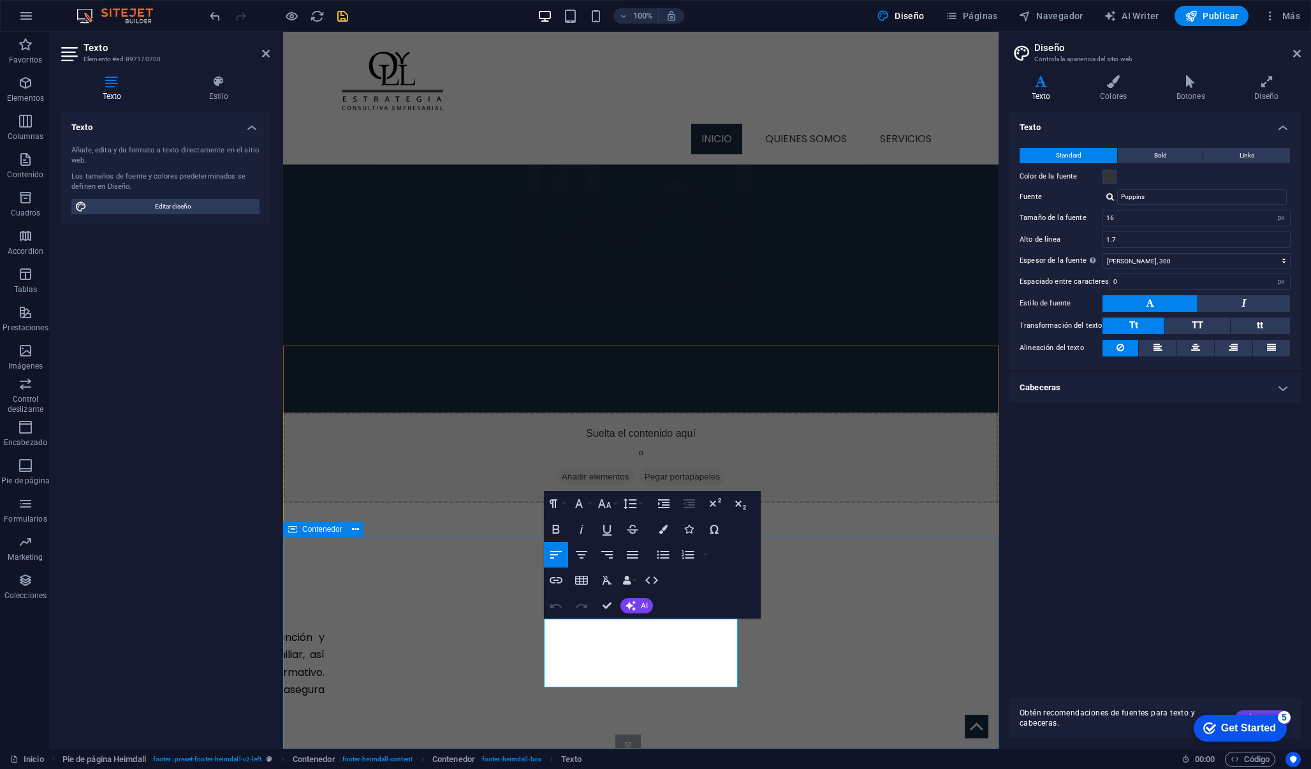
drag, startPoint x: 648, startPoint y: 681, endPoint x: 541, endPoint y: 681, distance: 107.2
drag, startPoint x: 646, startPoint y: 704, endPoint x: 537, endPoint y: 684, distance: 110.8
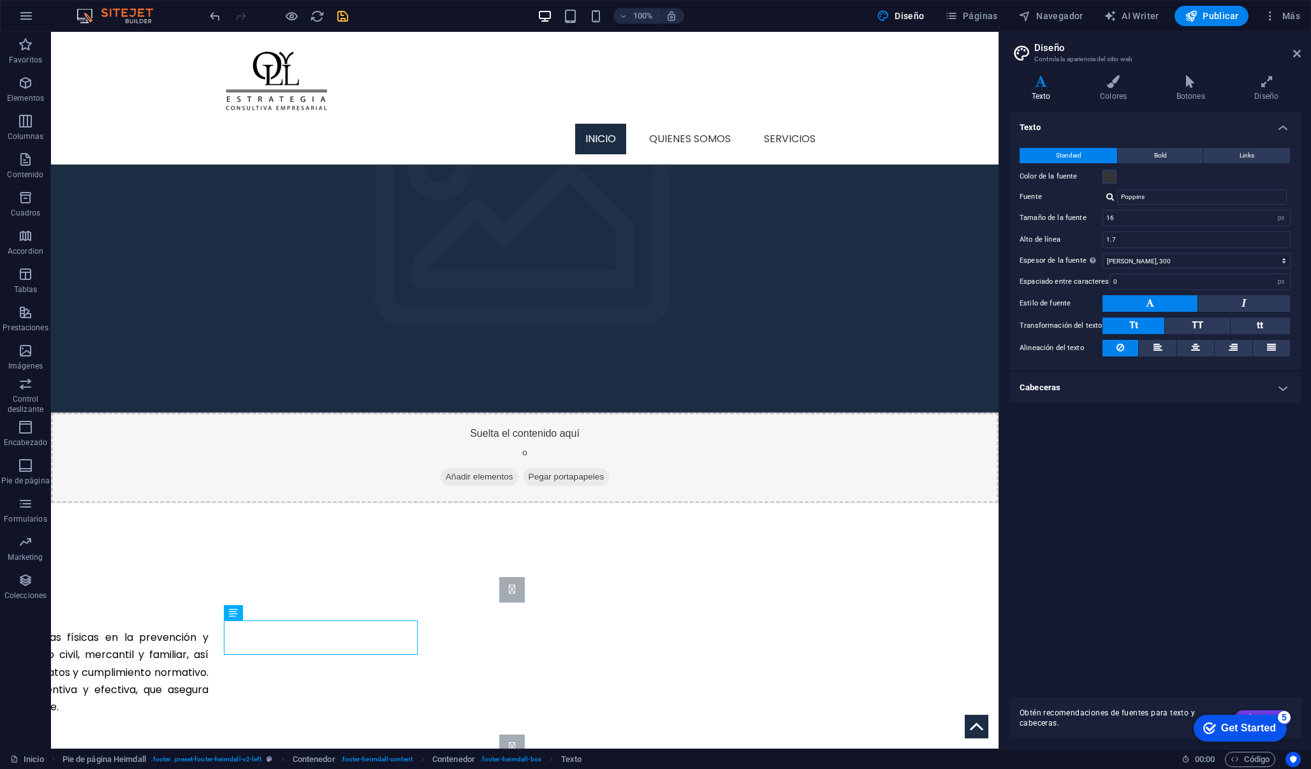
click at [347, 13] on icon "save" at bounding box center [342, 16] width 15 height 15
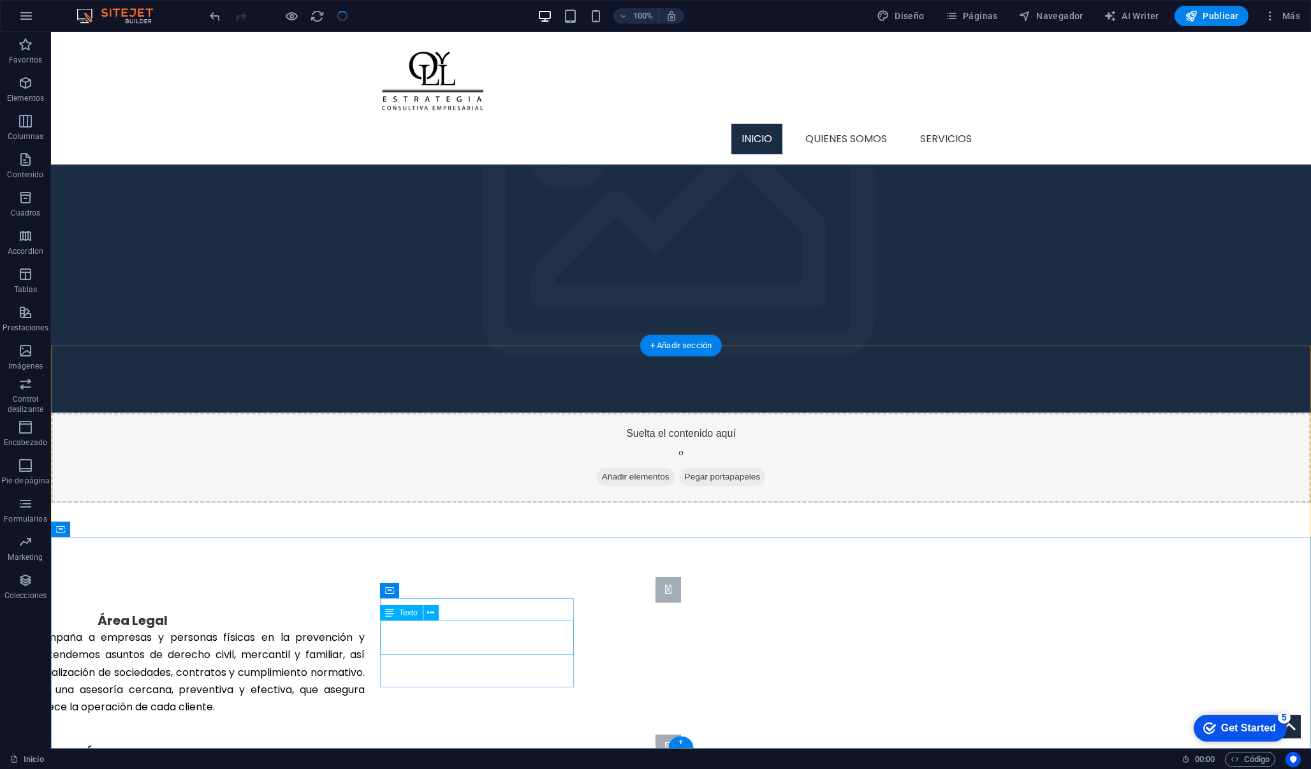
click at [442, 608] on div "Texto" at bounding box center [413, 613] width 67 height 16
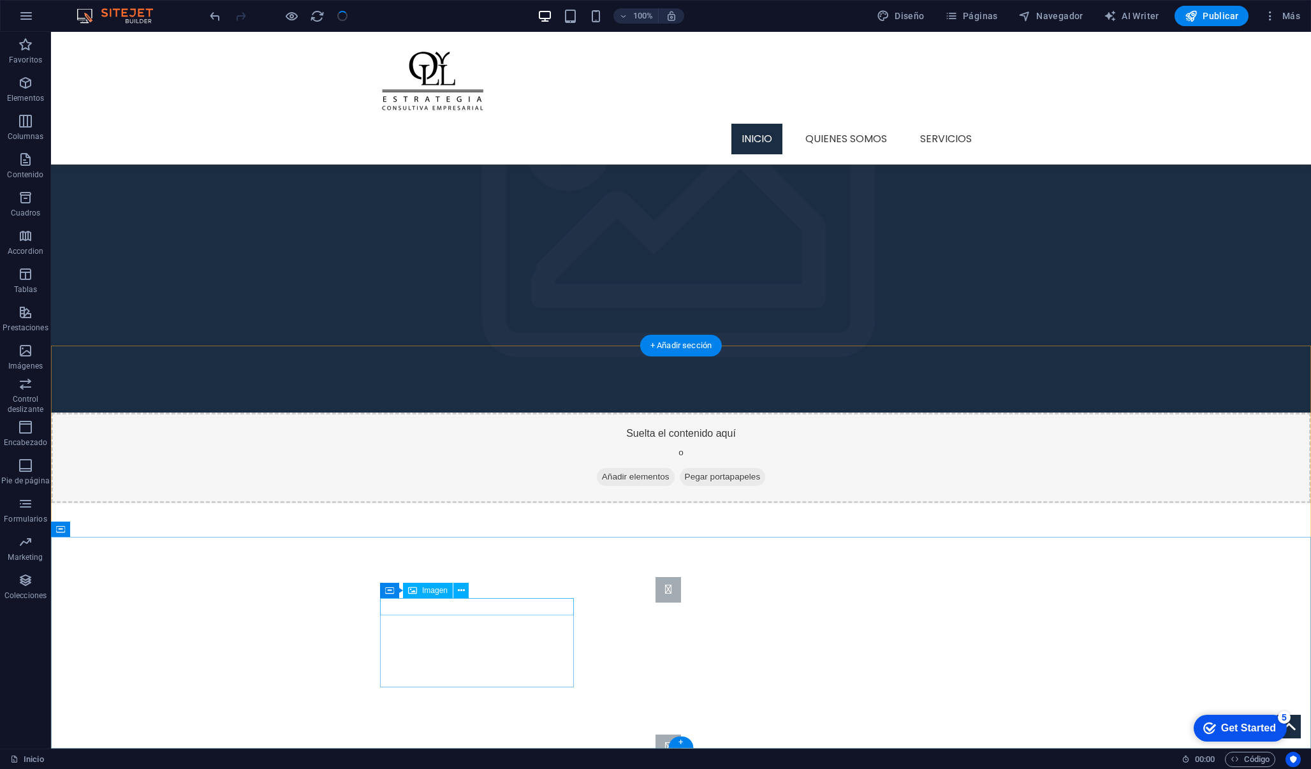
select select "px"
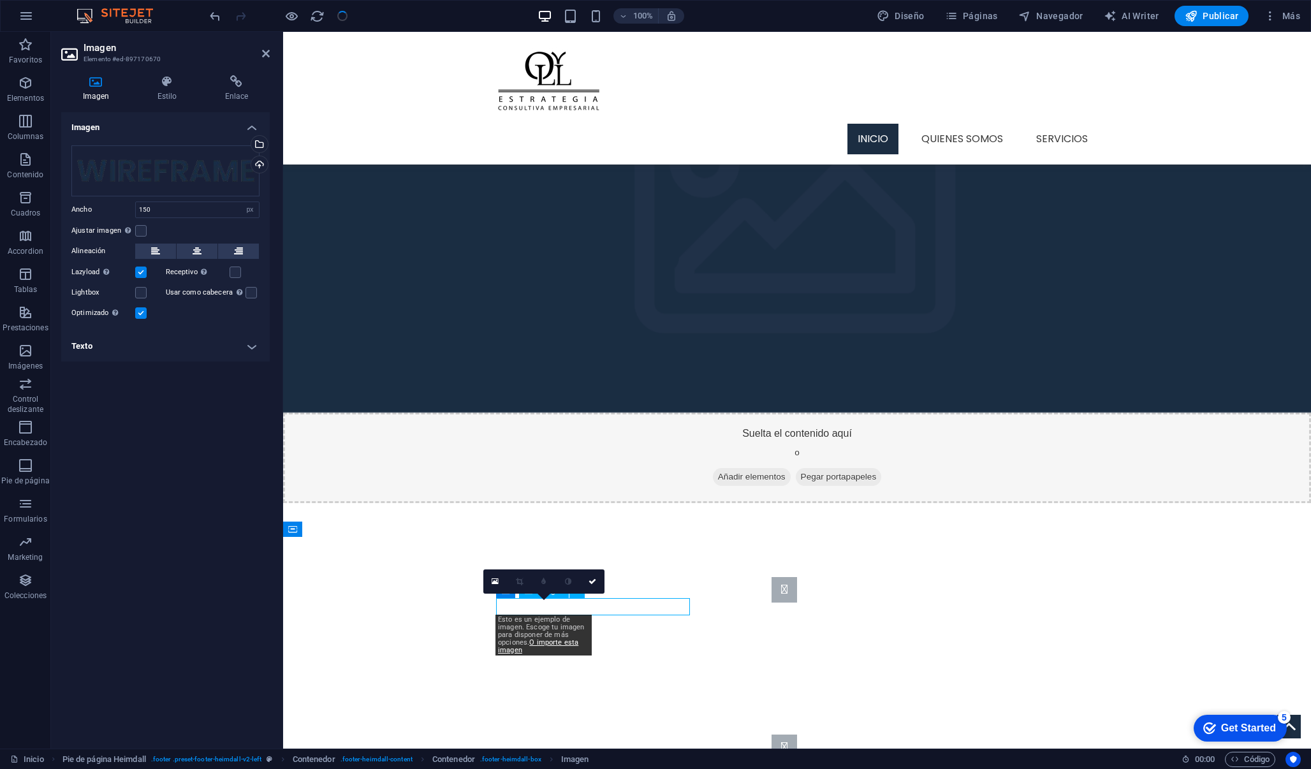
drag, startPoint x: 591, startPoint y: 607, endPoint x: 536, endPoint y: 607, distance: 54.9
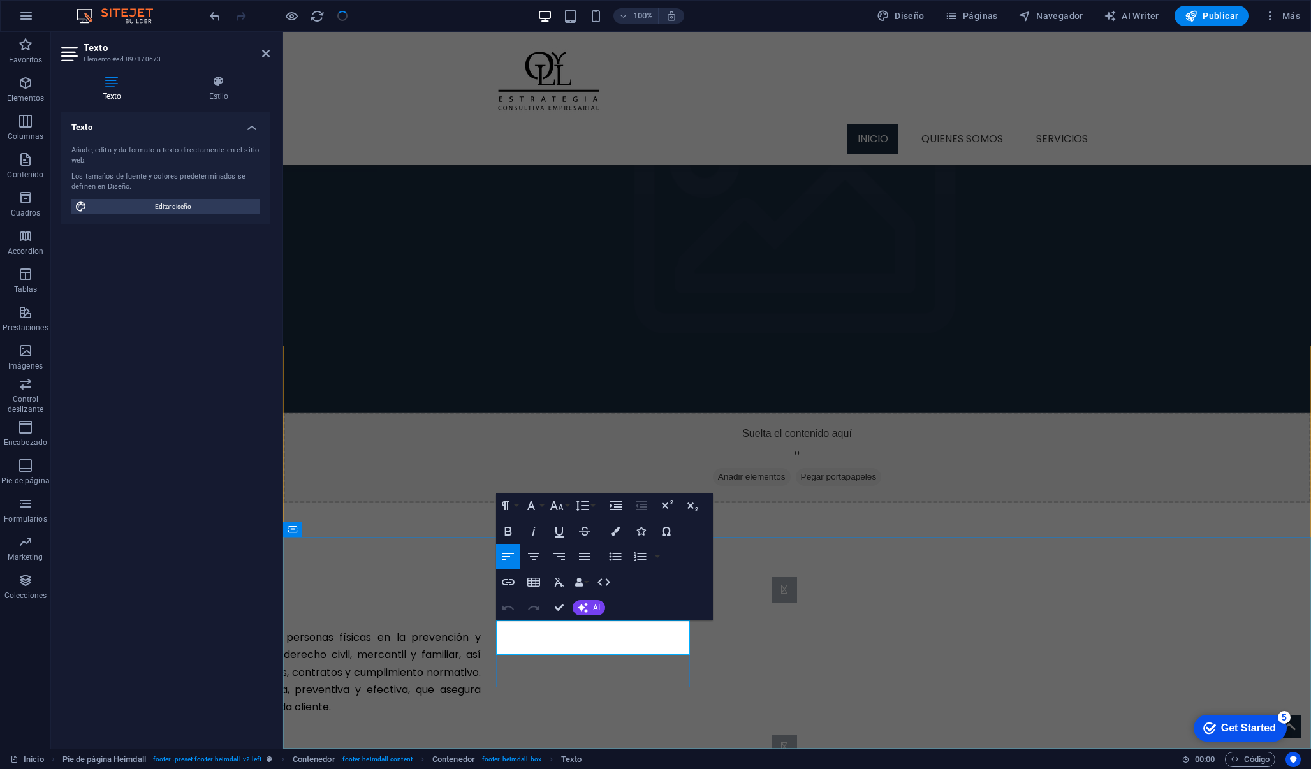
drag, startPoint x: 668, startPoint y: 647, endPoint x: 494, endPoint y: 633, distance: 174.7
copy p "Lorem ipsum dolor sit ligule amet, consectetuer eget adipiscing elit."
drag, startPoint x: 668, startPoint y: 646, endPoint x: 497, endPoint y: 633, distance: 170.8
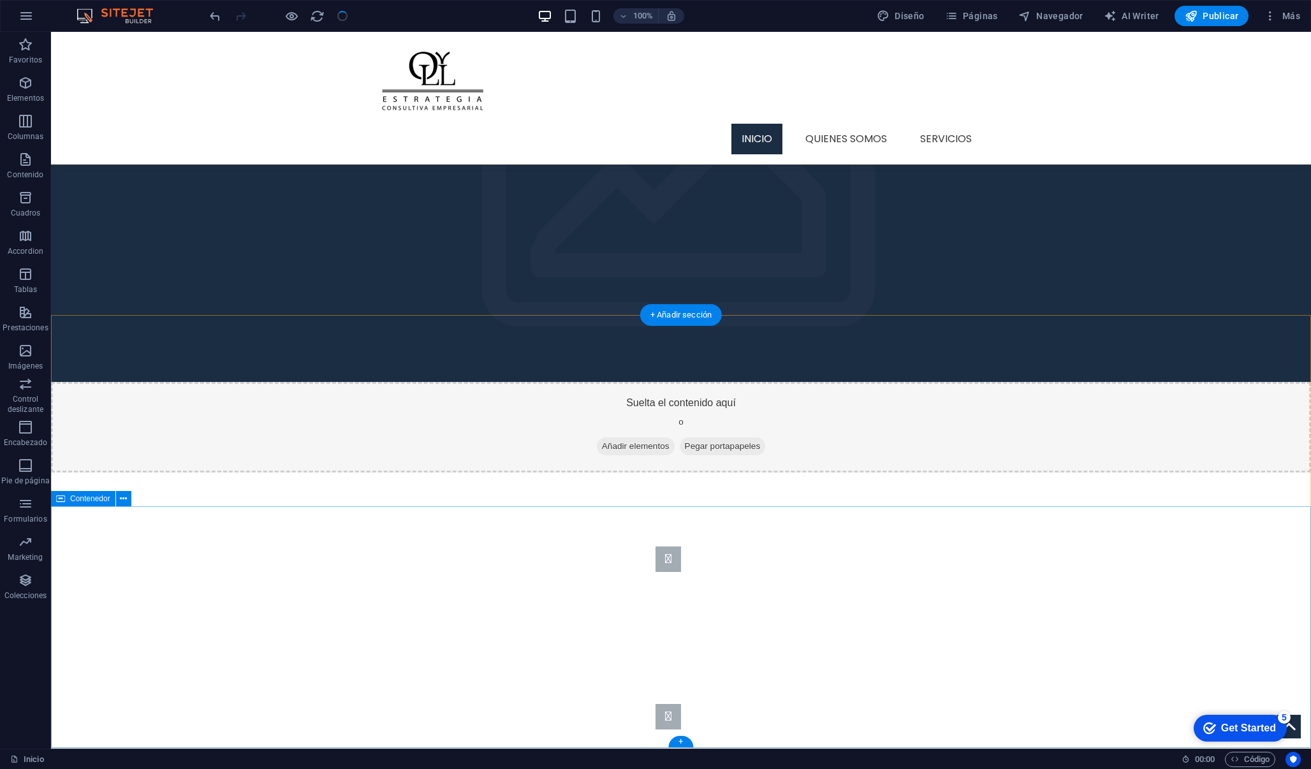
scroll to position [1182, 0]
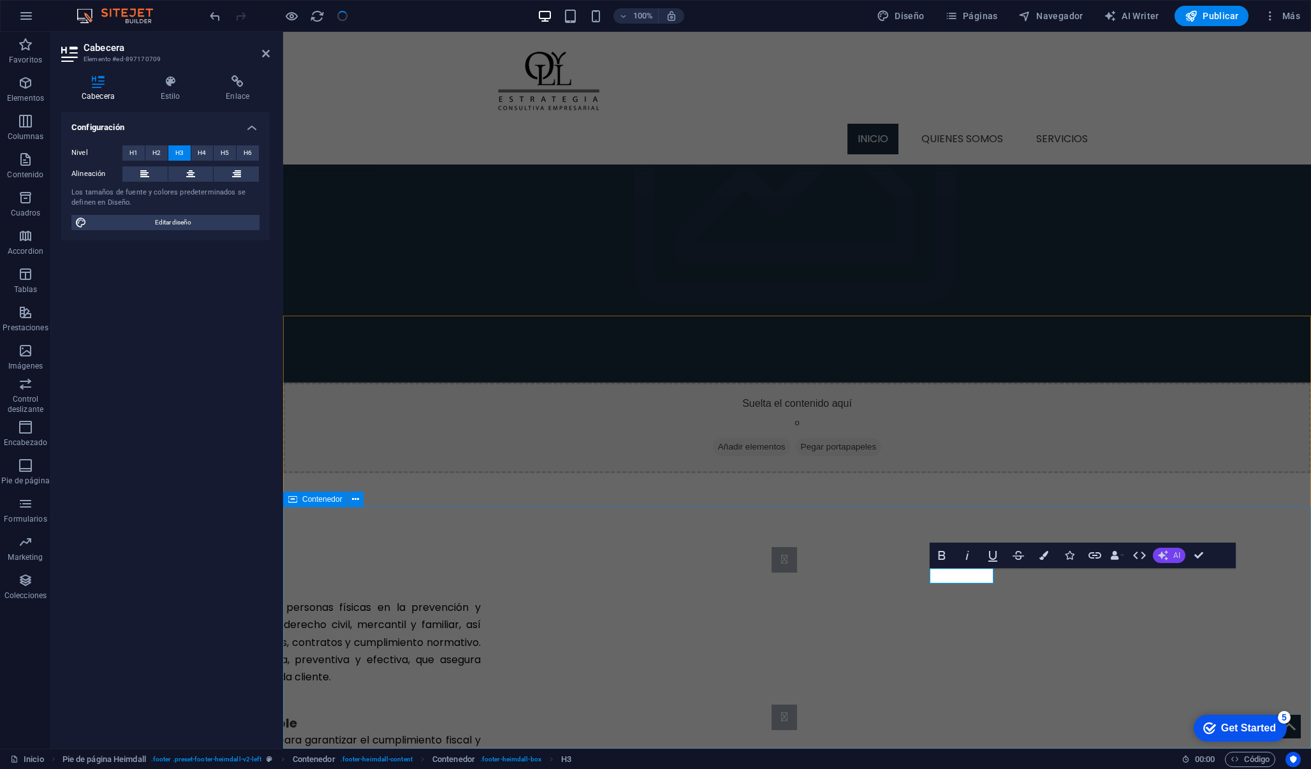
click at [1163, 556] on icon "button" at bounding box center [1163, 555] width 10 height 10
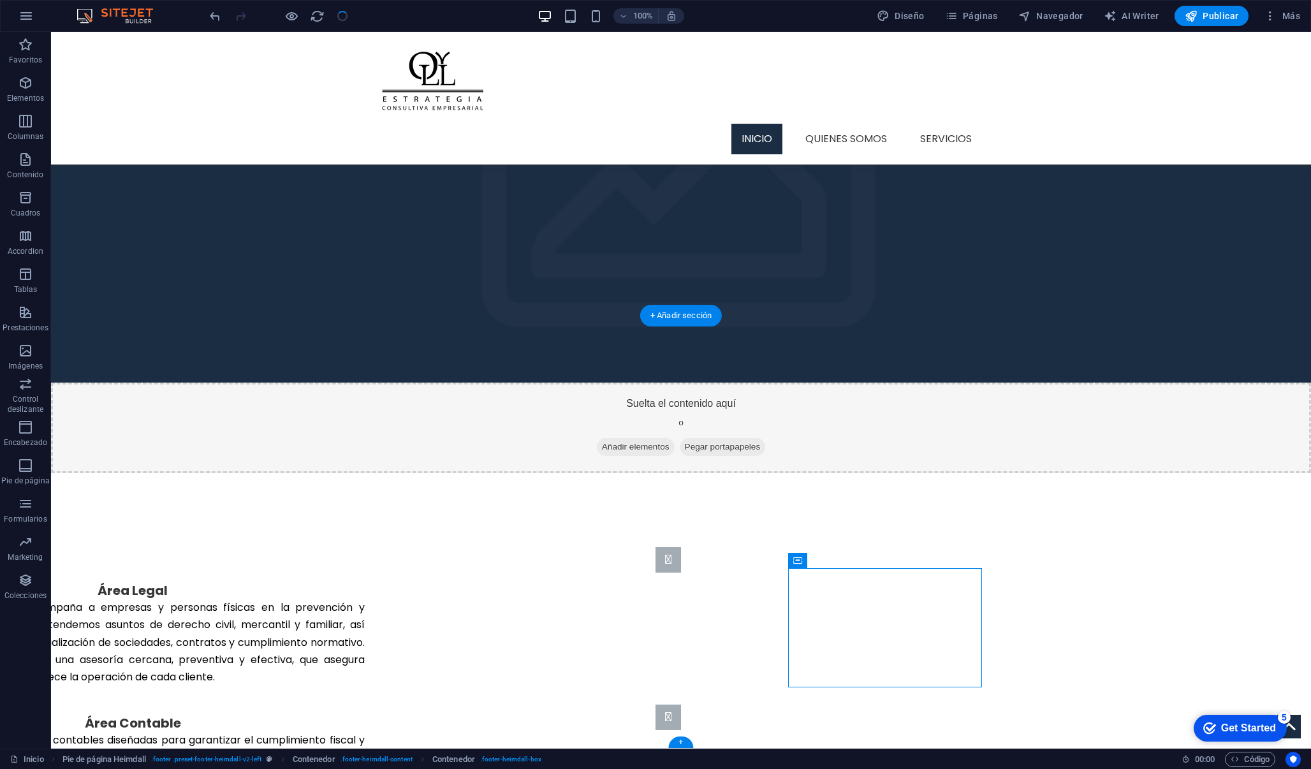
drag, startPoint x: 764, startPoint y: 578, endPoint x: 961, endPoint y: 578, distance: 196.4
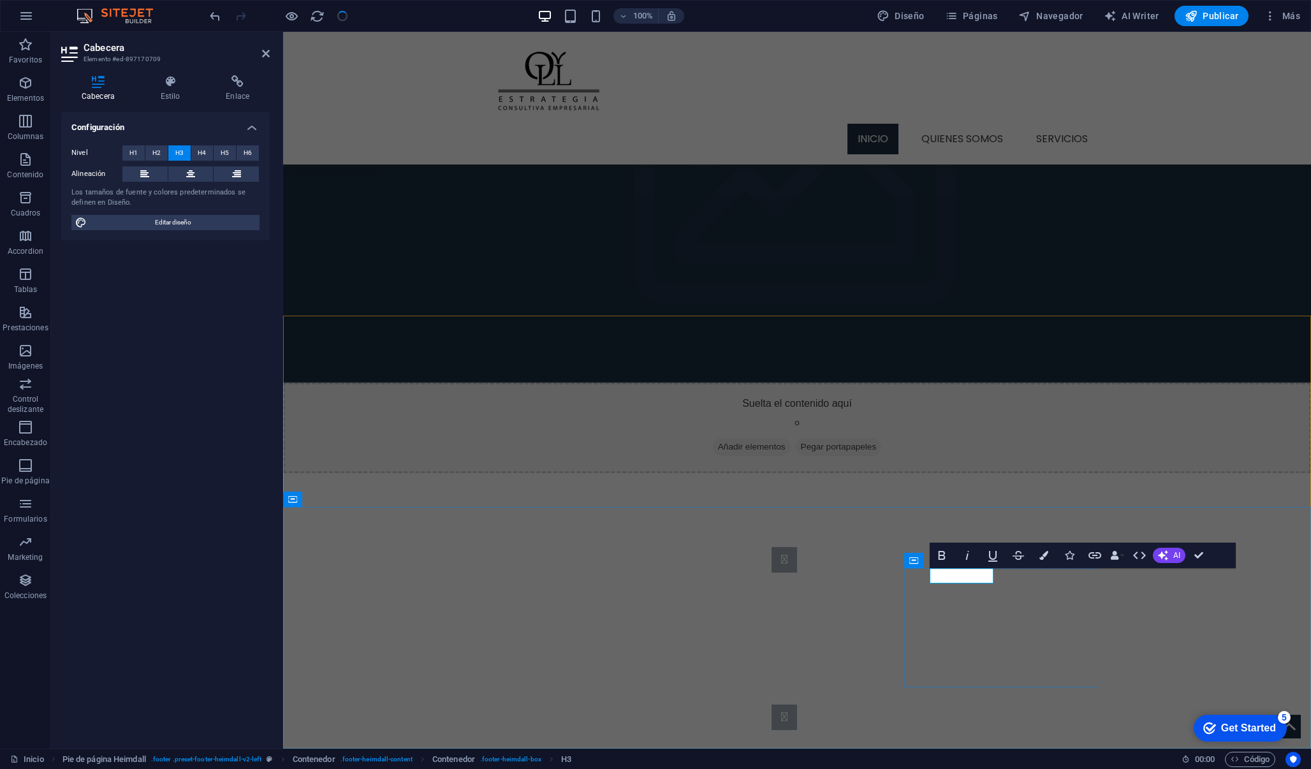
drag, startPoint x: 991, startPoint y: 576, endPoint x: 934, endPoint y: 577, distance: 57.4
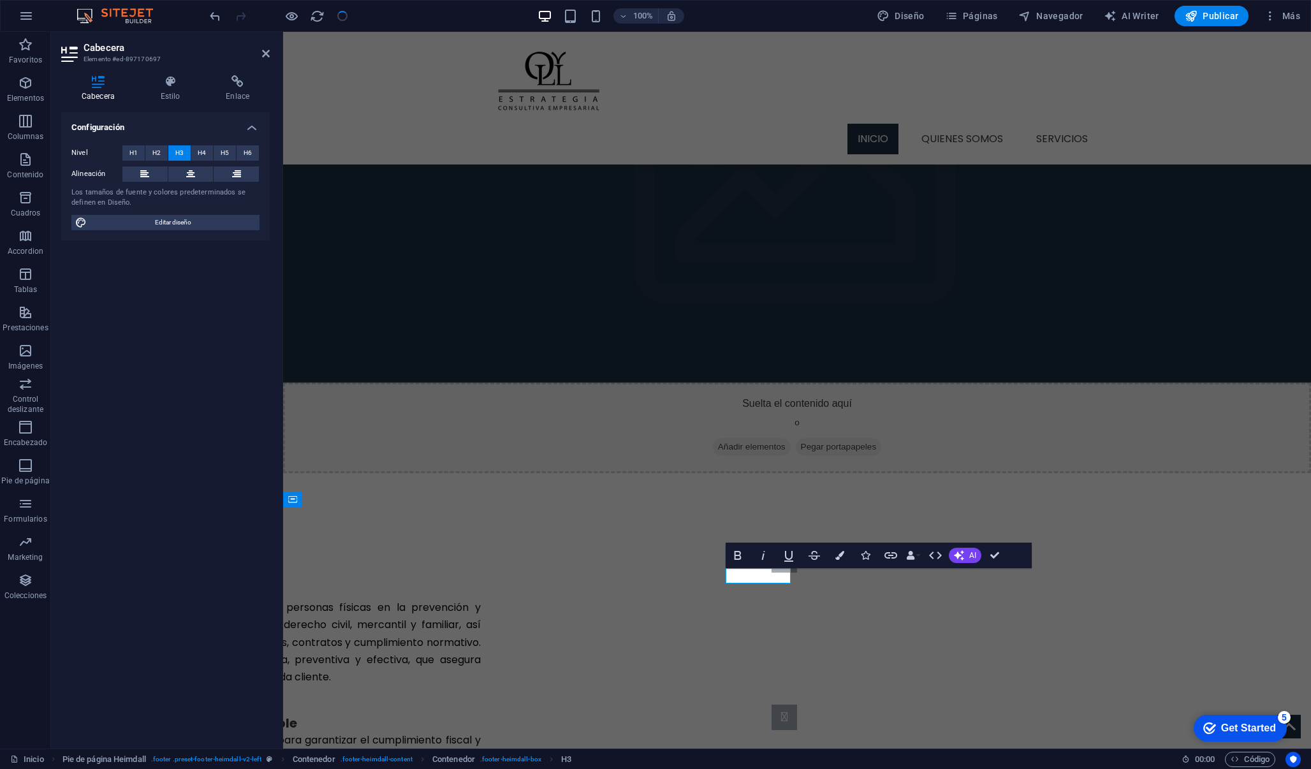
drag, startPoint x: 728, startPoint y: 577, endPoint x: 787, endPoint y: 574, distance: 59.4
copy h3 "Address"
drag, startPoint x: 791, startPoint y: 577, endPoint x: 732, endPoint y: 580, distance: 59.4
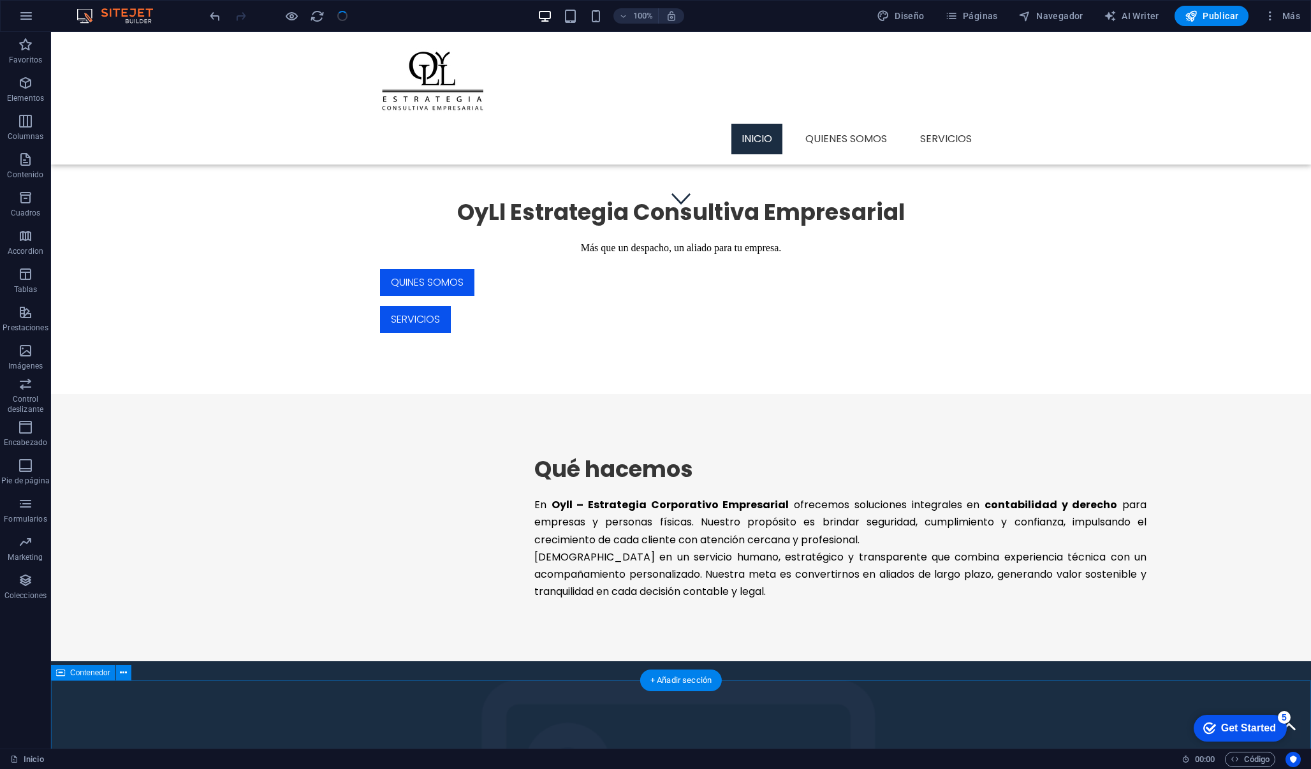
scroll to position [531, 0]
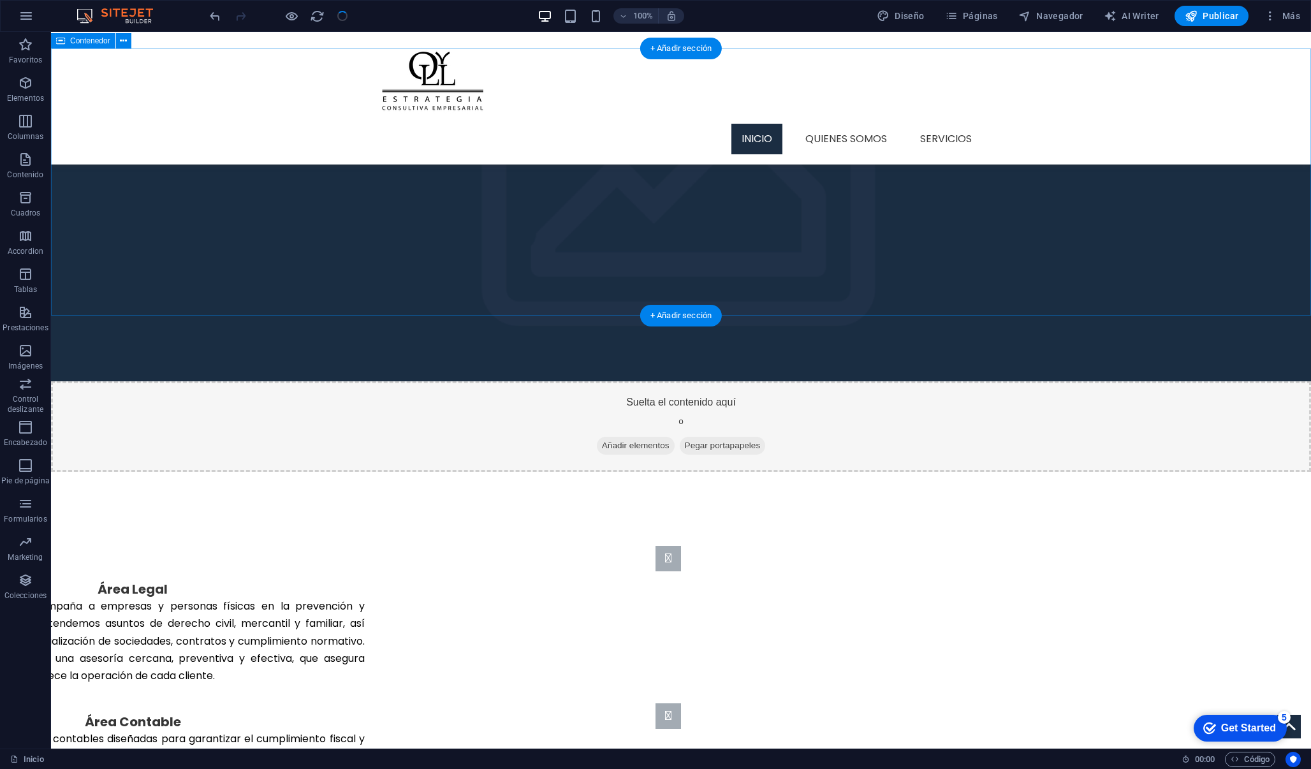
scroll to position [1182, 0]
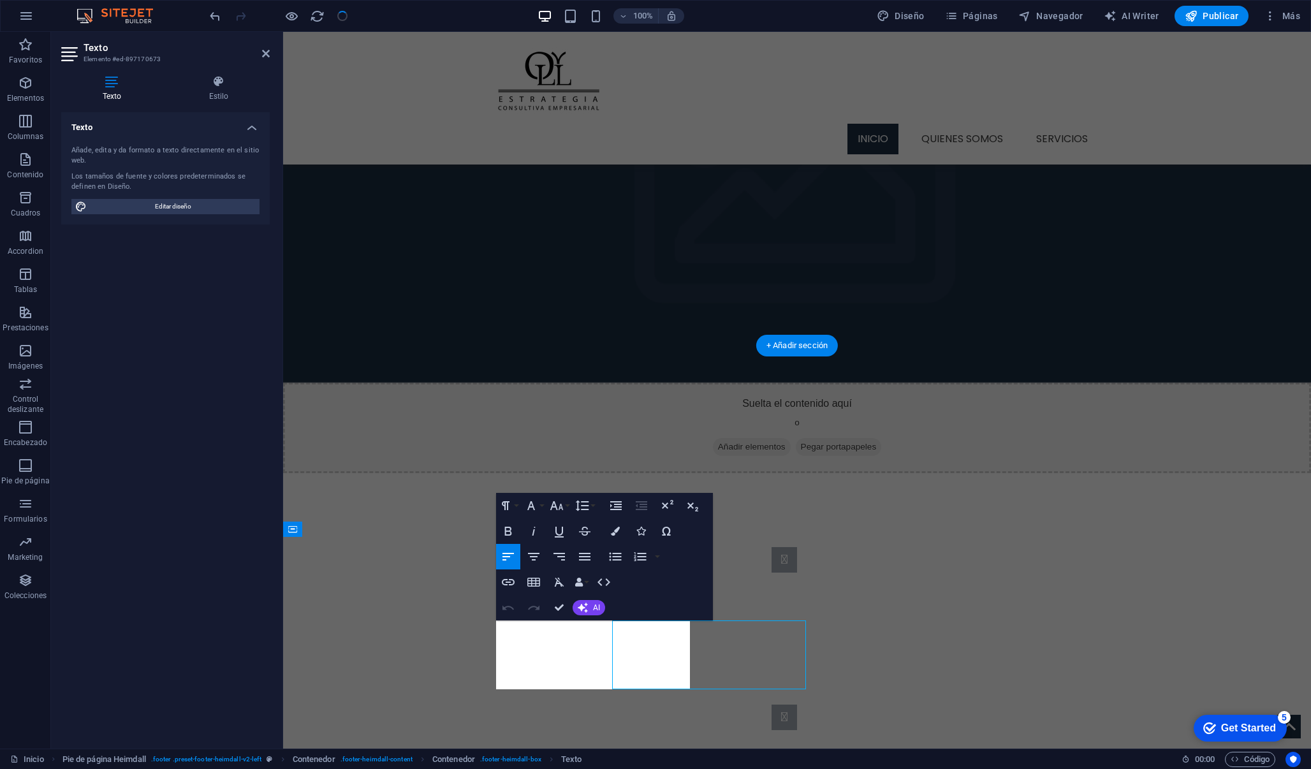
scroll to position [1152, 0]
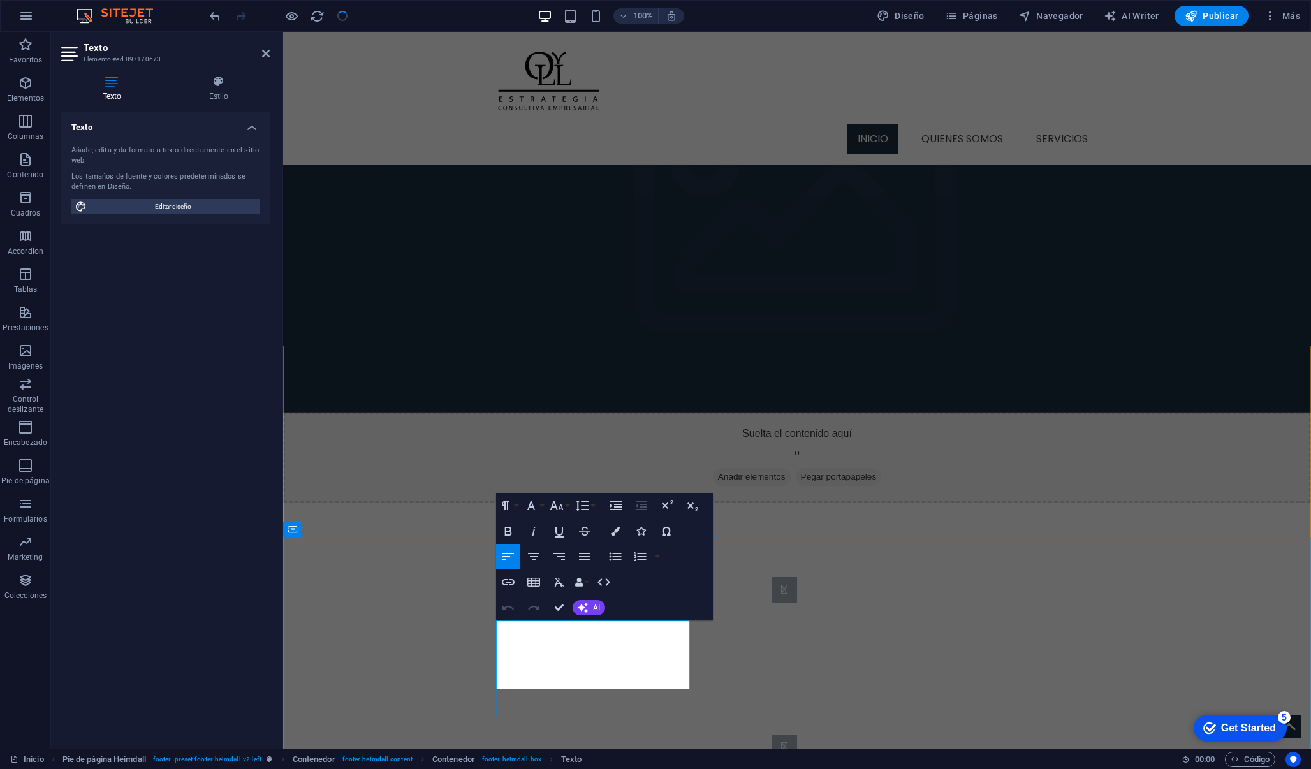
drag, startPoint x: 583, startPoint y: 682, endPoint x: 498, endPoint y: 630, distance: 100.0
click at [581, 560] on icon "button" at bounding box center [584, 557] width 11 height 8
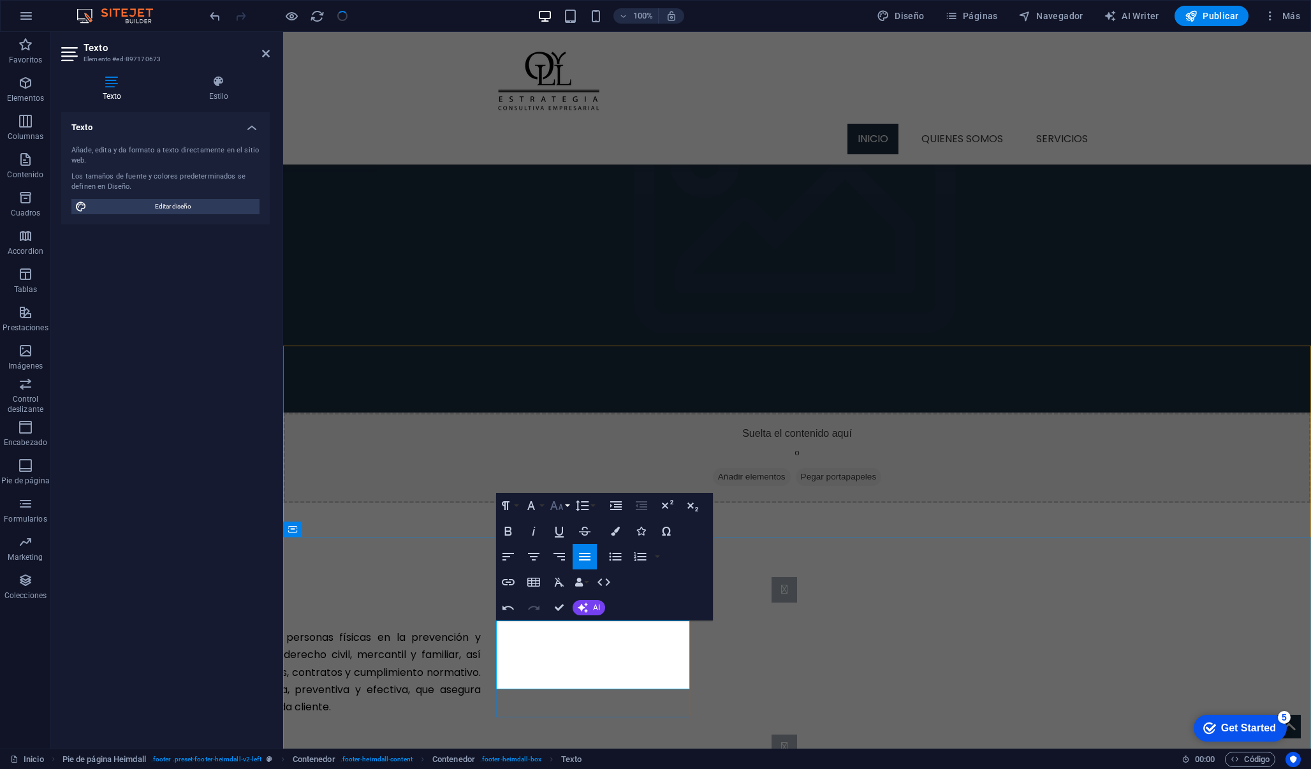
click at [561, 506] on icon "button" at bounding box center [556, 505] width 13 height 9
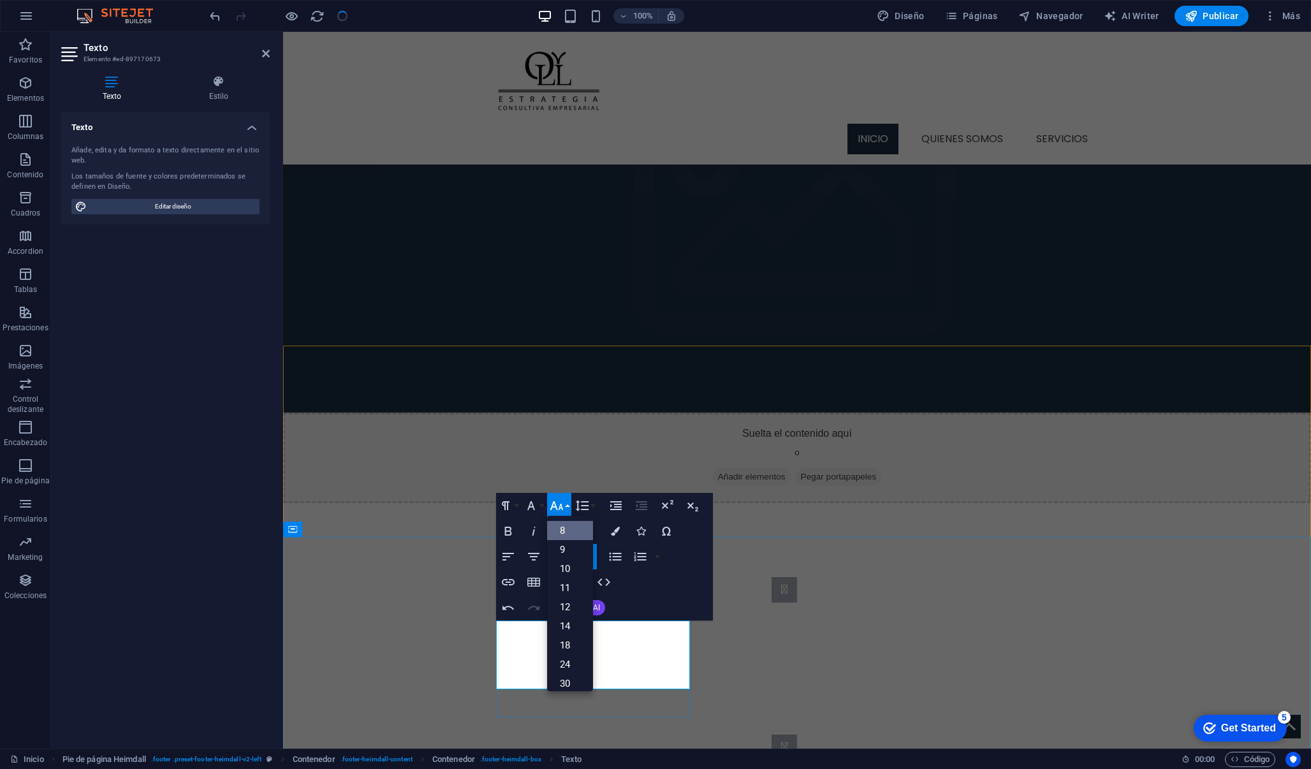
click at [568, 532] on link "8" at bounding box center [570, 530] width 46 height 19
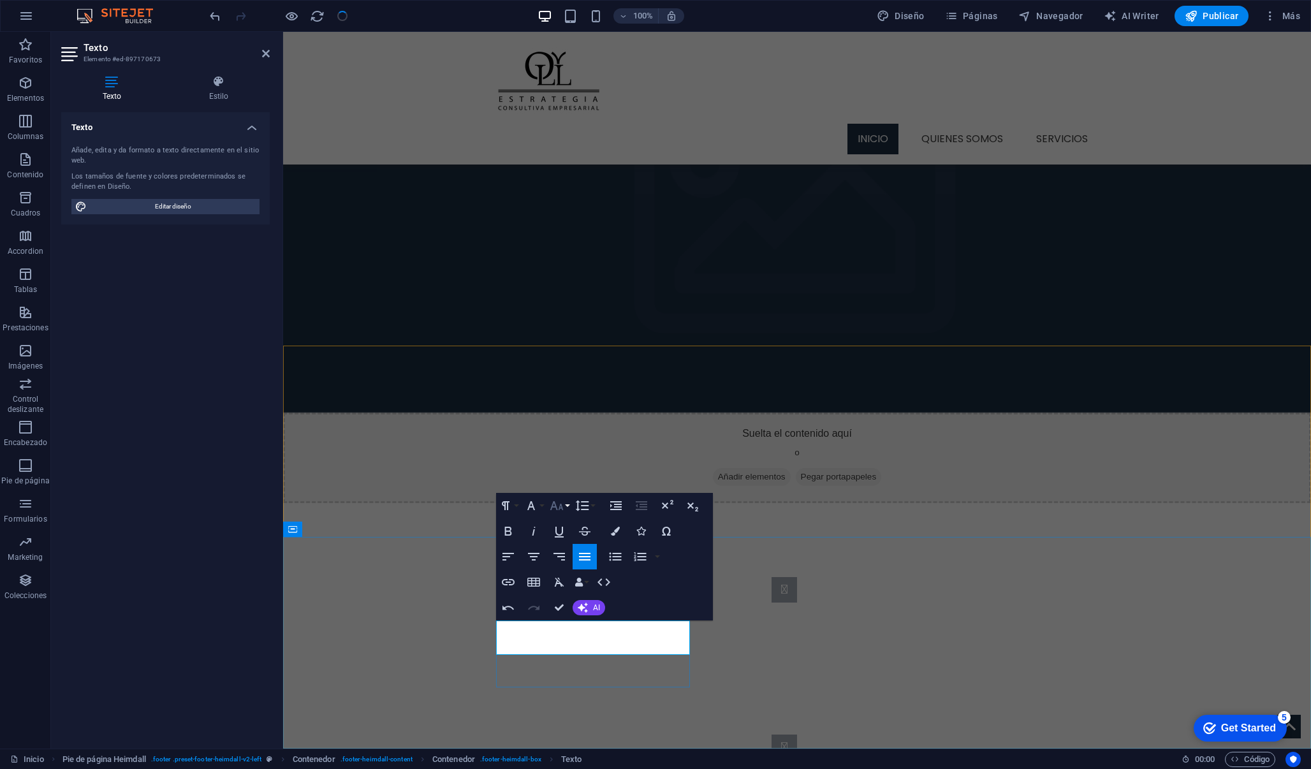
click at [559, 503] on icon "button" at bounding box center [556, 505] width 15 height 15
click at [567, 556] on link "10" at bounding box center [570, 554] width 46 height 19
click at [559, 505] on icon "button" at bounding box center [556, 505] width 15 height 15
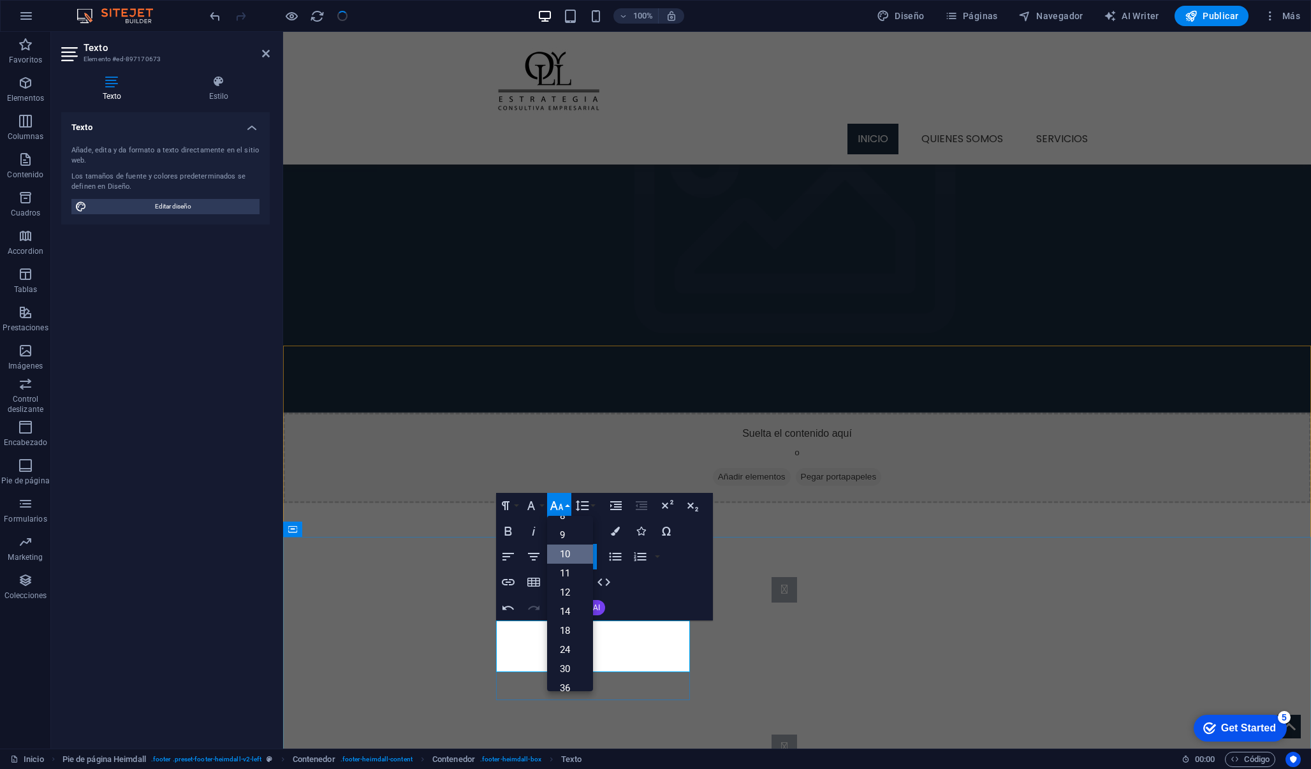
scroll to position [53, 0]
click at [566, 554] on link "12" at bounding box center [570, 554] width 46 height 19
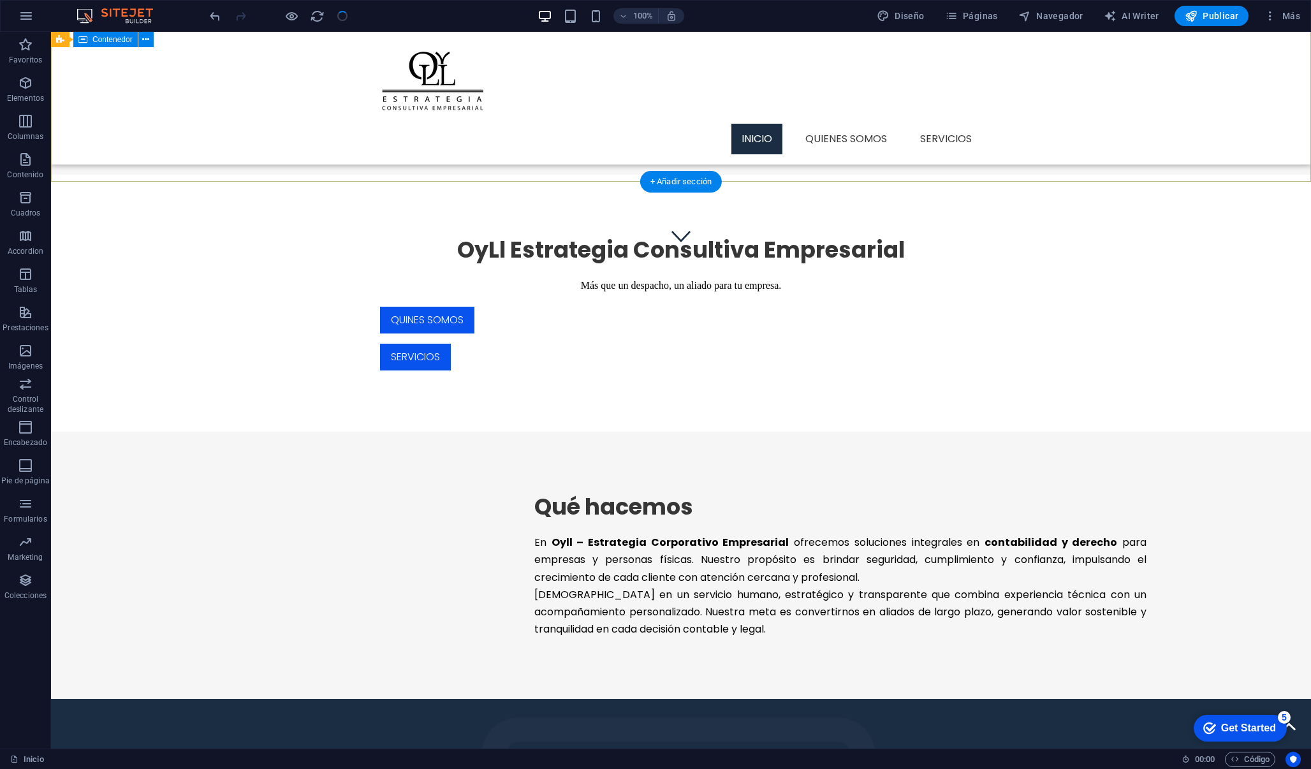
scroll to position [505, 0]
